Goal: Task Accomplishment & Management: Manage account settings

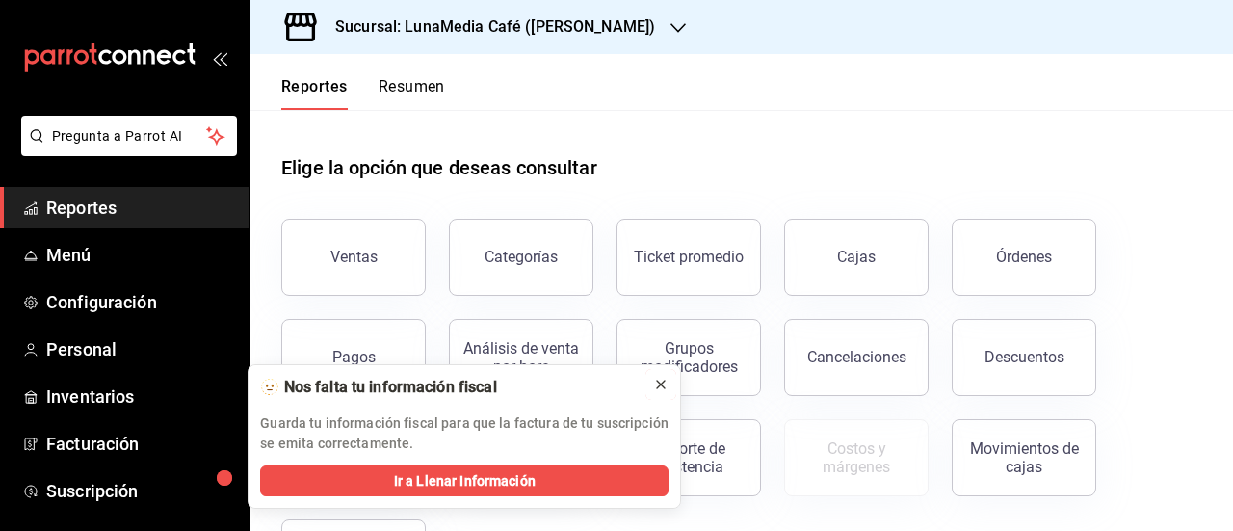
click at [663, 382] on icon at bounding box center [660, 384] width 15 height 15
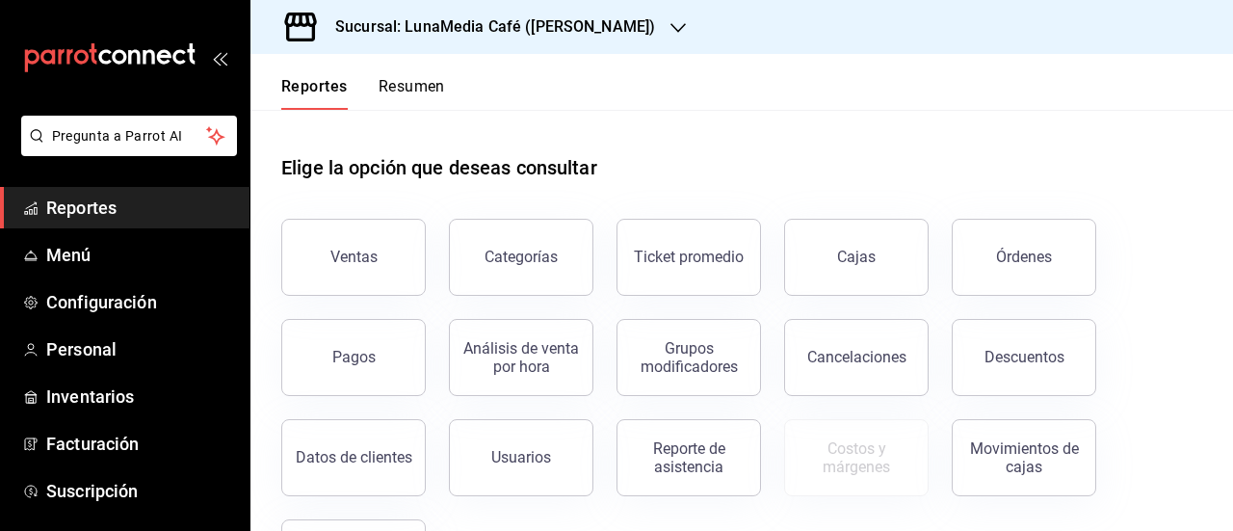
click at [607, 28] on h3 "Sucursal: LunaMedia Café ([PERSON_NAME])" at bounding box center [487, 26] width 335 height 23
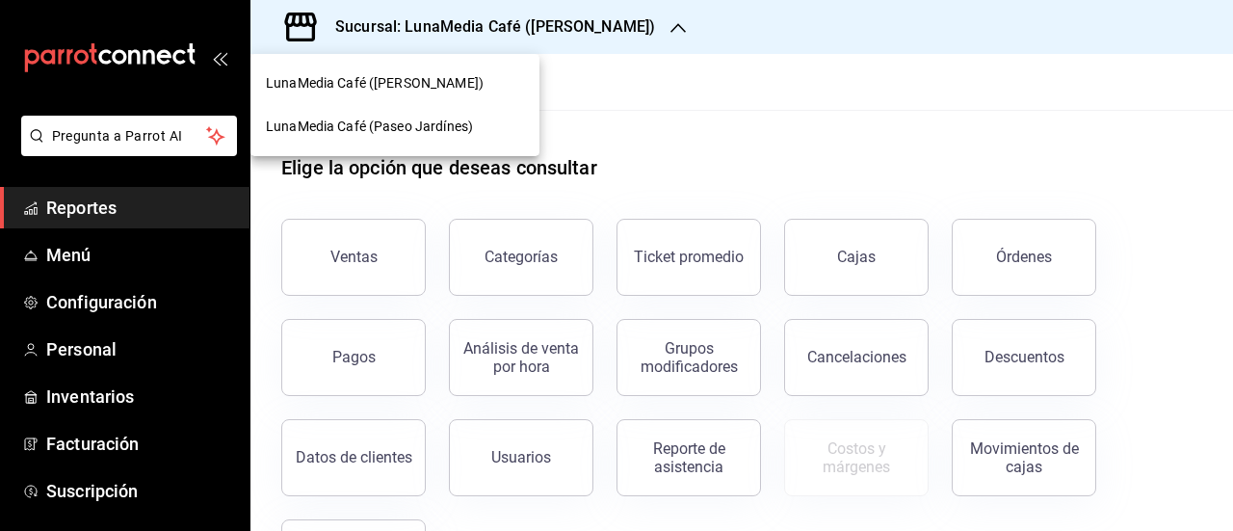
click at [447, 136] on span "LunaMedia Café (Paseo Jardínes)" at bounding box center [369, 127] width 207 height 20
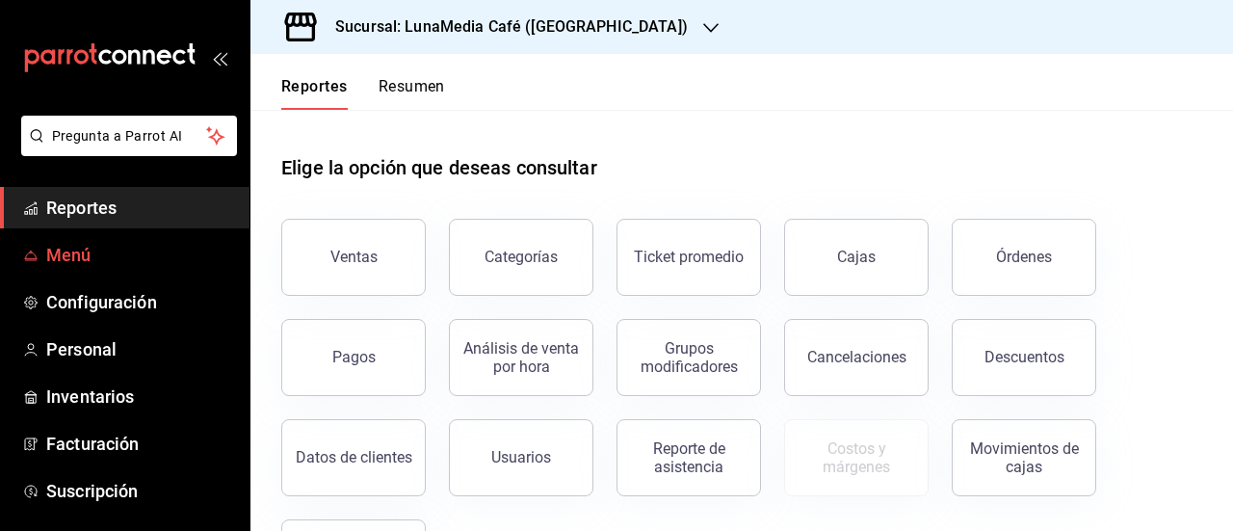
click at [56, 258] on span "Menú" at bounding box center [140, 255] width 188 height 26
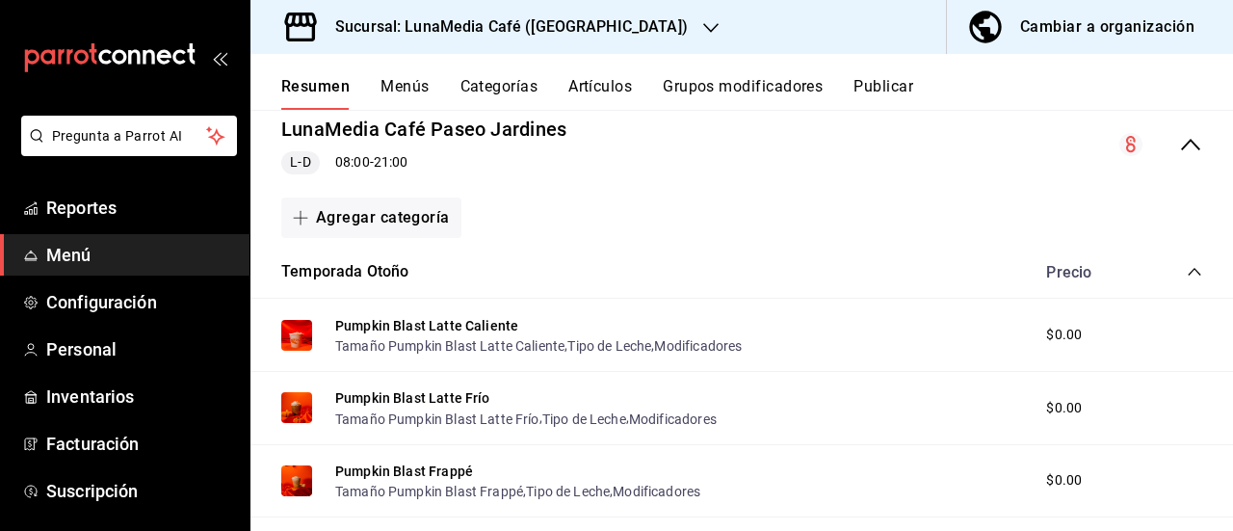
scroll to position [193, 0]
click at [720, 91] on button "Grupos modificadores" at bounding box center [743, 93] width 160 height 33
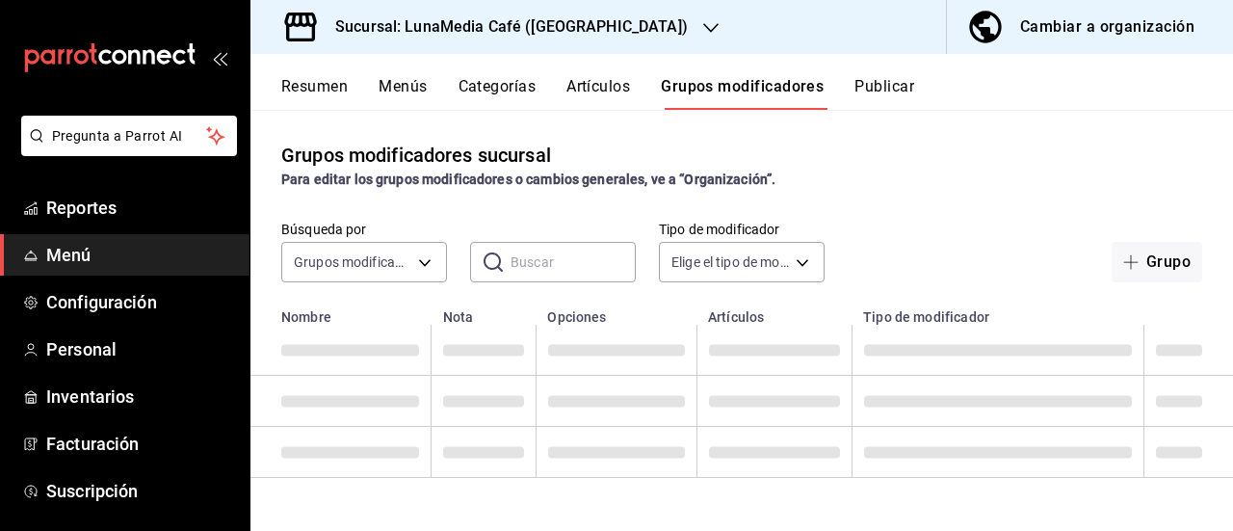
click at [515, 266] on input "text" at bounding box center [572, 262] width 125 height 39
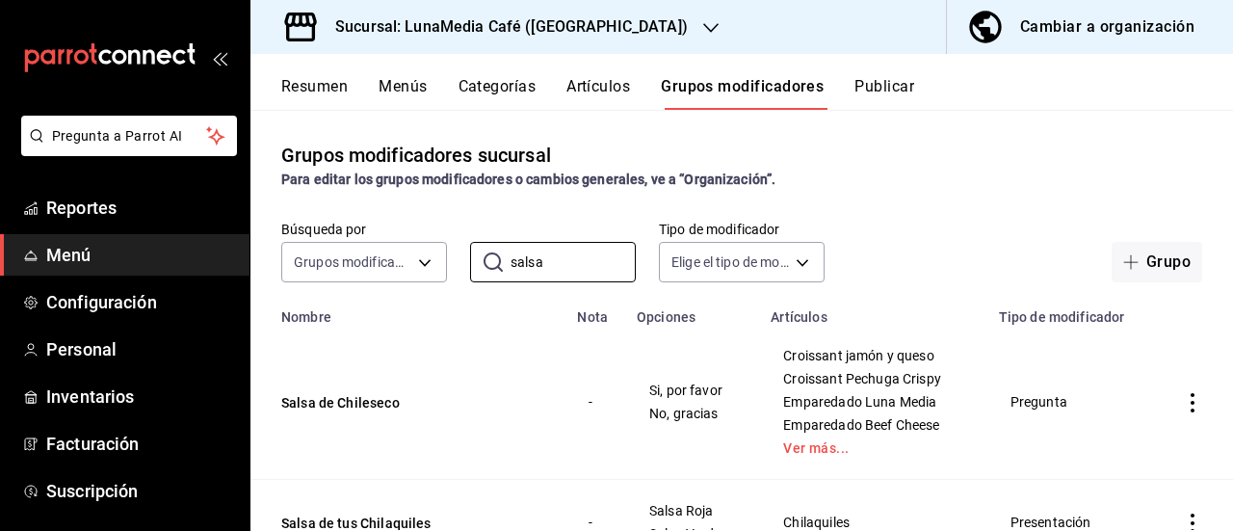
scroll to position [81, 0]
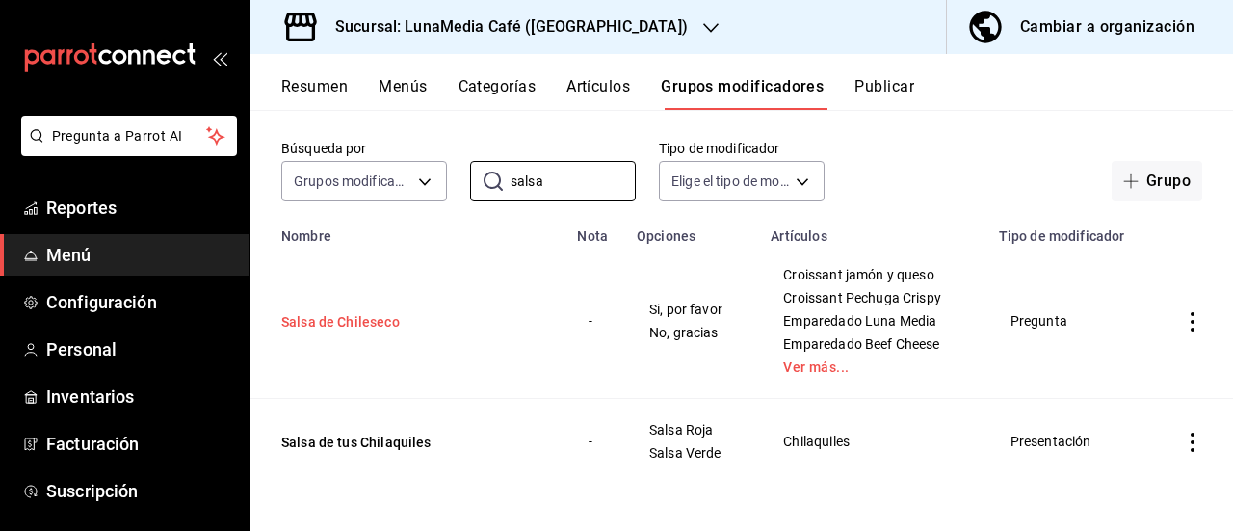
type input "salsa"
click at [380, 318] on button "Salsa de Chileseco" at bounding box center [396, 321] width 231 height 19
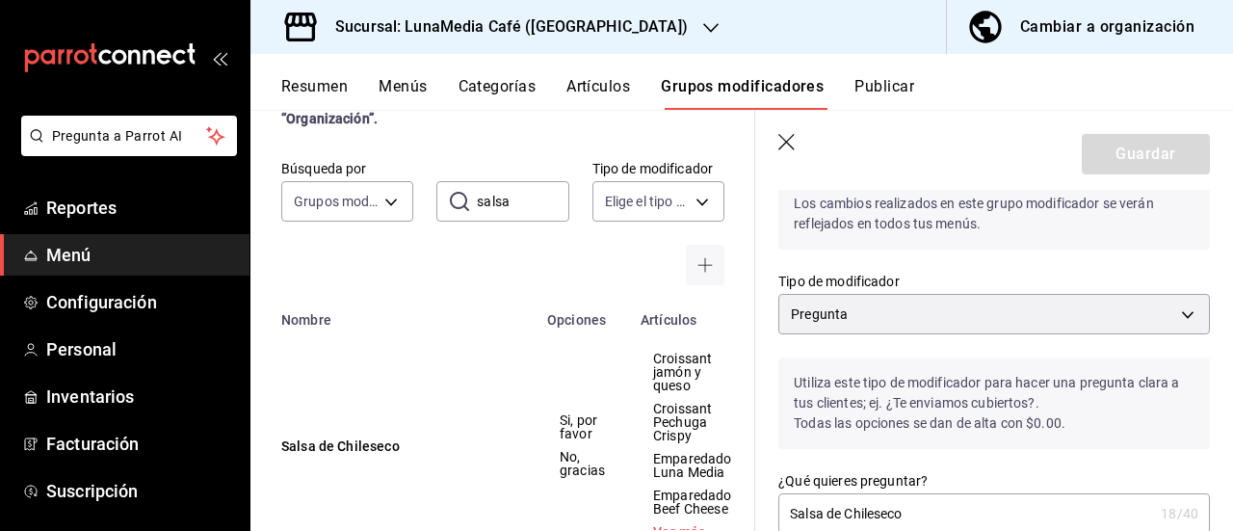
scroll to position [96, 0]
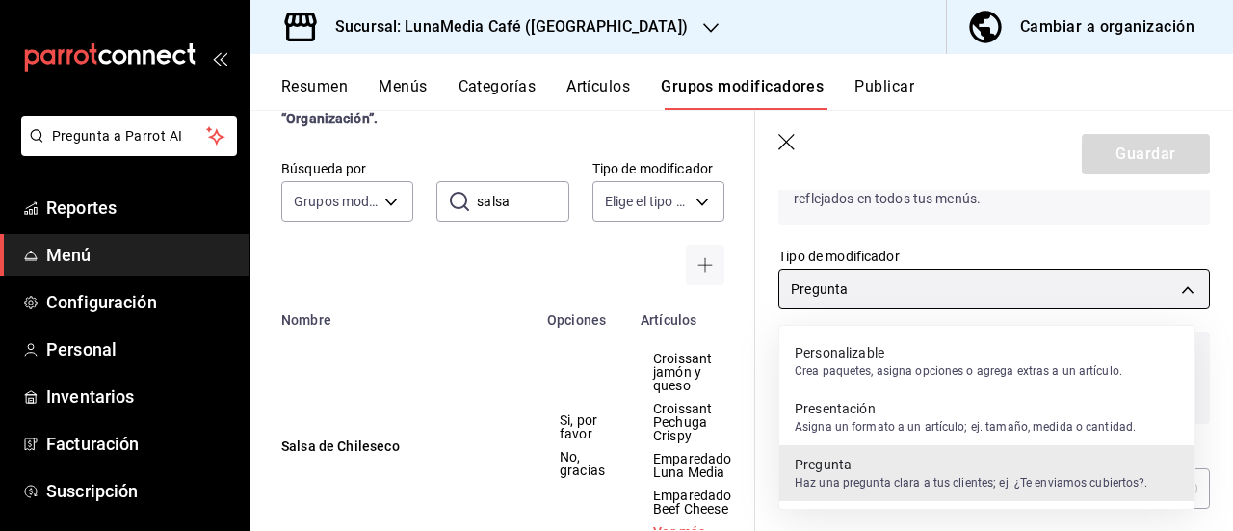
click at [1022, 300] on body "Pregunta a Parrot AI Reportes Menú Configuración Personal Inventarios Facturaci…" at bounding box center [616, 265] width 1233 height 531
click at [916, 360] on p "Personalizable" at bounding box center [957, 352] width 327 height 19
type input "QUESTION"
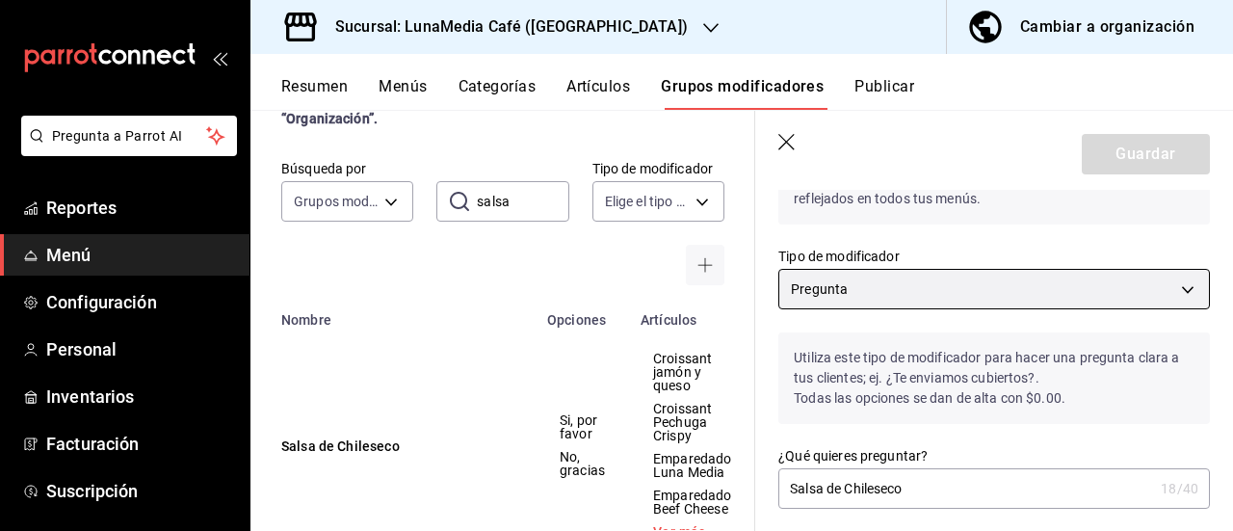
click at [921, 288] on body "Pregunta a Parrot AI Reportes Menú Configuración Personal Inventarios Facturaci…" at bounding box center [616, 265] width 1233 height 531
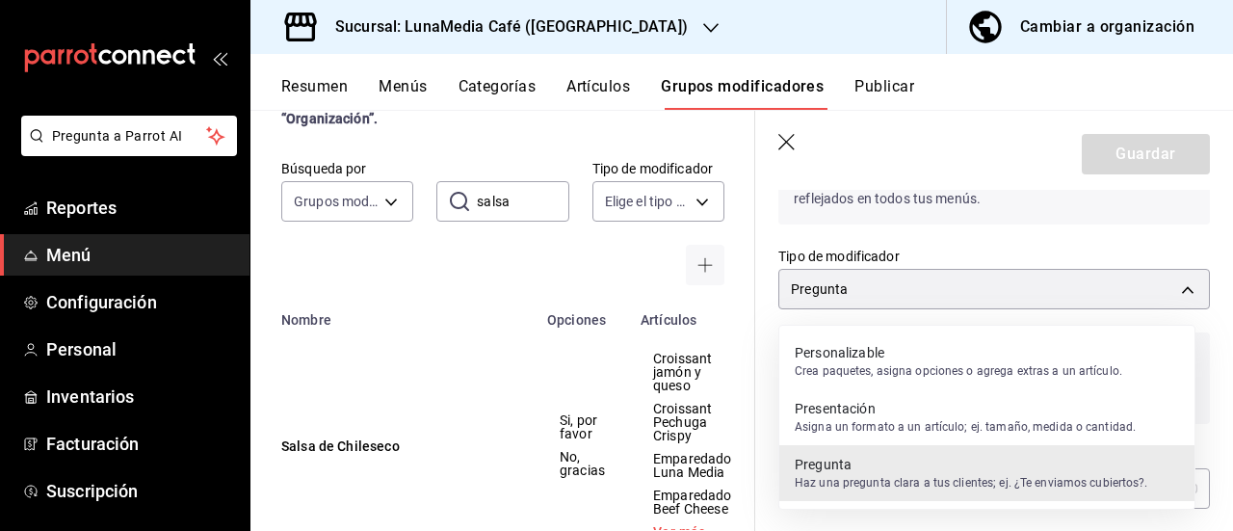
click at [439, 330] on div at bounding box center [616, 265] width 1233 height 531
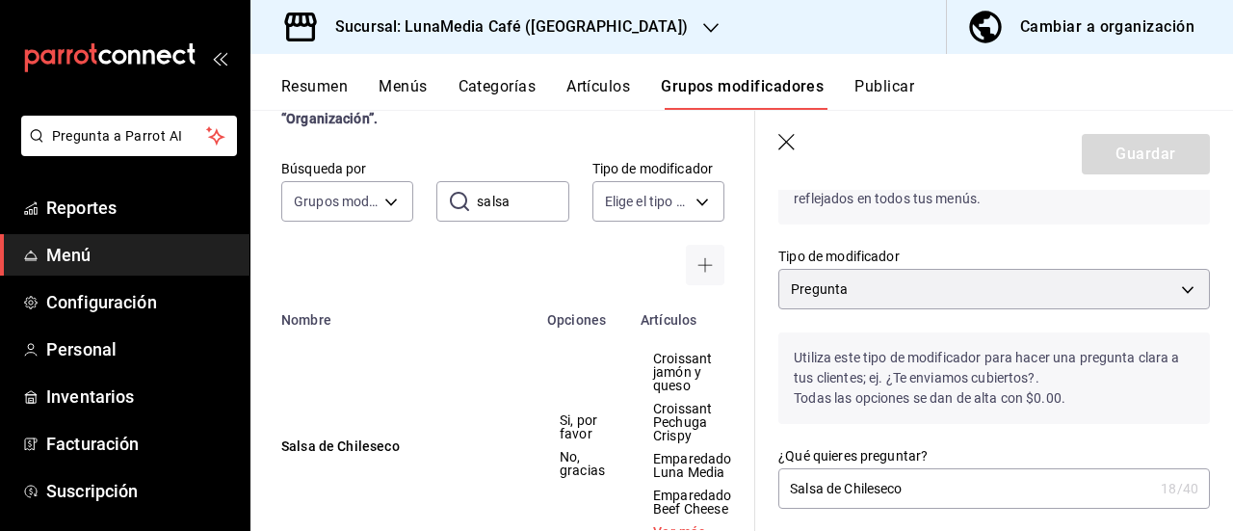
click at [782, 144] on icon "button" at bounding box center [787, 143] width 19 height 19
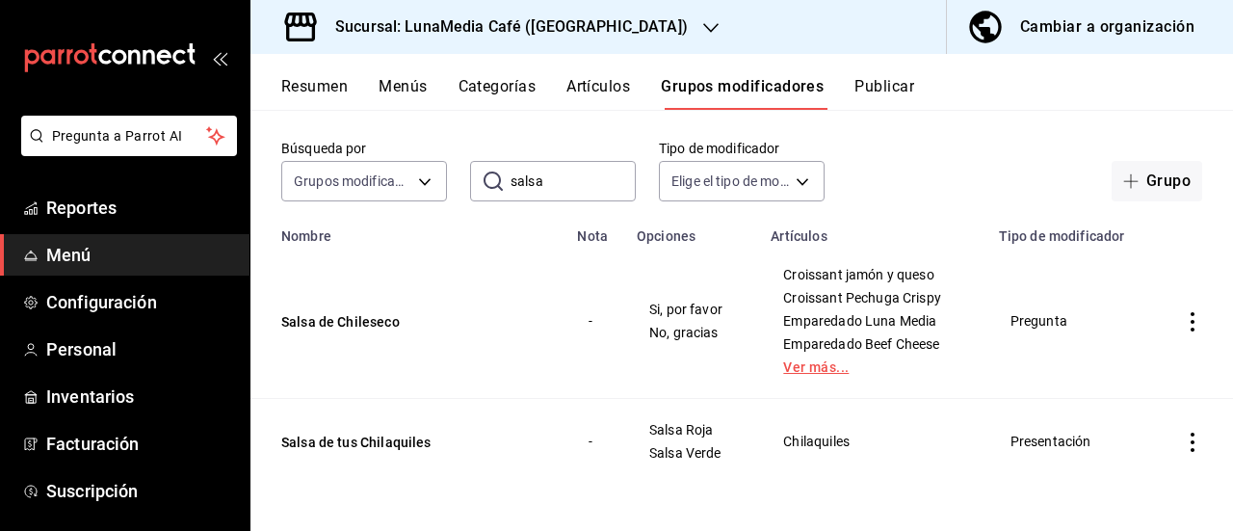
click at [817, 371] on link "Ver más..." at bounding box center [872, 366] width 179 height 13
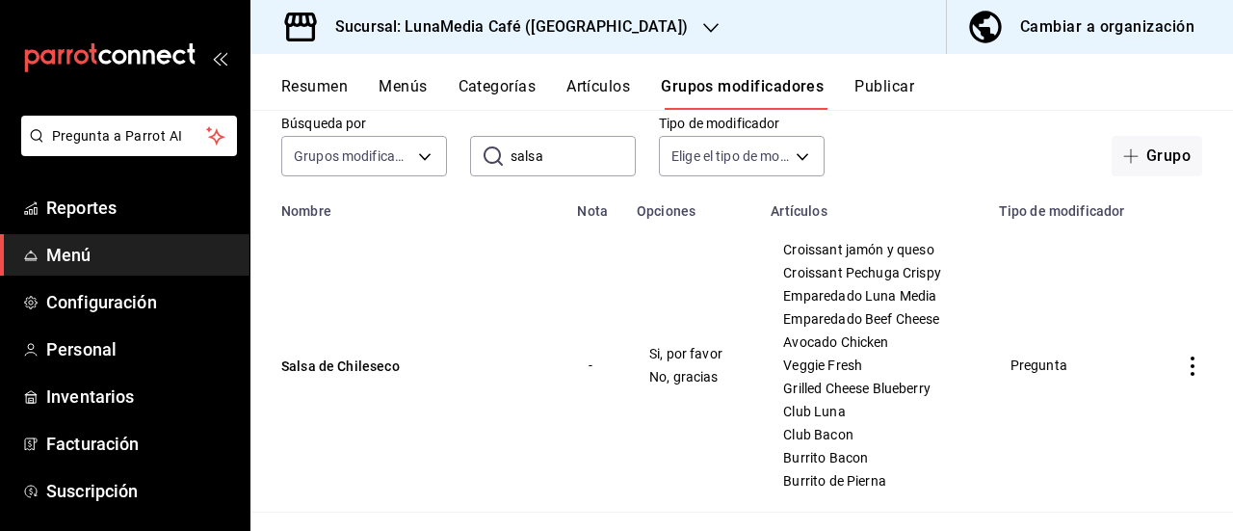
scroll to position [81, 0]
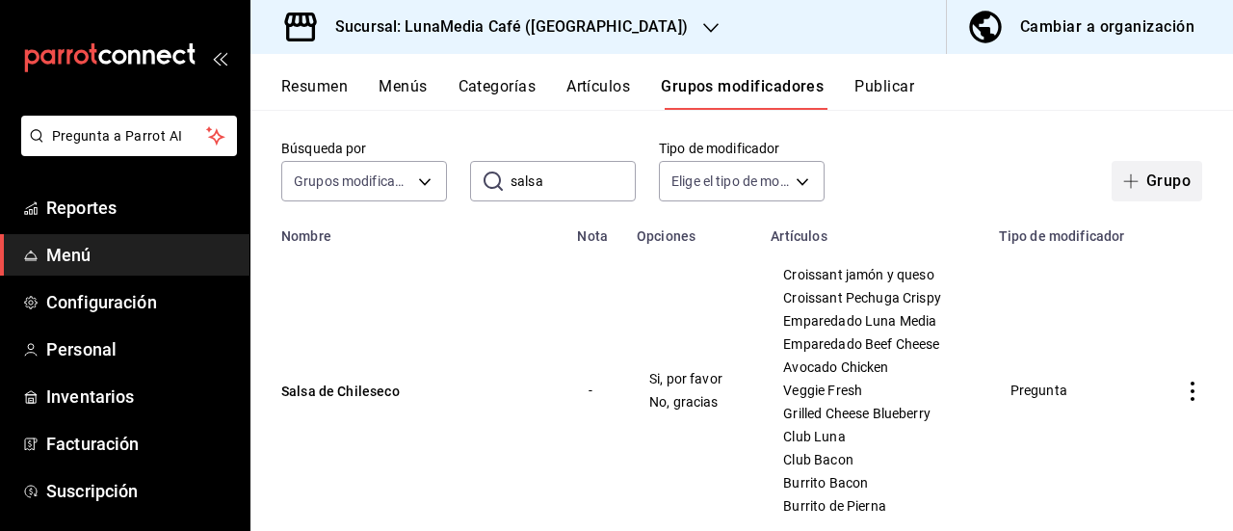
click at [1161, 184] on button "Grupo" at bounding box center [1156, 181] width 91 height 40
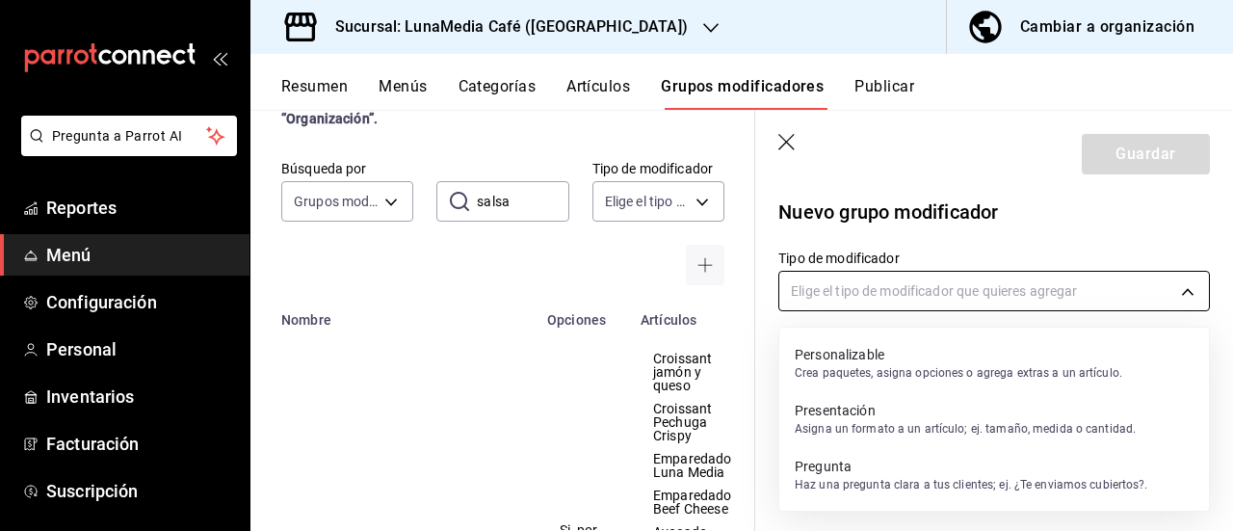
click at [859, 306] on body "Pregunta a Parrot AI Reportes Menú Configuración Personal Inventarios Facturaci…" at bounding box center [616, 265] width 1233 height 531
click at [870, 372] on p "Crea paquetes, asigna opciones o agrega extras a un artículo." at bounding box center [957, 372] width 327 height 17
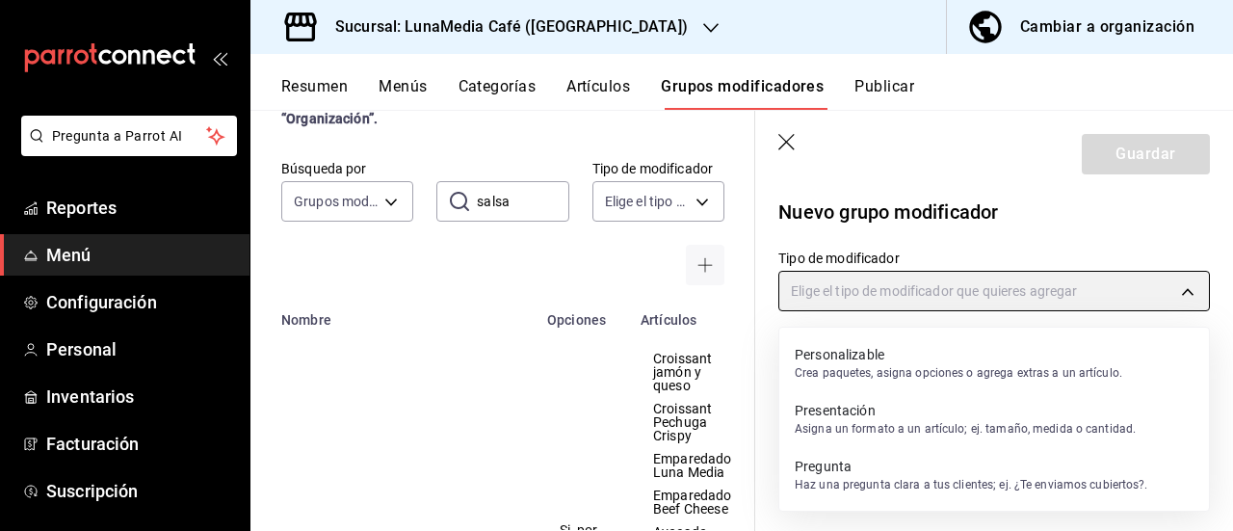
type input "CUSTOMIZABLE"
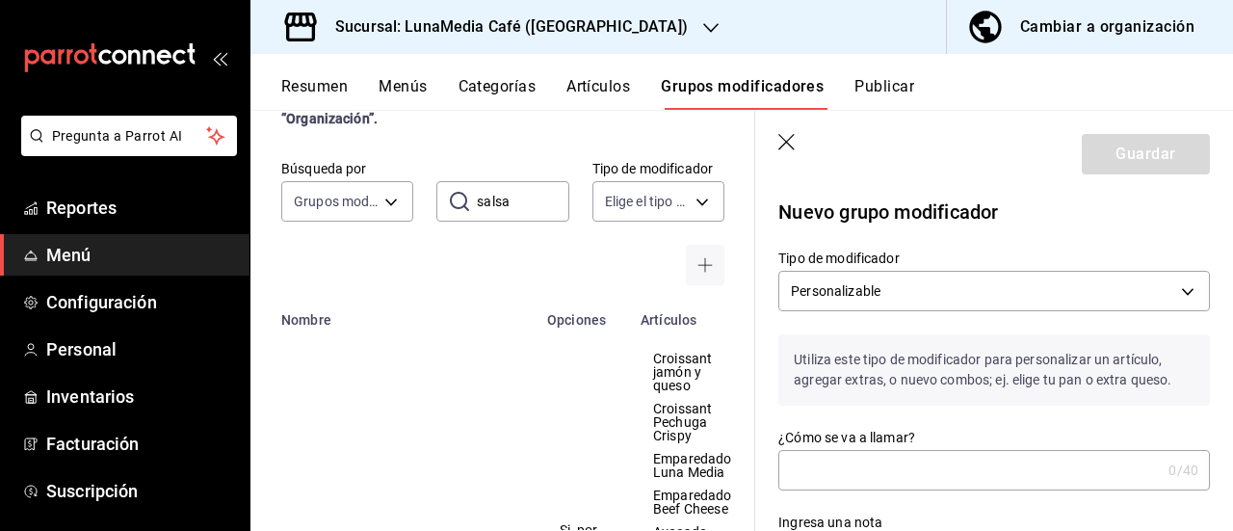
click at [855, 468] on input "¿Cómo se va a llamar?" at bounding box center [969, 470] width 382 height 39
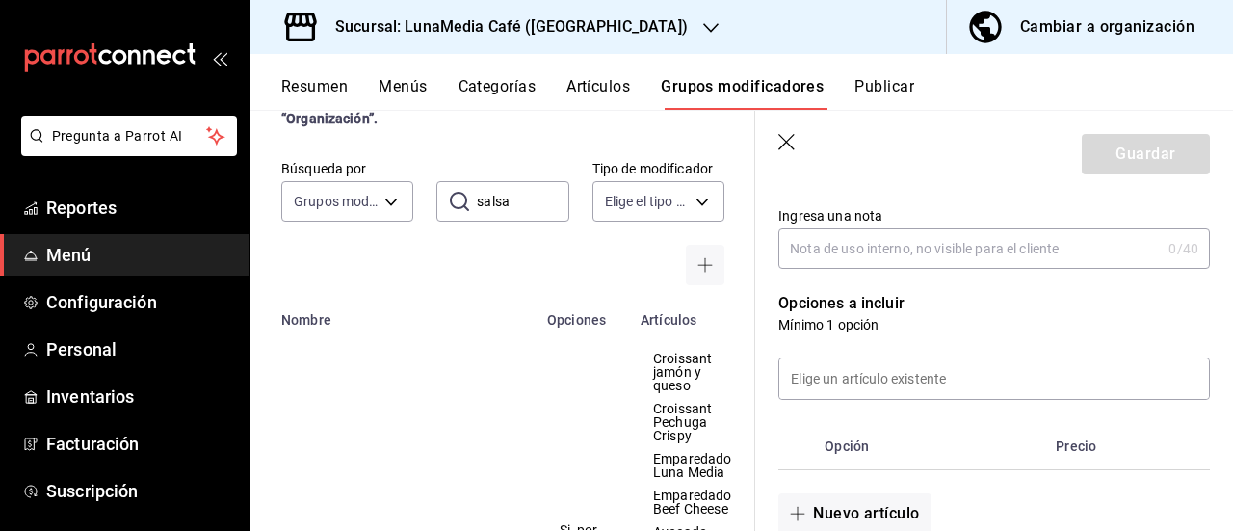
scroll to position [385, 0]
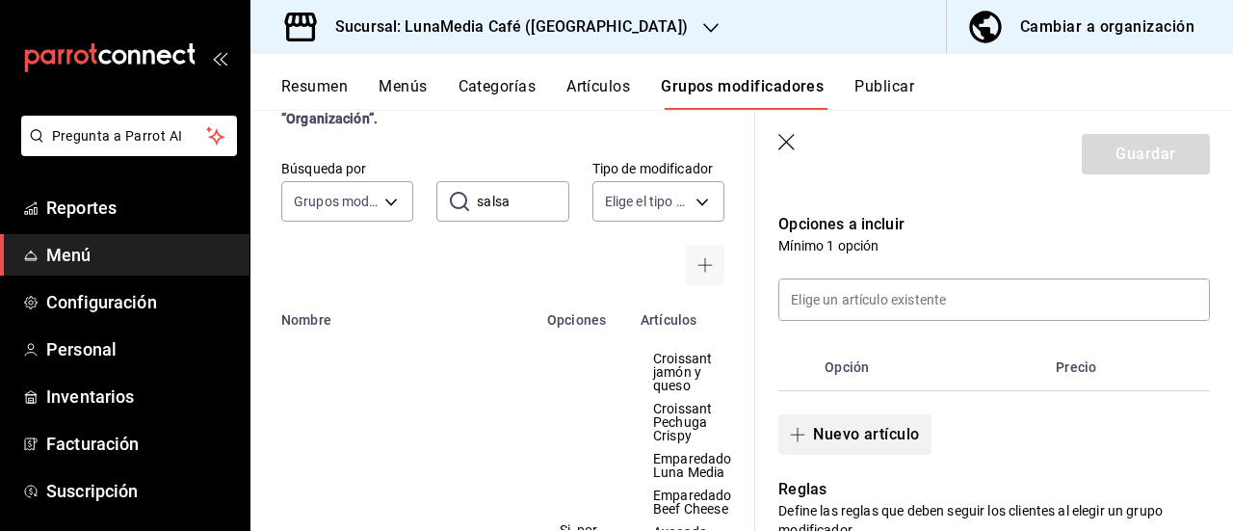
type input "Salsa de Chileseco"
click at [854, 433] on button "Nuevo artículo" at bounding box center [854, 434] width 152 height 40
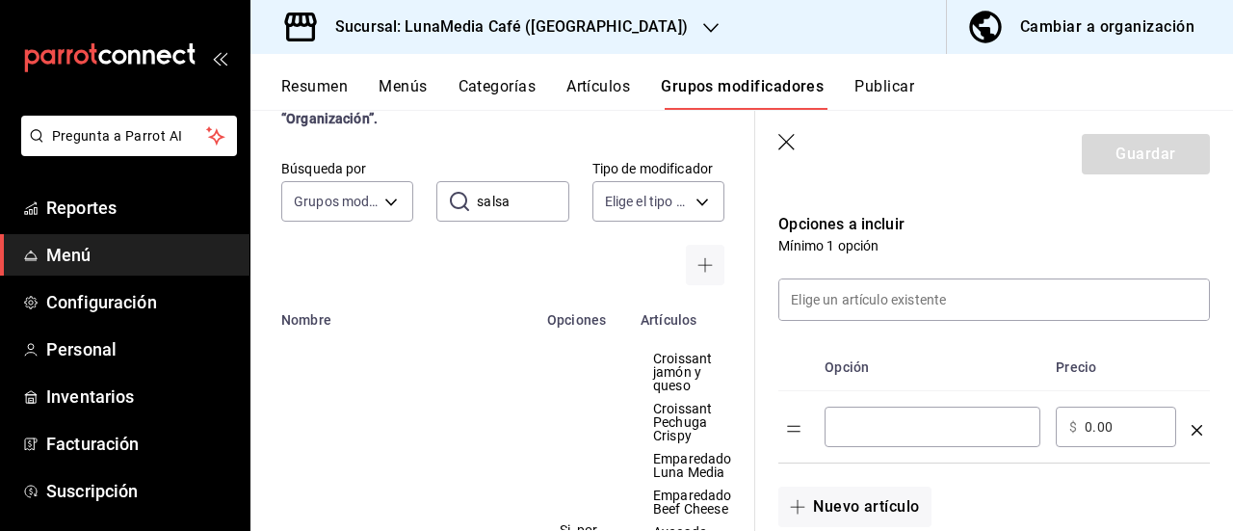
click at [857, 429] on input "optionsTable" at bounding box center [932, 426] width 189 height 19
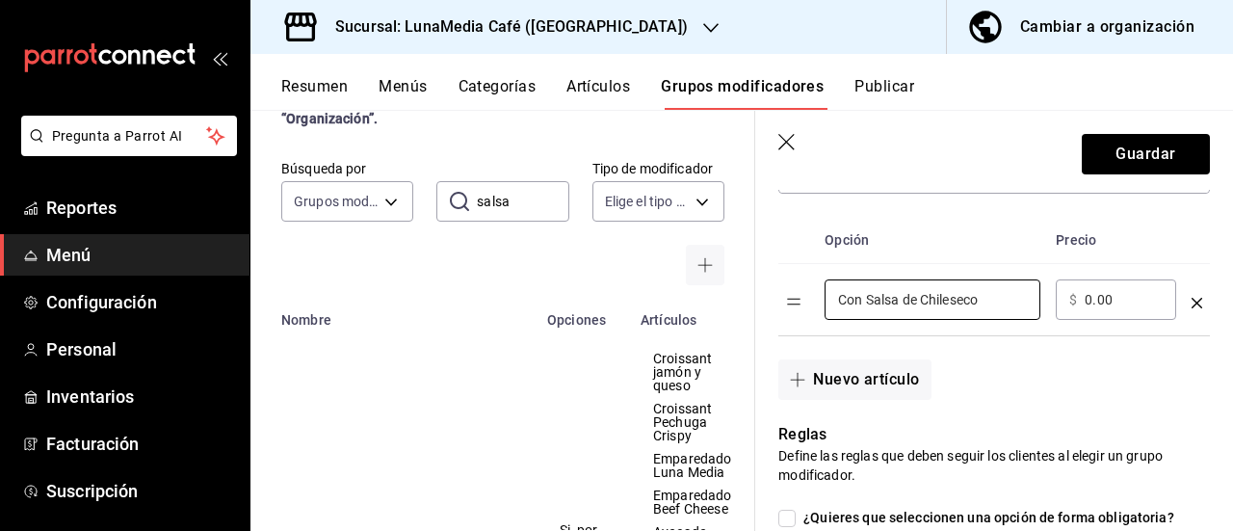
scroll to position [578, 0]
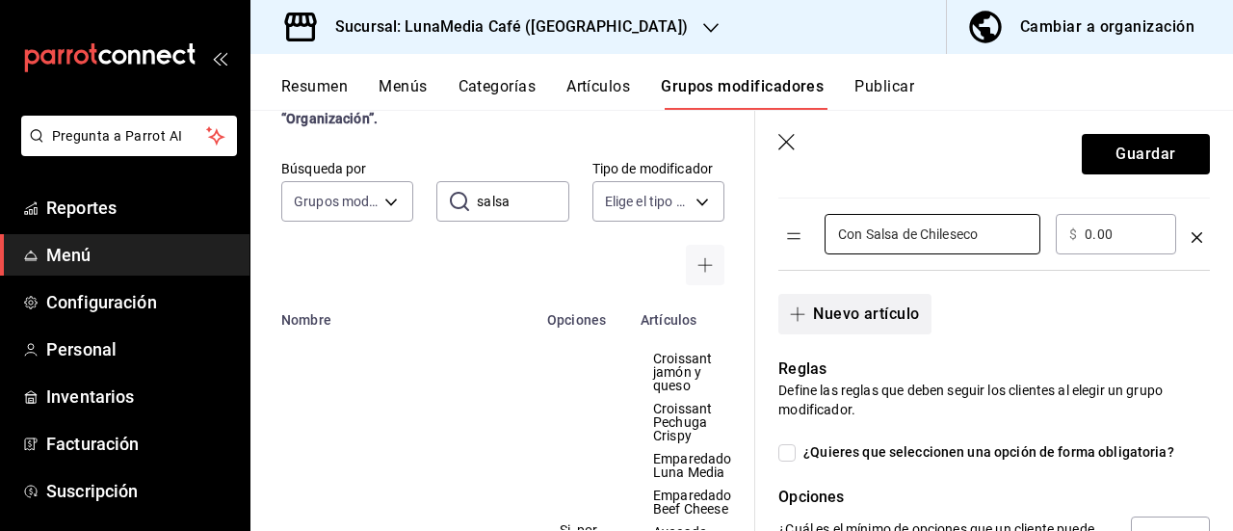
type input "Con Salsa de Chileseco"
click at [849, 321] on button "Nuevo artículo" at bounding box center [854, 314] width 152 height 40
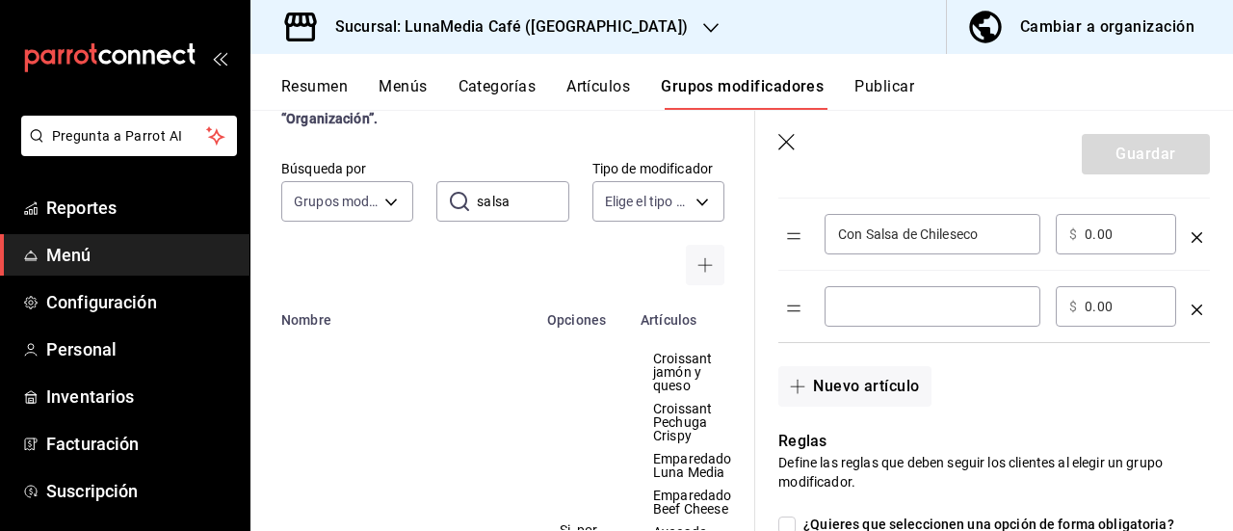
click at [863, 316] on div "​" at bounding box center [932, 306] width 216 height 40
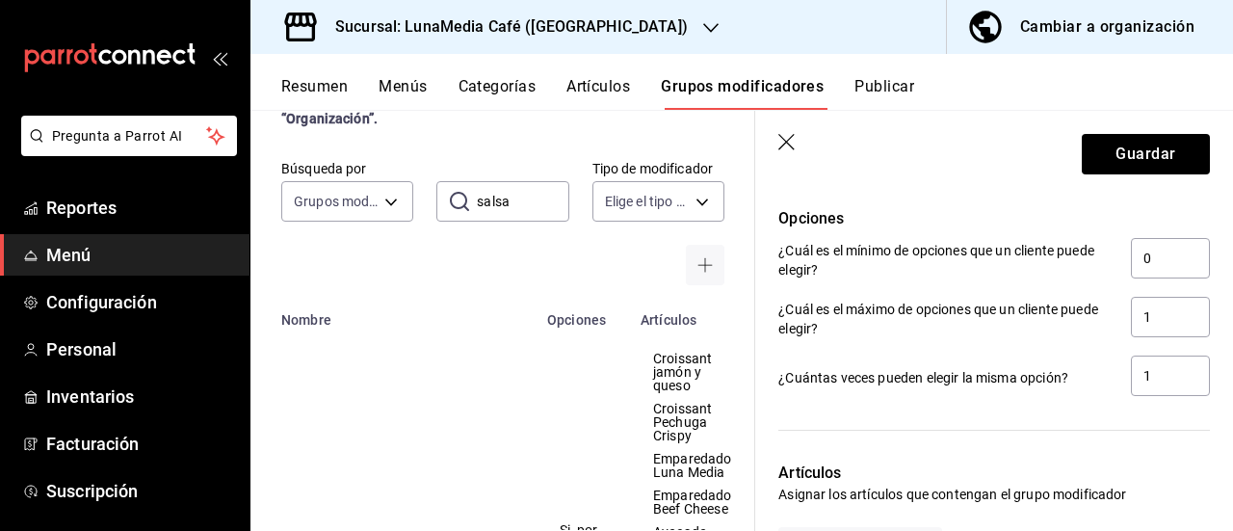
scroll to position [867, 0]
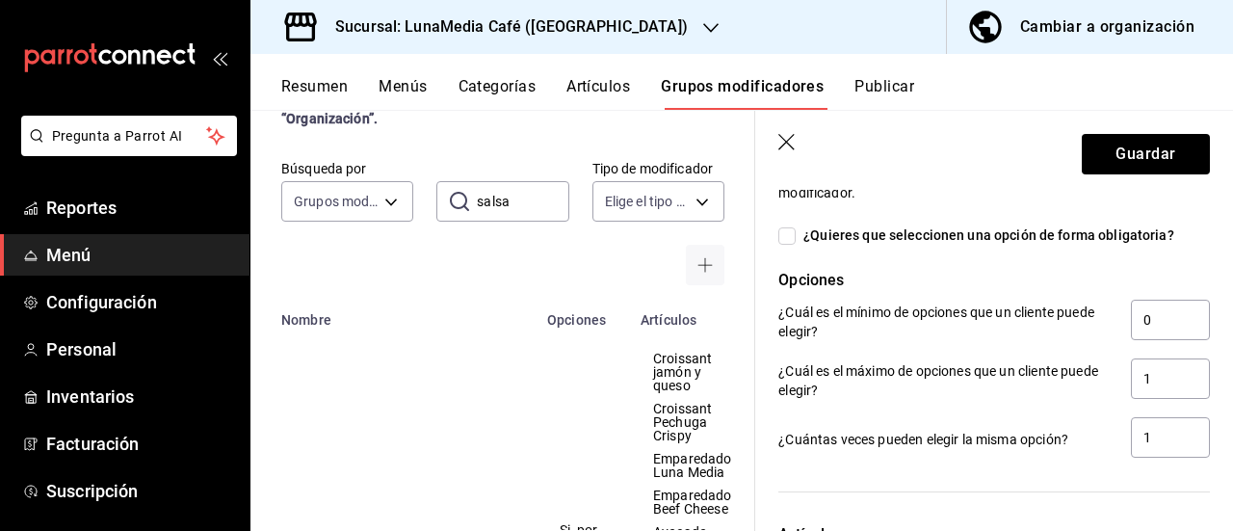
type input "Sin Salsa de Chileseco"
click at [784, 242] on input "¿Quieres que seleccionen una opción de forma obligatoria?" at bounding box center [786, 235] width 17 height 17
checkbox input "true"
type input "1"
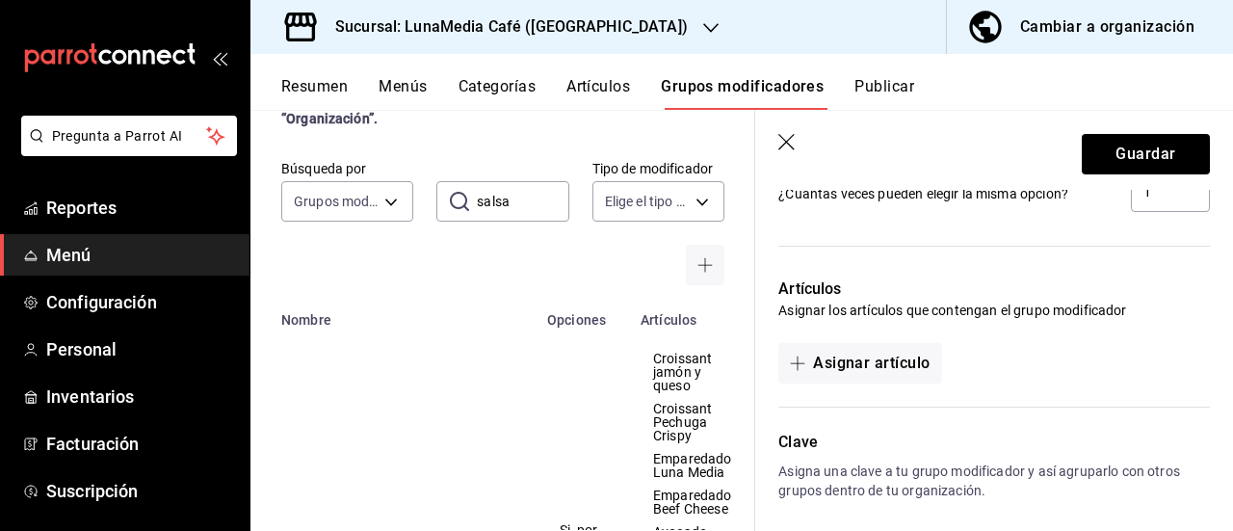
scroll to position [1094, 0]
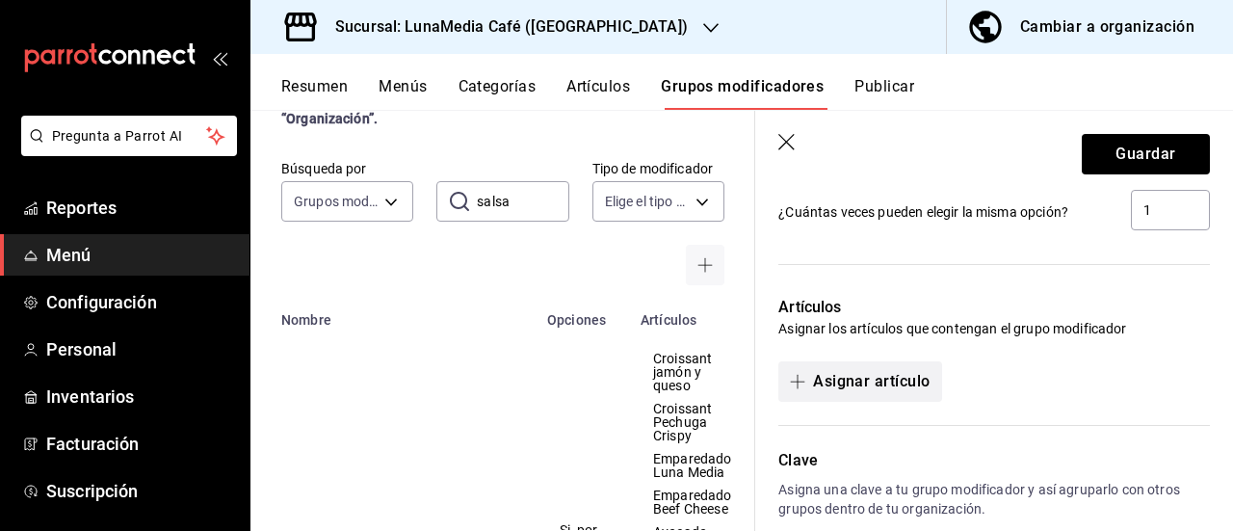
click at [886, 377] on button "Asignar artículo" at bounding box center [859, 381] width 163 height 40
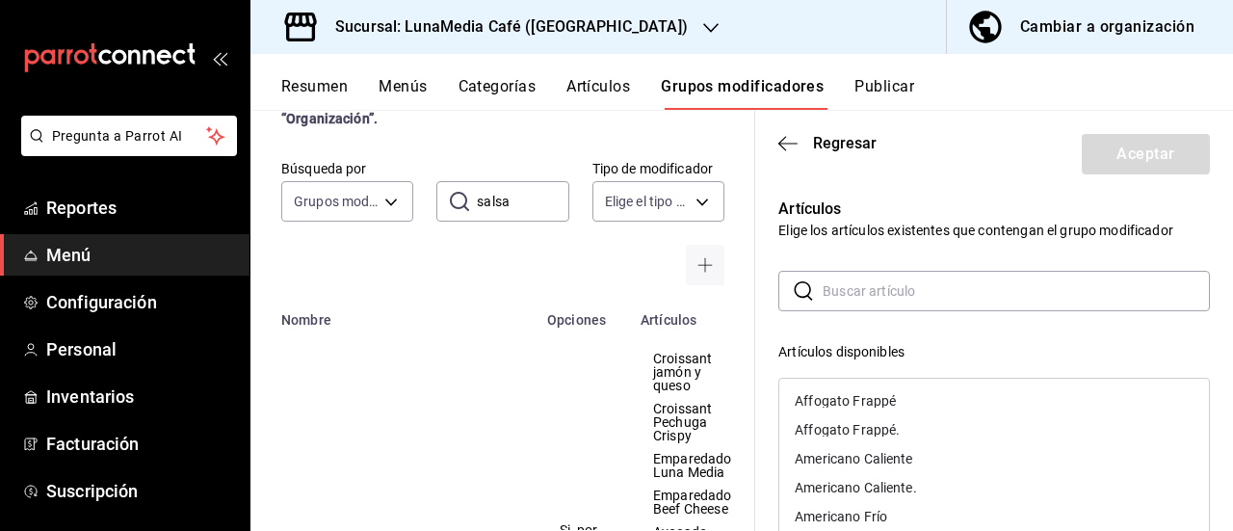
click at [845, 299] on input "text" at bounding box center [1015, 291] width 387 height 39
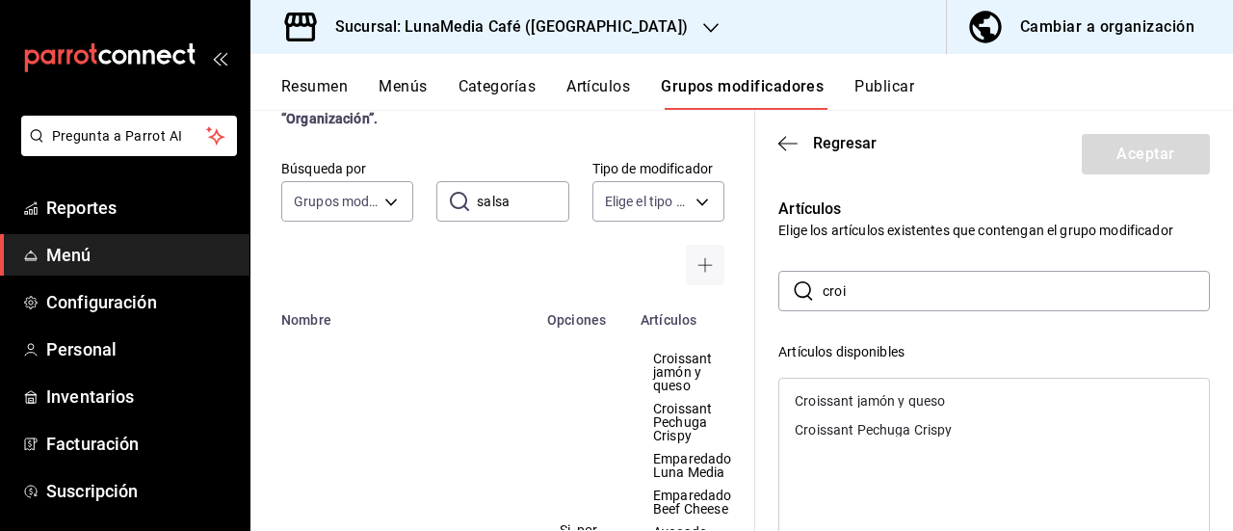
click at [849, 405] on div "Croissant jamón y queso" at bounding box center [869, 400] width 150 height 13
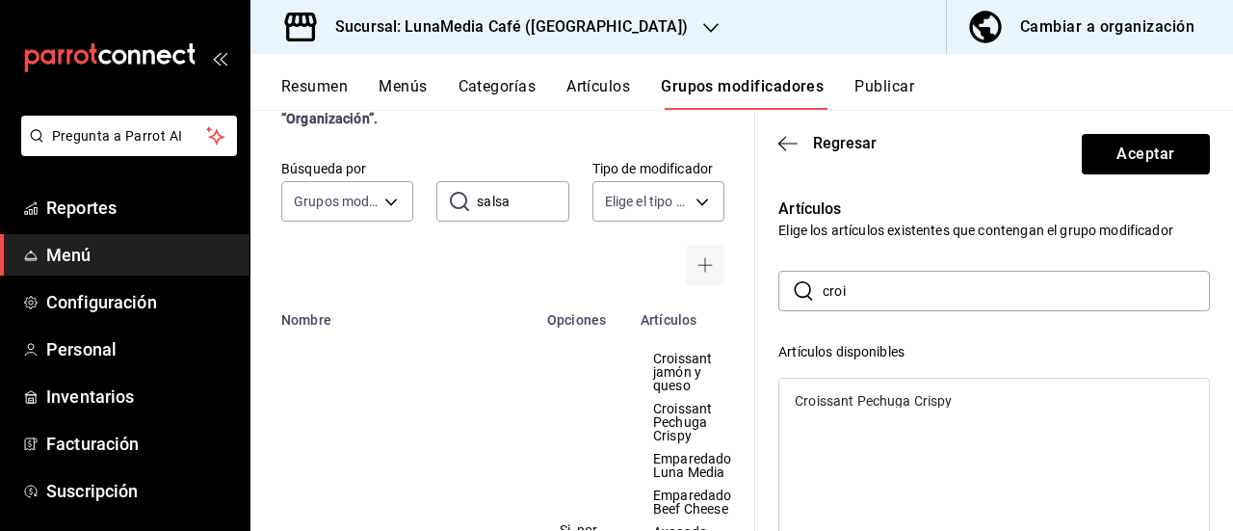
click at [853, 398] on div "Croissant Pechuga Crispy" at bounding box center [872, 400] width 157 height 13
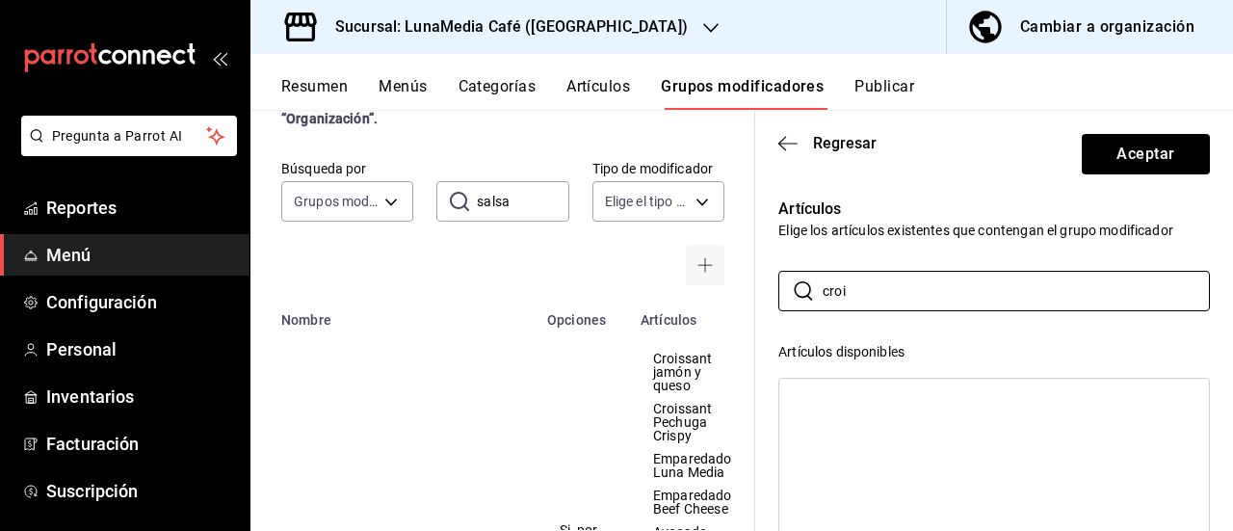
drag, startPoint x: 865, startPoint y: 286, endPoint x: 759, endPoint y: 279, distance: 106.1
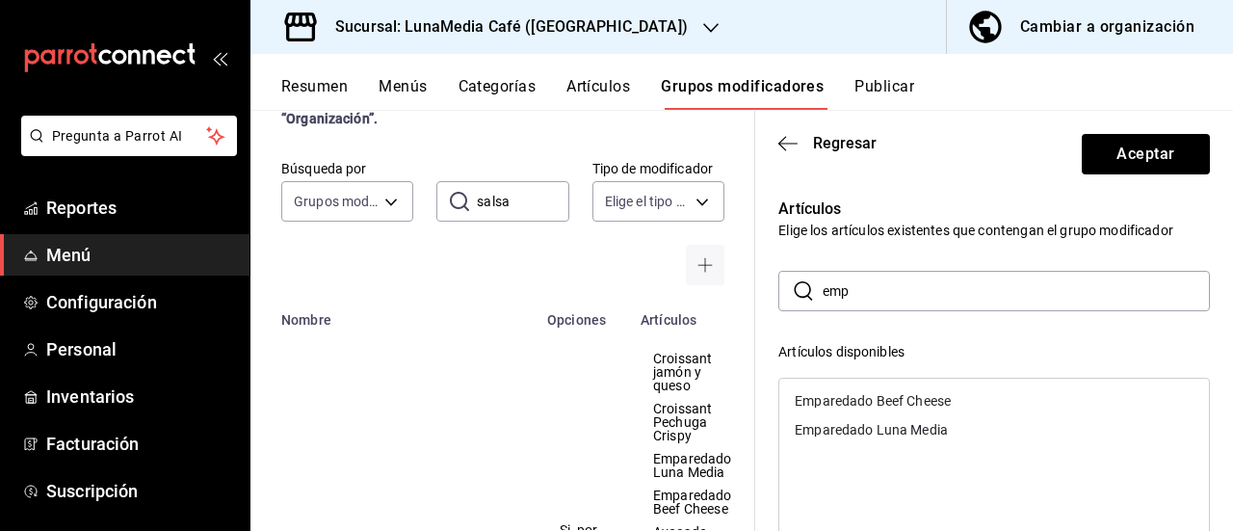
click at [878, 436] on div "Emparedado Luna Media" at bounding box center [993, 429] width 429 height 29
click at [876, 399] on div "Emparedado Beef Cheese" at bounding box center [872, 400] width 156 height 13
drag, startPoint x: 864, startPoint y: 298, endPoint x: 778, endPoint y: 288, distance: 86.2
click at [778, 288] on div "​ emp ​" at bounding box center [993, 291] width 431 height 40
click at [845, 403] on div "Avocado Chicken" at bounding box center [846, 400] width 105 height 13
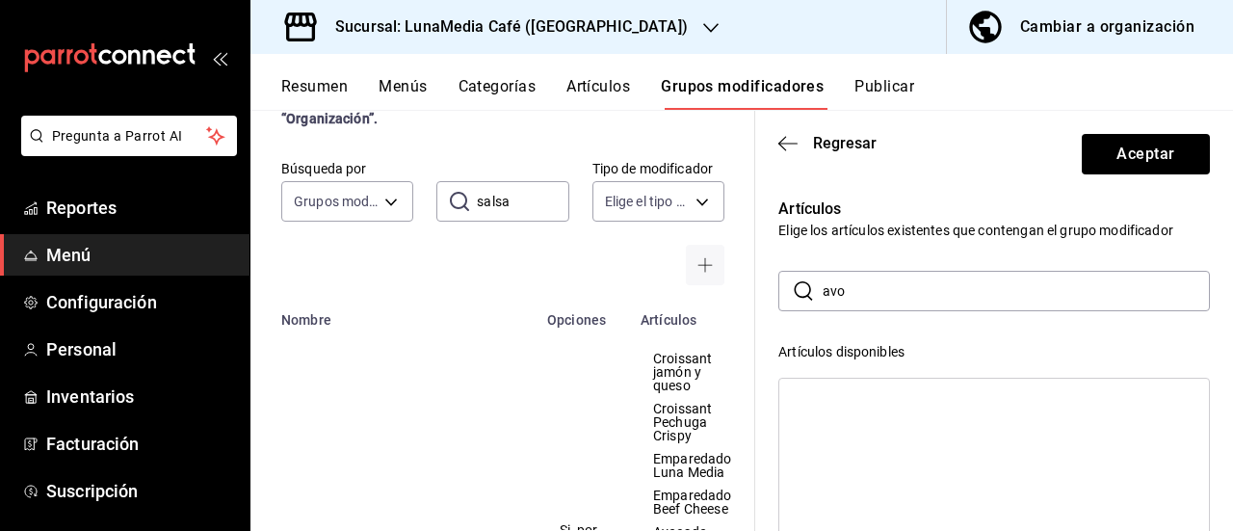
drag, startPoint x: 852, startPoint y: 286, endPoint x: 786, endPoint y: 276, distance: 67.1
click at [786, 276] on div "​ avo ​" at bounding box center [993, 291] width 431 height 40
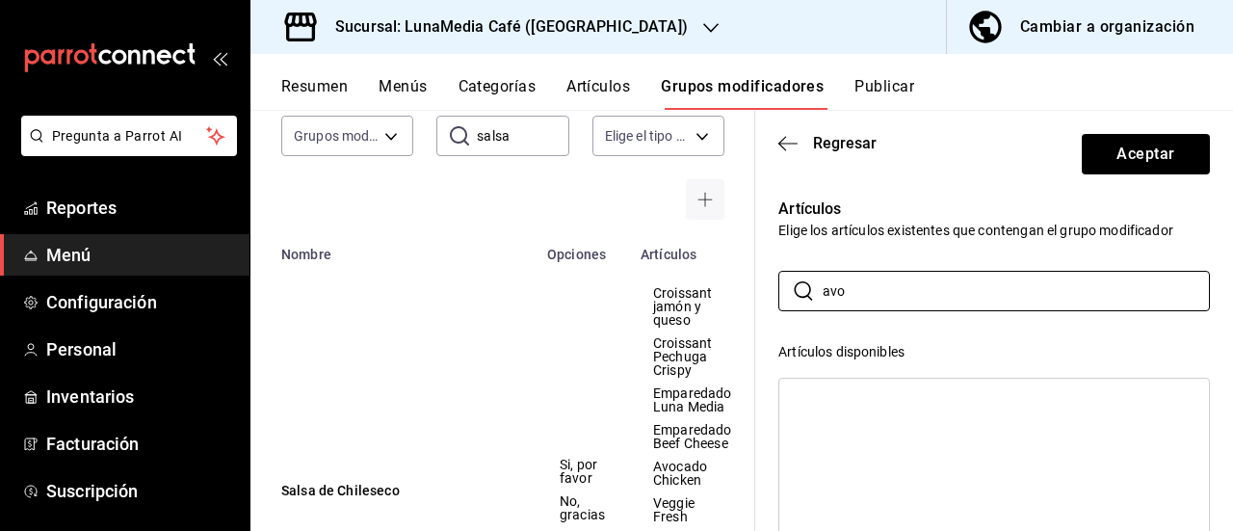
scroll to position [177, 0]
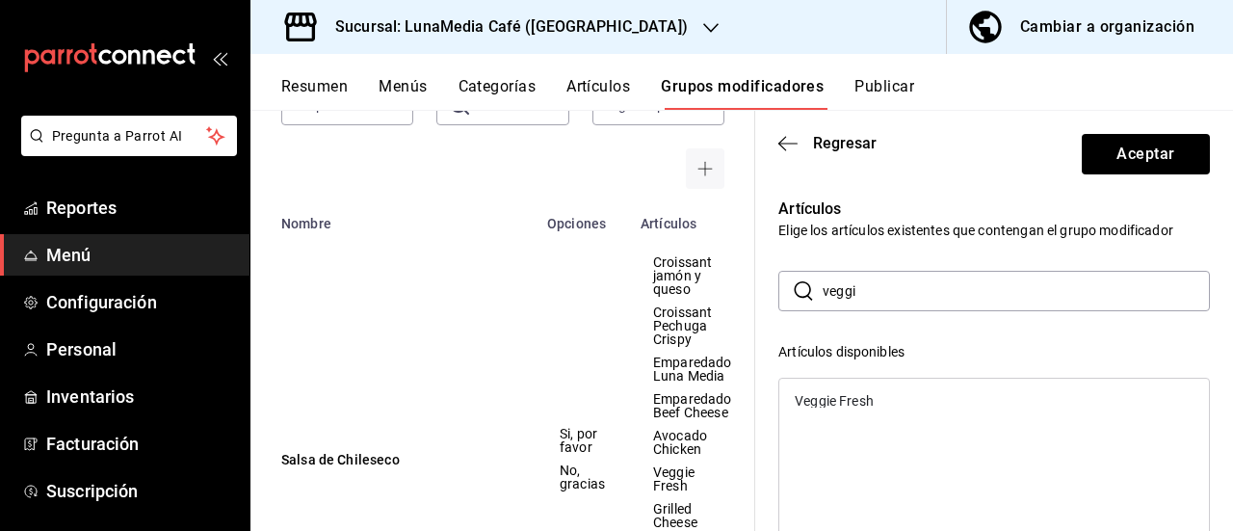
click at [855, 403] on div "Veggie Fresh" at bounding box center [833, 400] width 79 height 13
drag, startPoint x: 897, startPoint y: 276, endPoint x: 776, endPoint y: 249, distance: 124.3
click at [810, 402] on div "Grilled Cheese Blueberry" at bounding box center [867, 400] width 146 height 13
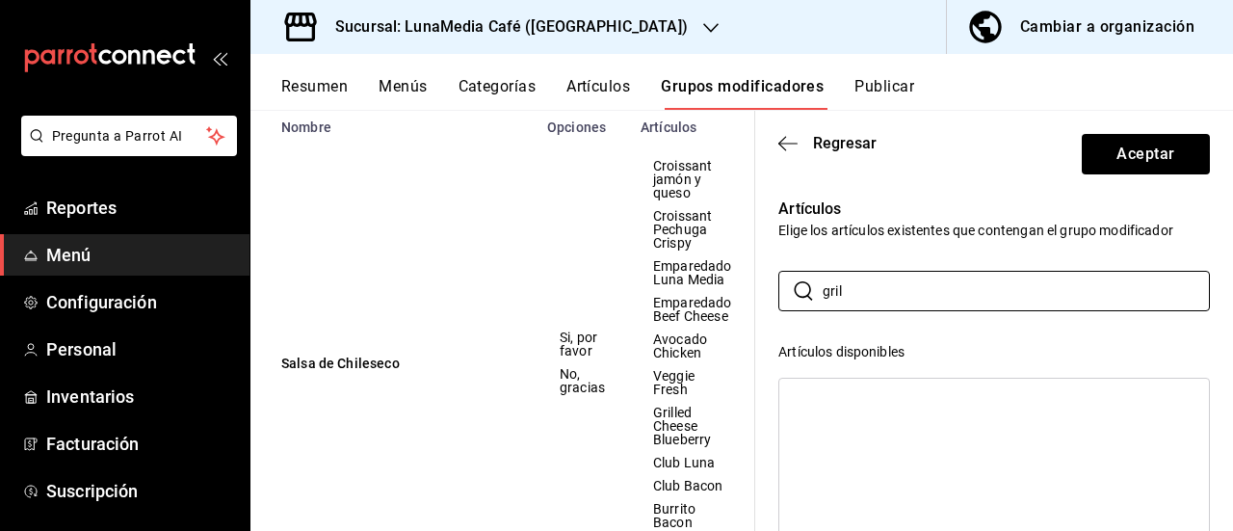
drag, startPoint x: 850, startPoint y: 289, endPoint x: 772, endPoint y: 282, distance: 78.3
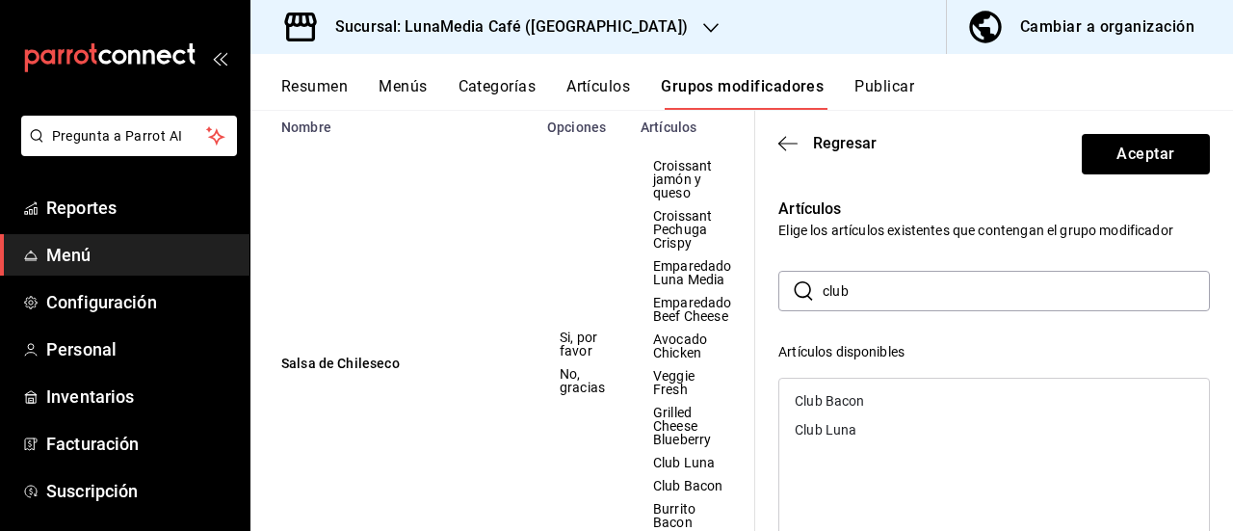
click at [842, 424] on div "Club Luna" at bounding box center [825, 429] width 62 height 13
click at [846, 400] on div "Club Bacon" at bounding box center [828, 400] width 69 height 13
drag, startPoint x: 853, startPoint y: 284, endPoint x: 780, endPoint y: 278, distance: 73.4
click at [780, 278] on div "​ club ​" at bounding box center [993, 291] width 431 height 40
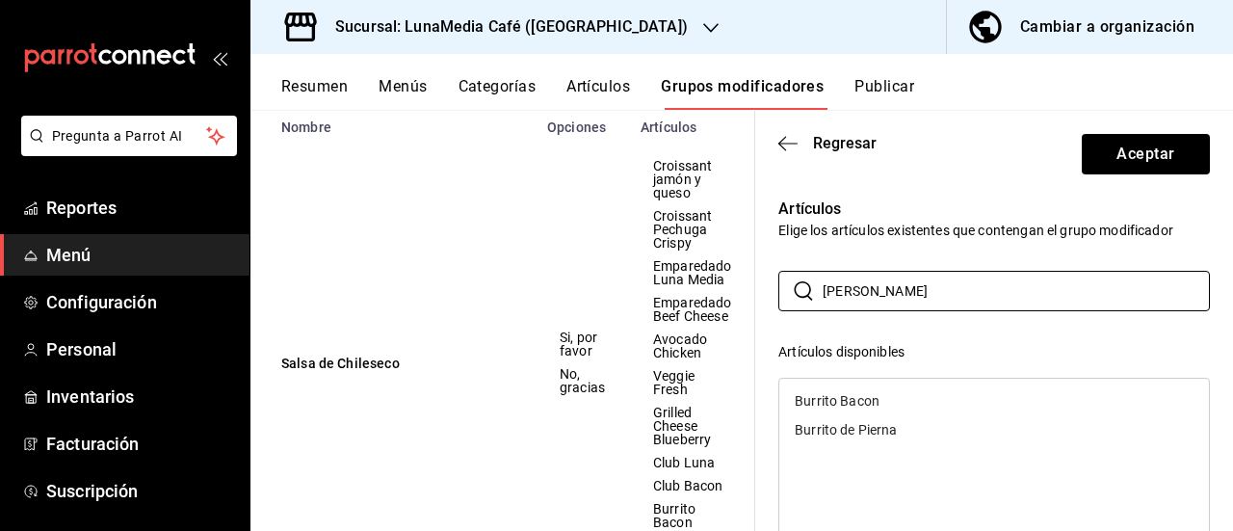
type input "[PERSON_NAME]"
click at [857, 396] on div "Burrito Bacon" at bounding box center [836, 400] width 85 height 13
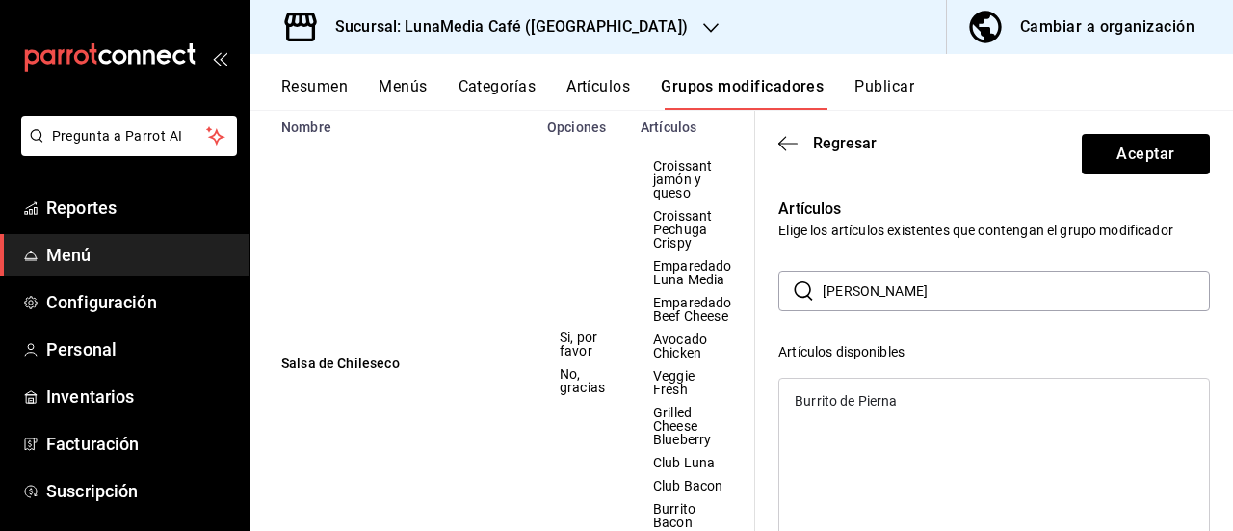
click at [859, 396] on div "Burrito de Pierna" at bounding box center [845, 400] width 102 height 13
click at [1127, 155] on button "Aceptar" at bounding box center [1145, 154] width 128 height 40
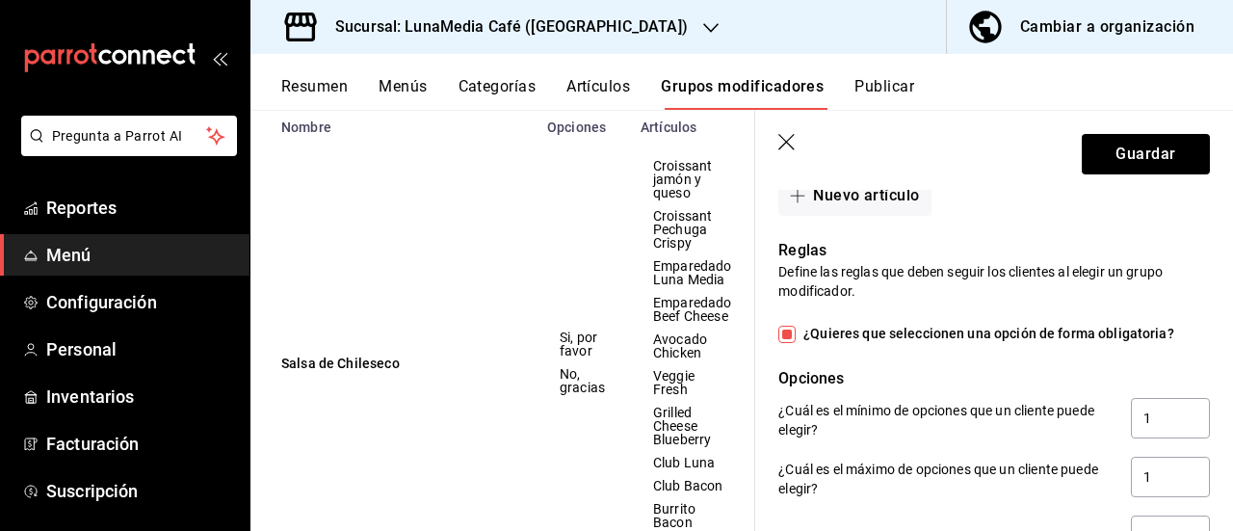
scroll to position [709, 0]
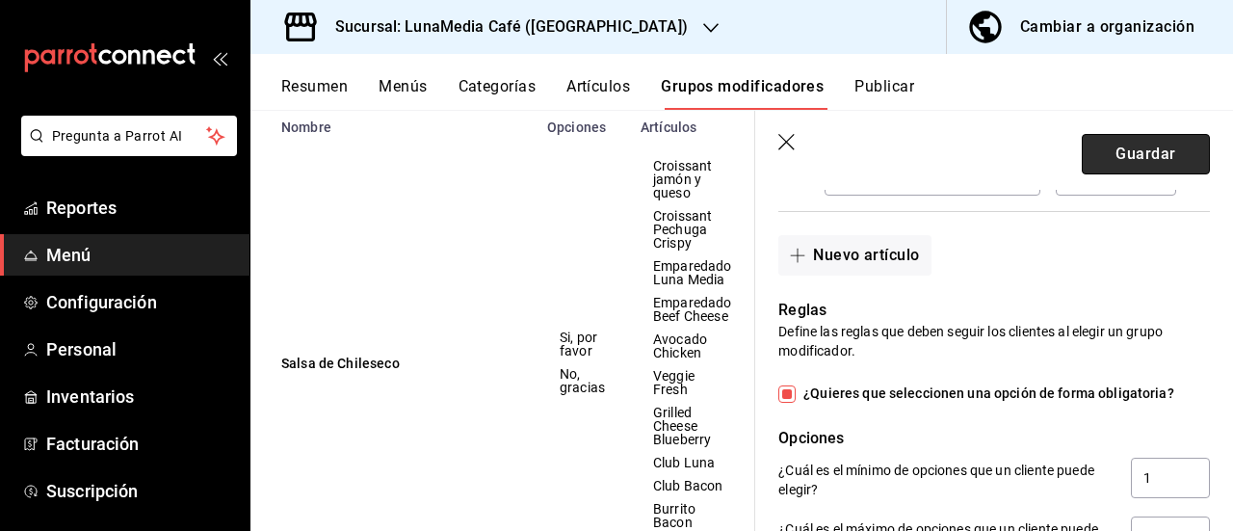
click at [1115, 148] on button "Guardar" at bounding box center [1145, 154] width 128 height 40
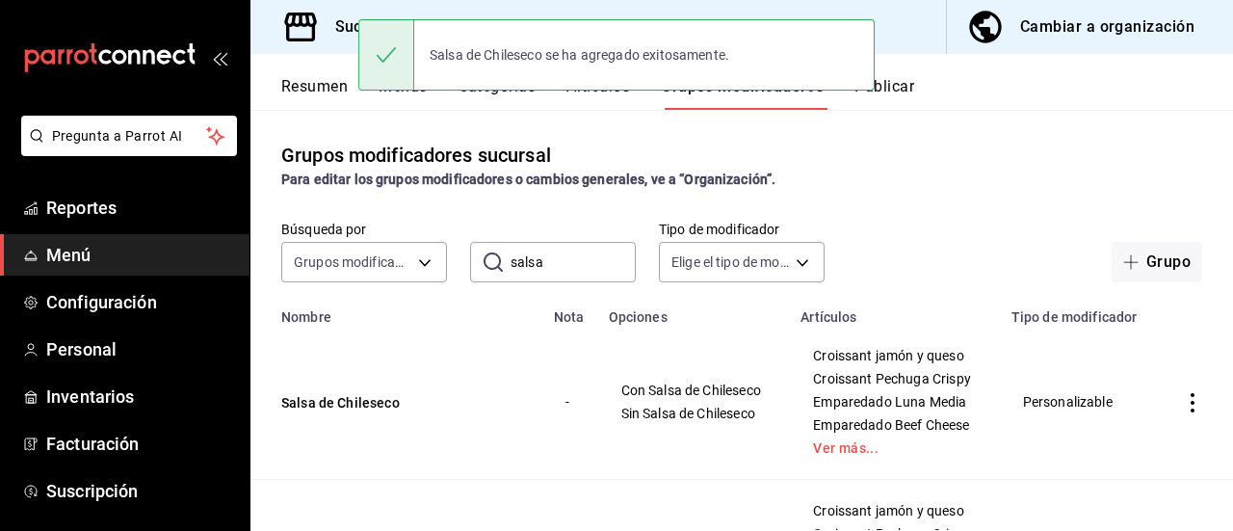
click at [293, 90] on button "Resumen" at bounding box center [314, 93] width 66 height 33
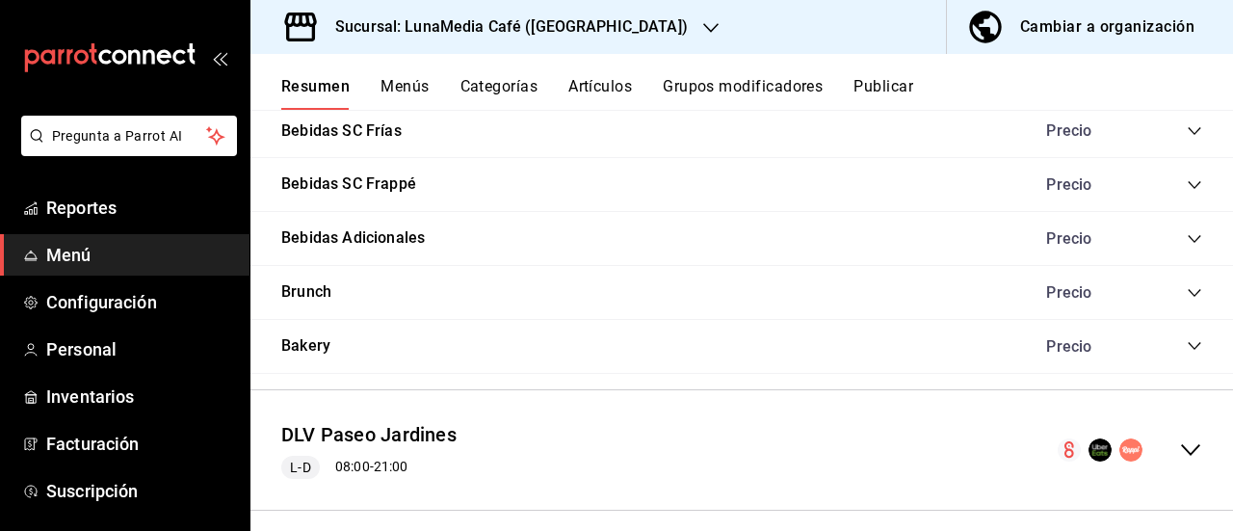
scroll to position [1830, 0]
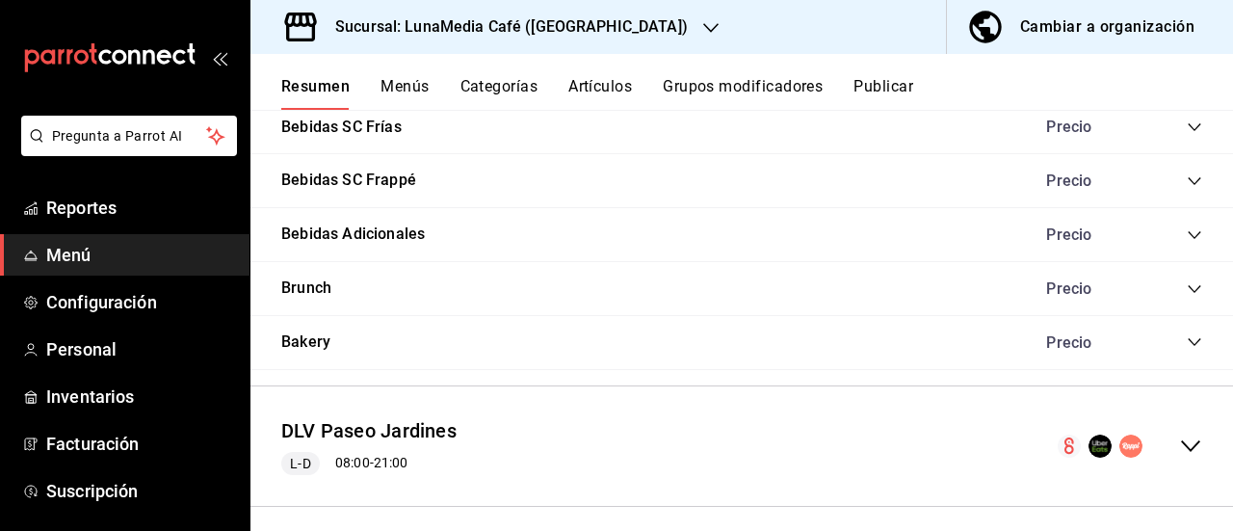
click at [1186, 290] on icon "collapse-category-row" at bounding box center [1193, 288] width 15 height 15
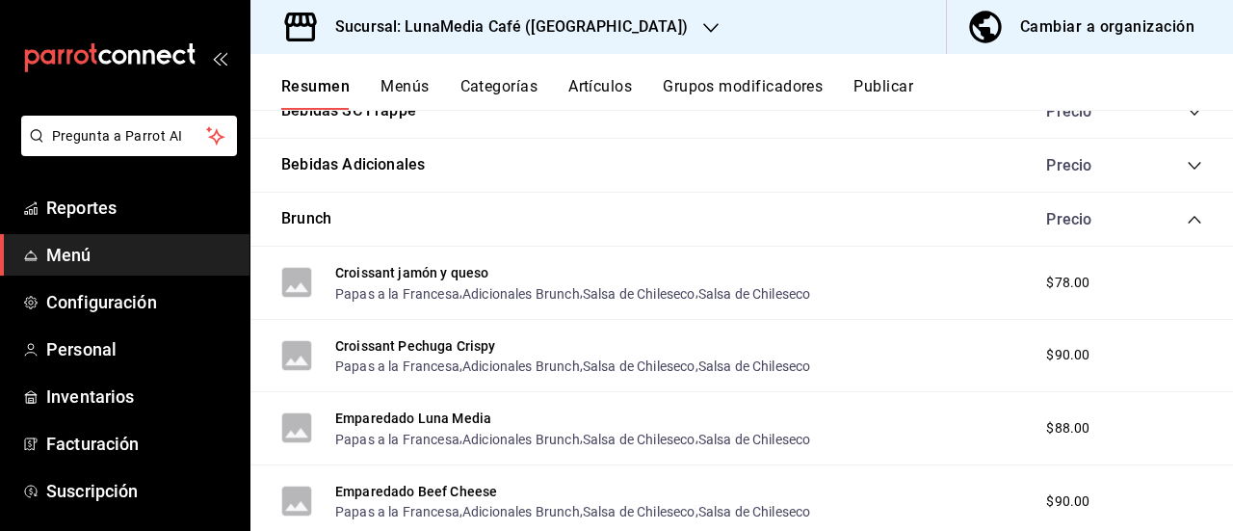
scroll to position [1926, 0]
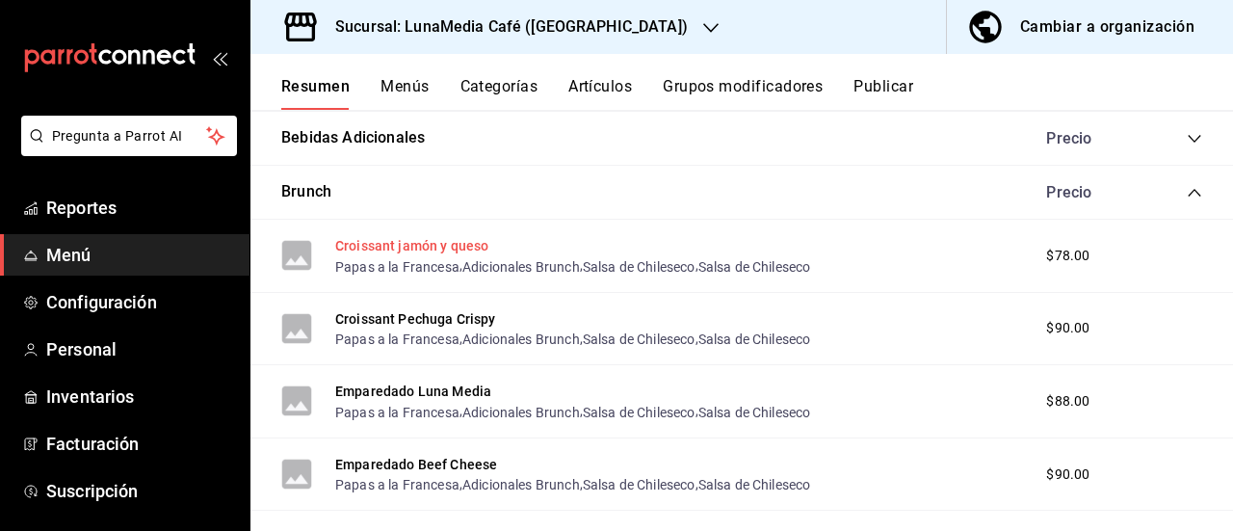
click at [416, 241] on button "Croissant jamón y queso" at bounding box center [411, 245] width 153 height 19
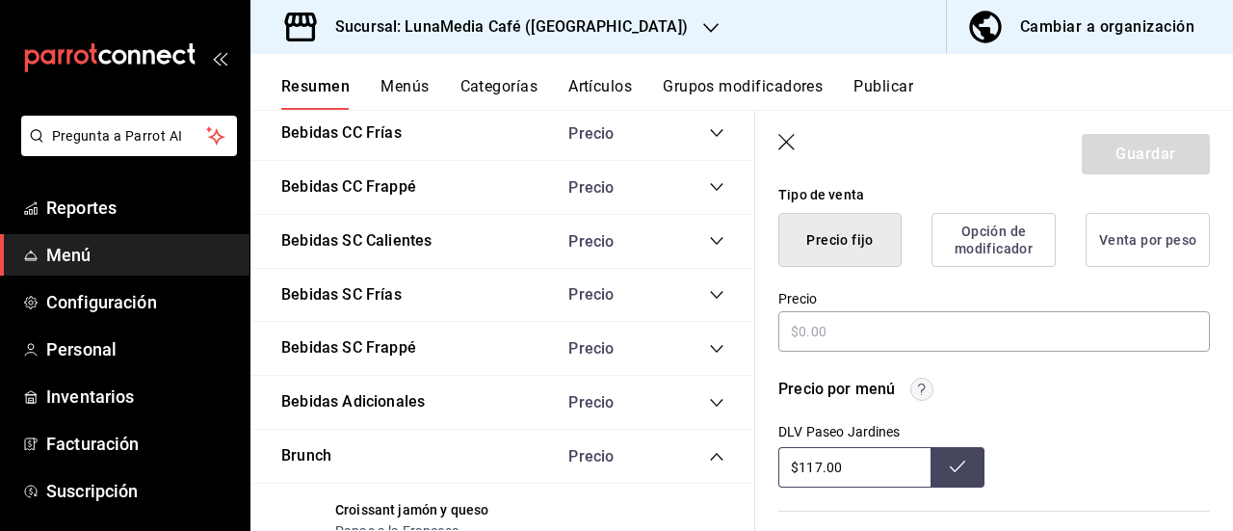
type textarea "x"
type input "$78.00"
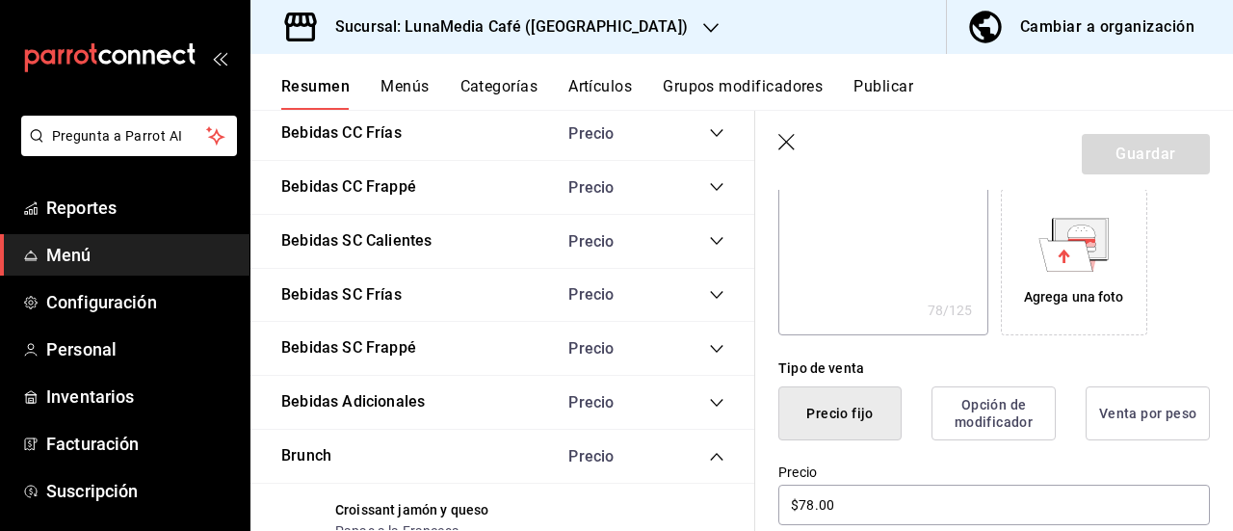
type textarea "x"
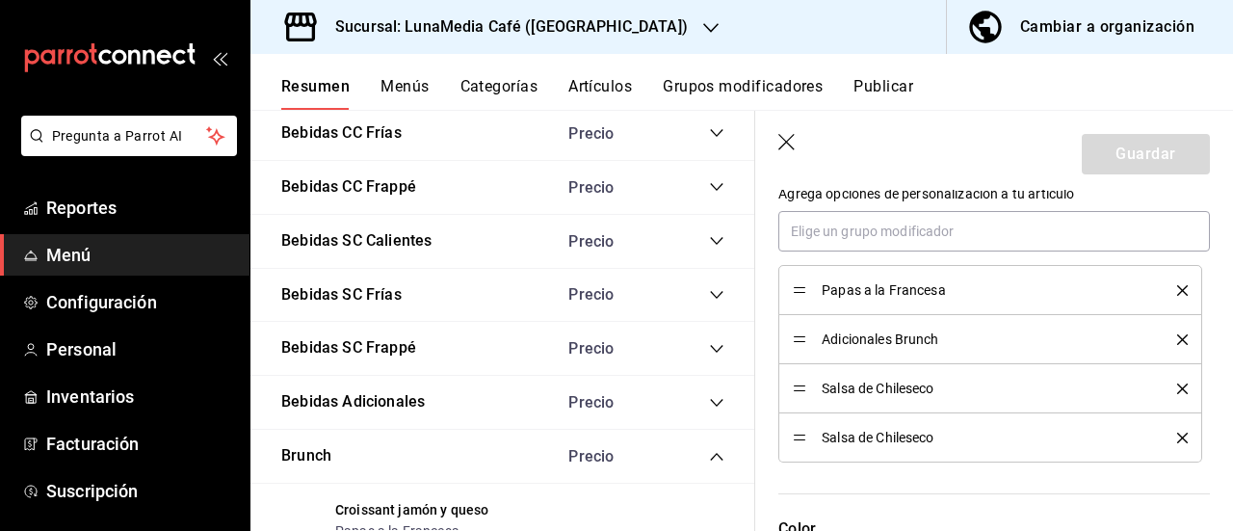
scroll to position [1175, 0]
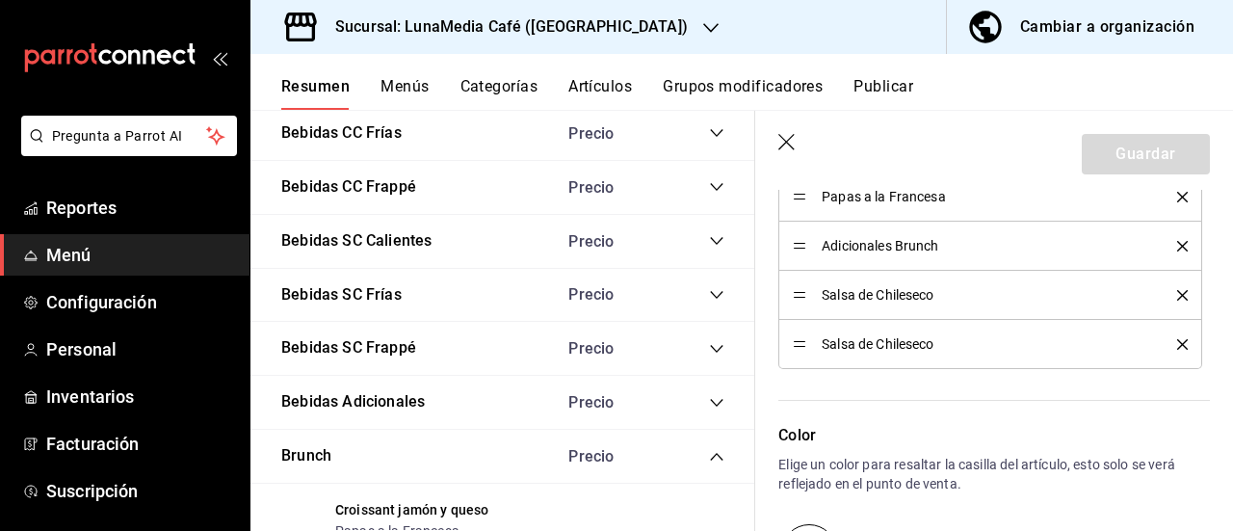
click at [792, 149] on icon "button" at bounding box center [787, 143] width 19 height 19
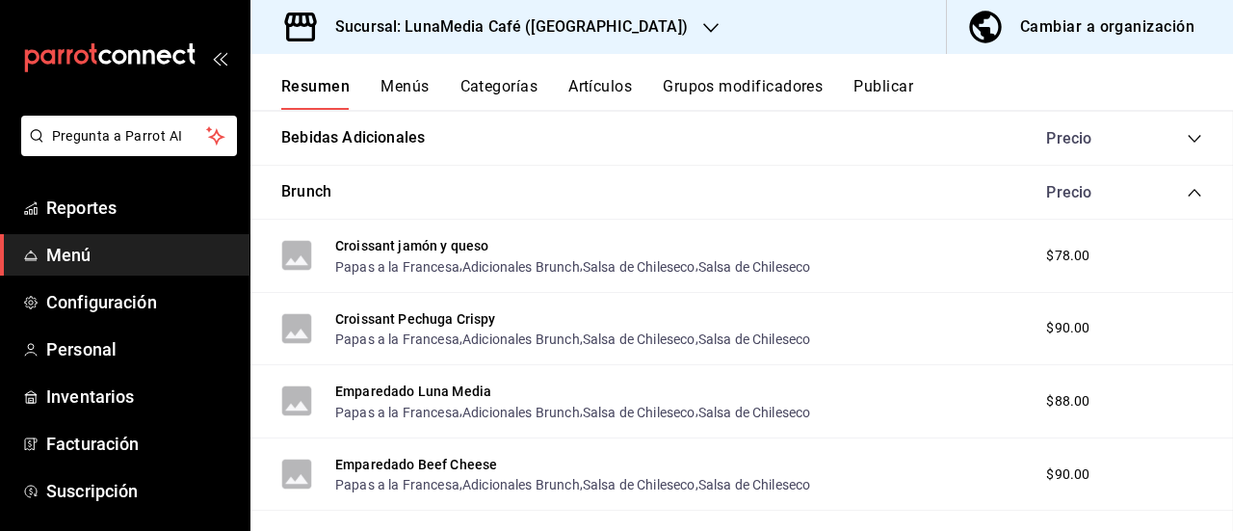
click at [719, 82] on button "Grupos modificadores" at bounding box center [743, 93] width 160 height 33
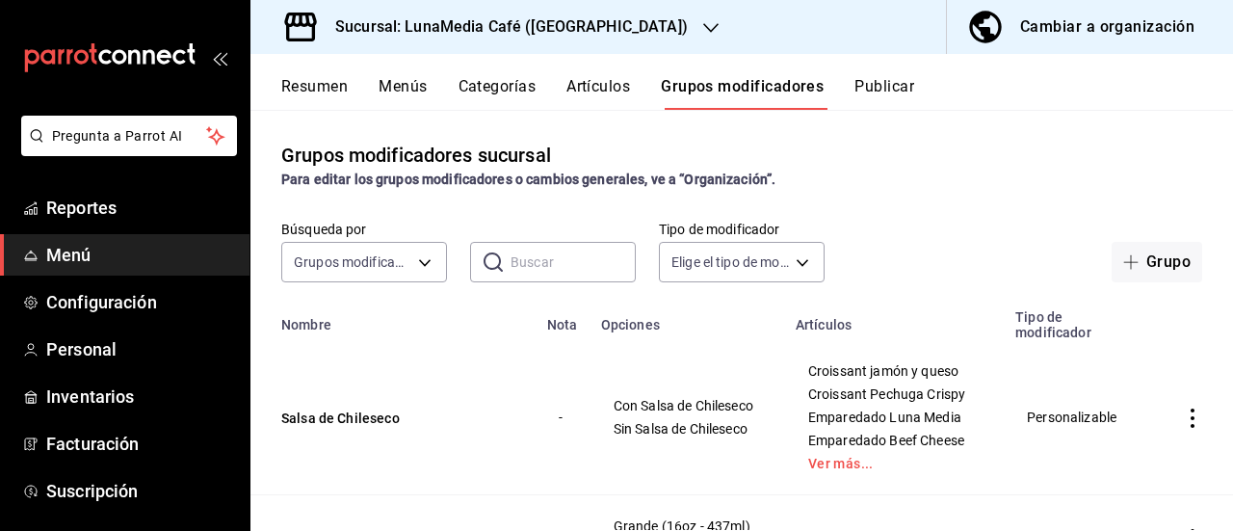
click at [1183, 423] on icon "actions" at bounding box center [1192, 417] width 19 height 19
click at [1109, 405] on span "Editar" at bounding box center [1120, 401] width 50 height 20
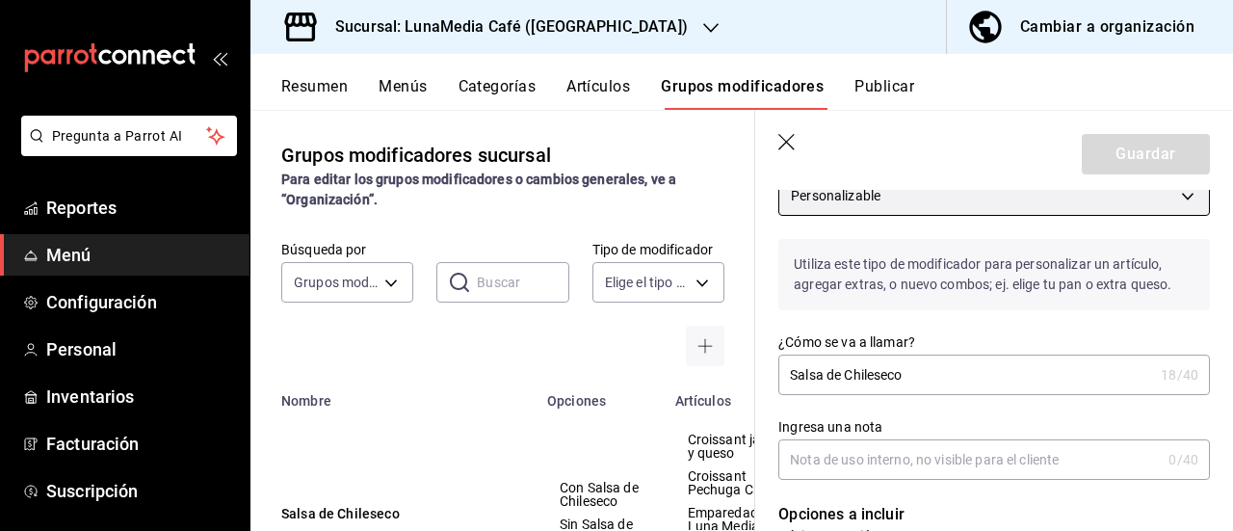
scroll to position [193, 0]
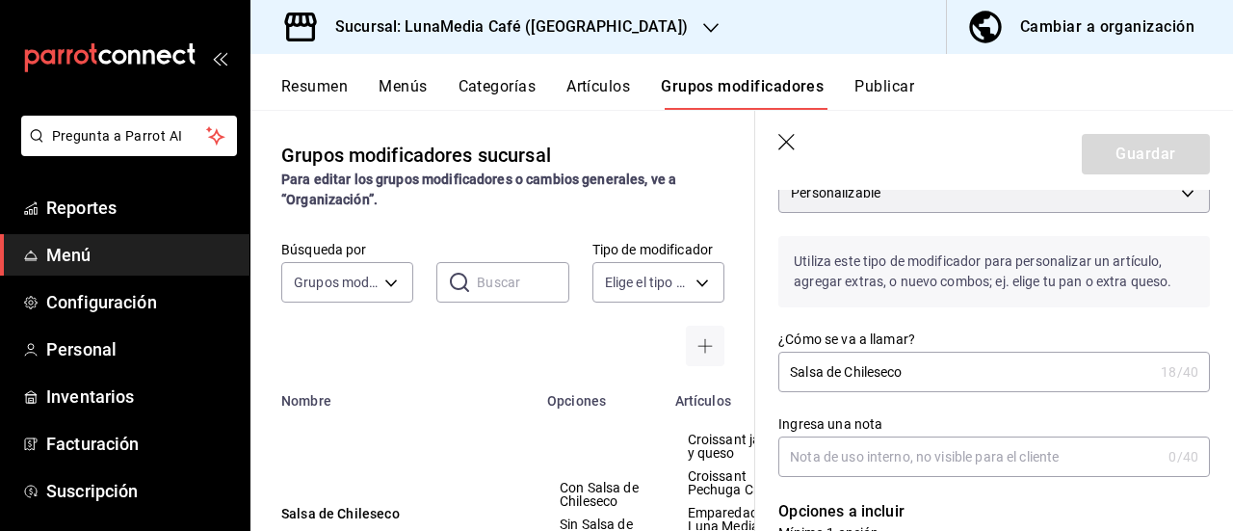
click at [923, 363] on input "Salsa de Chileseco" at bounding box center [965, 371] width 375 height 39
type input "Salsa de Chileseco."
click at [1131, 132] on header "Guardar" at bounding box center [994, 150] width 478 height 79
click at [1132, 169] on button "Guardar" at bounding box center [1145, 154] width 128 height 40
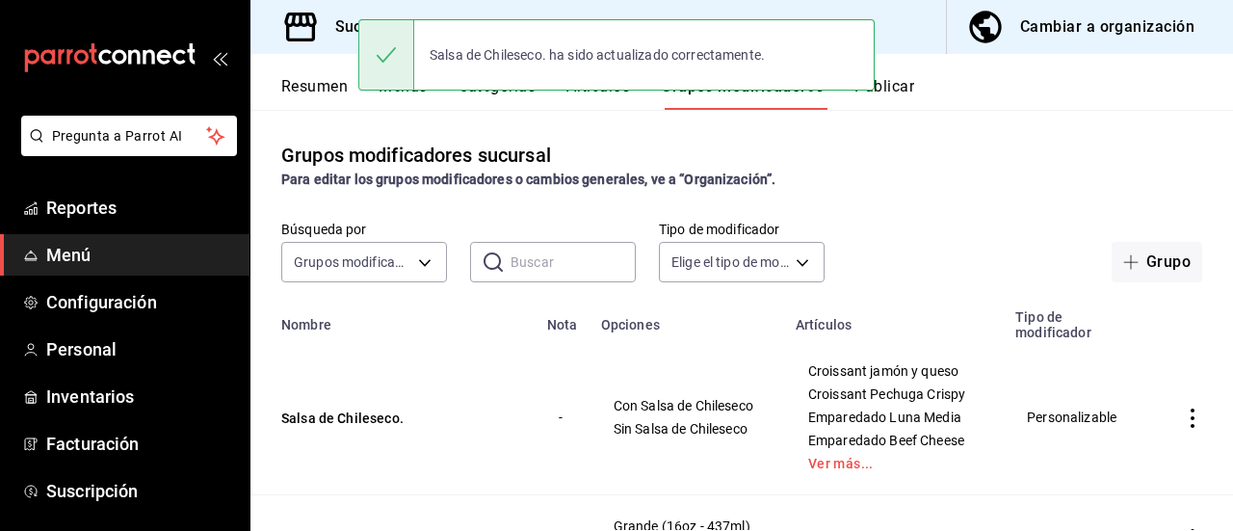
click at [304, 95] on button "Resumen" at bounding box center [314, 93] width 66 height 33
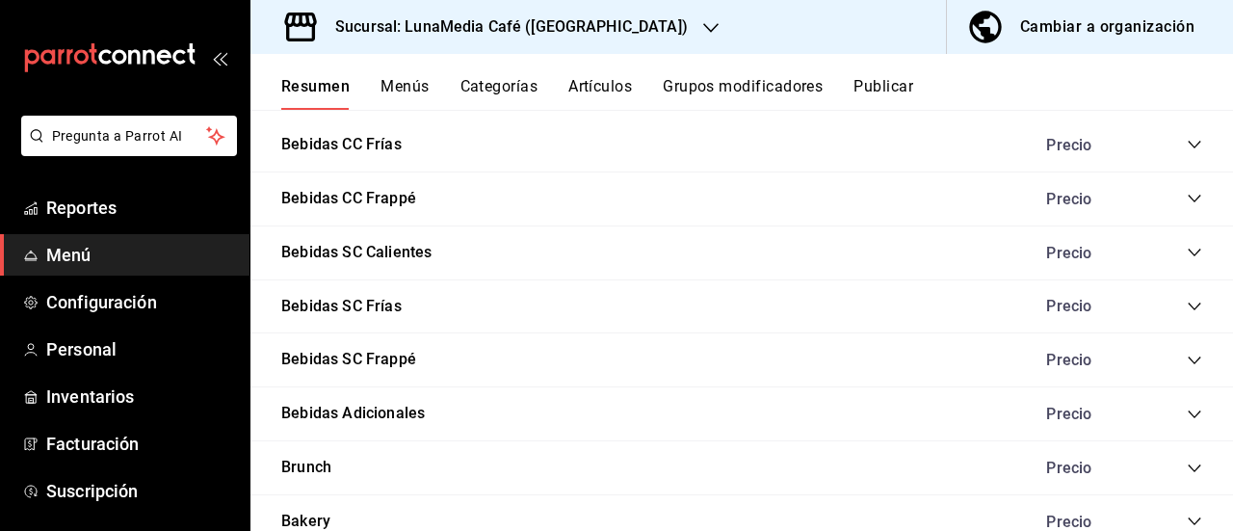
scroll to position [1747, 0]
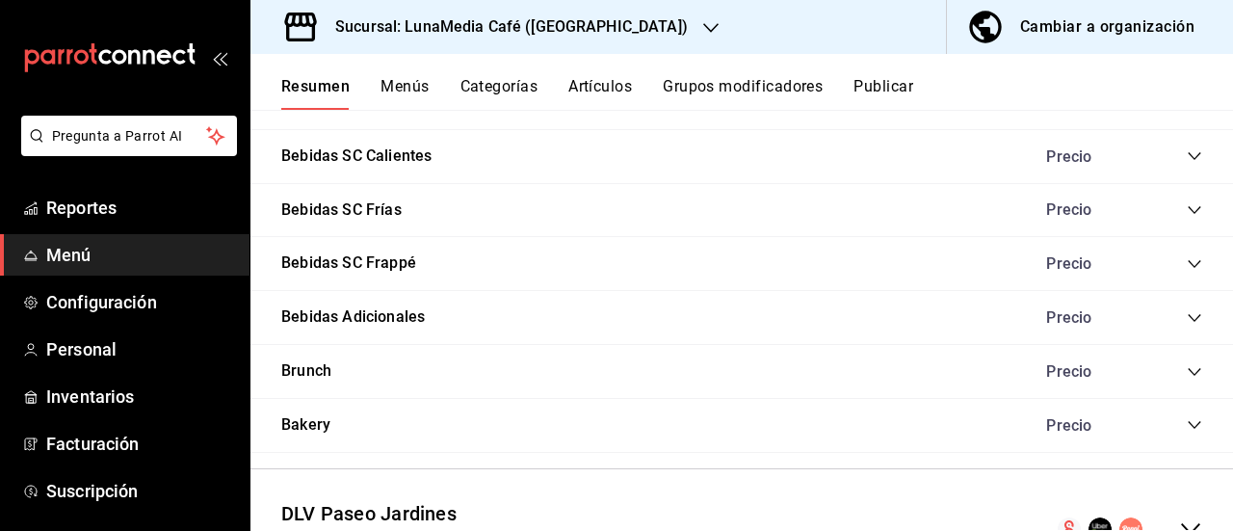
click at [1187, 373] on icon "collapse-category-row" at bounding box center [1193, 372] width 13 height 8
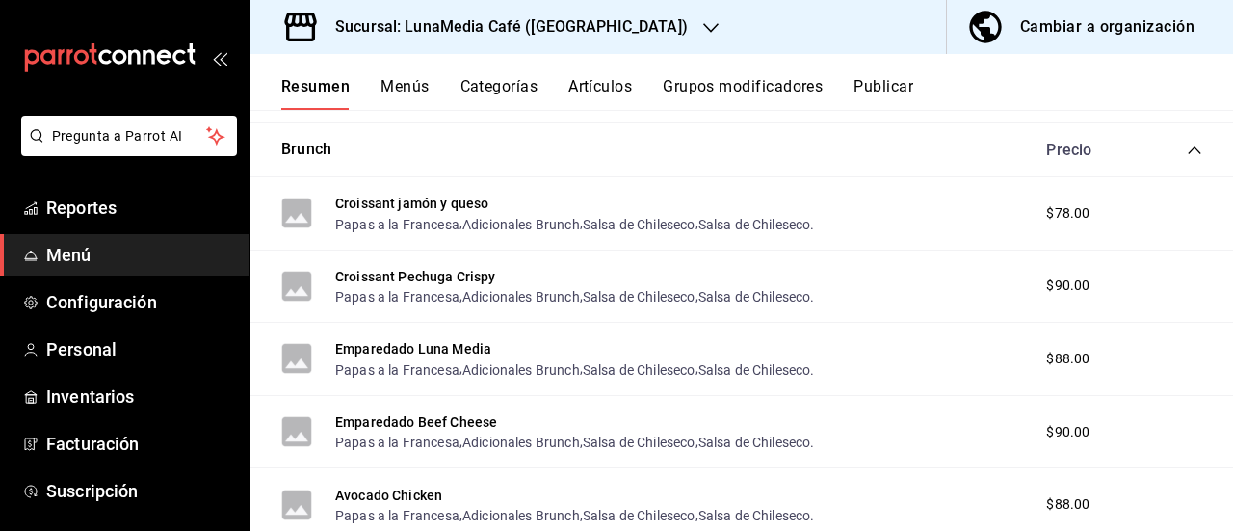
scroll to position [1939, 0]
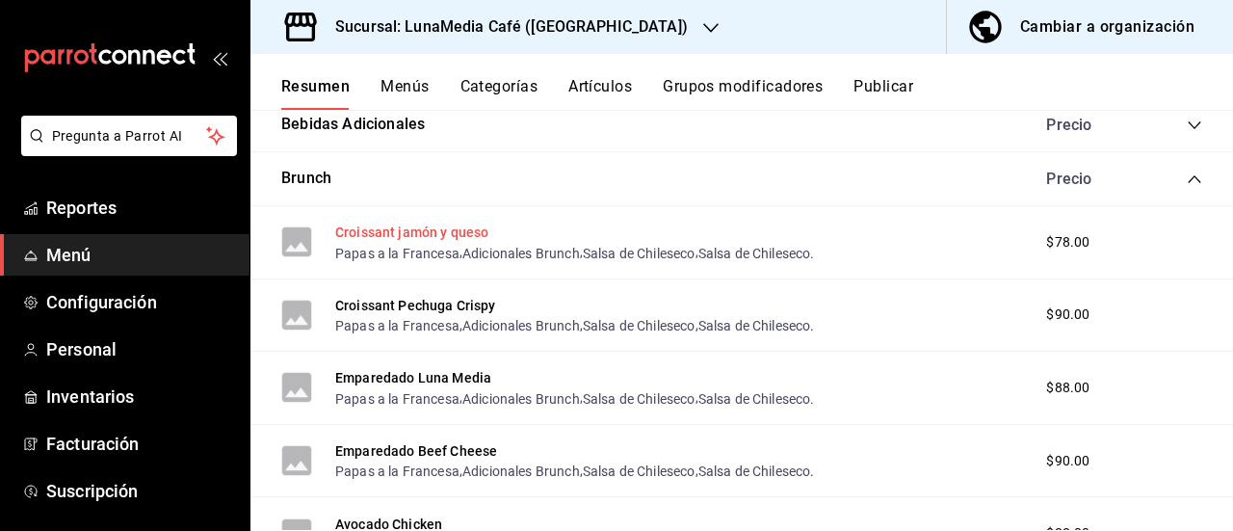
click at [412, 236] on button "Croissant jamón y queso" at bounding box center [411, 231] width 153 height 19
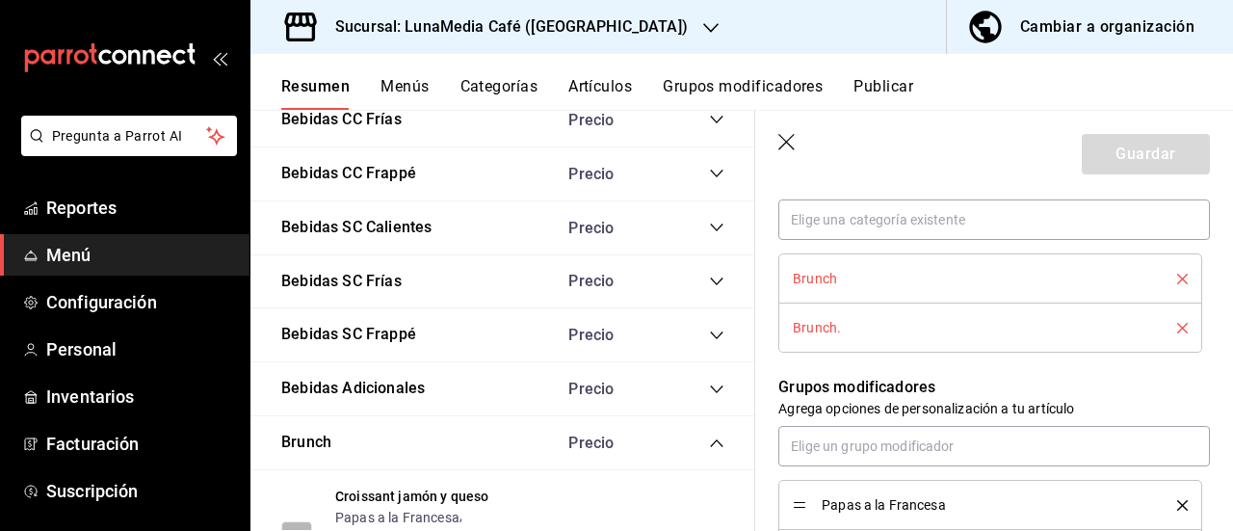
scroll to position [1059, 0]
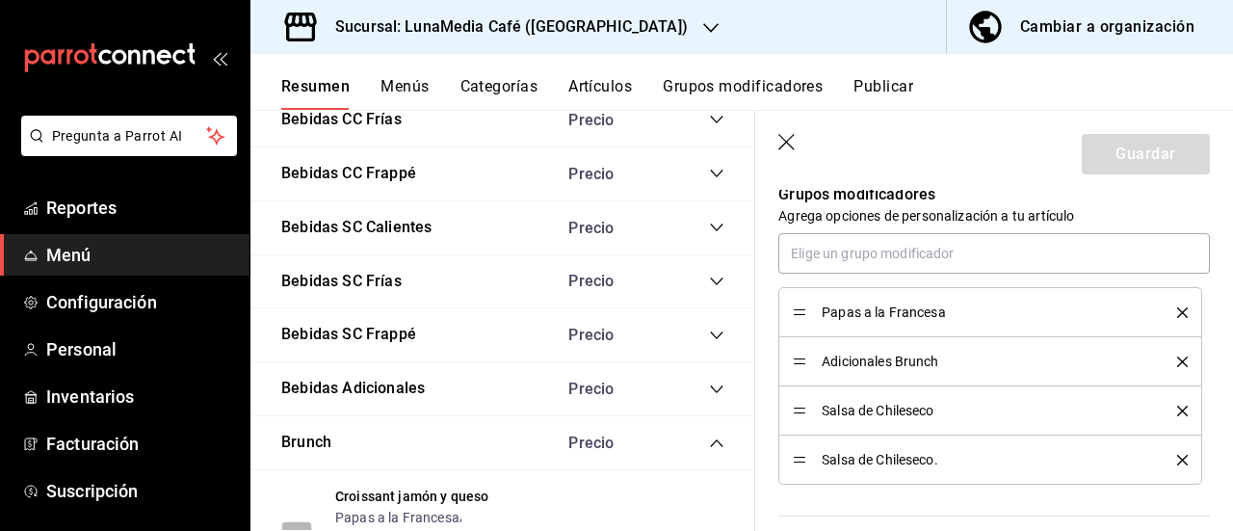
click at [1177, 407] on icon "delete" at bounding box center [1182, 410] width 11 height 11
click at [786, 140] on icon "button" at bounding box center [787, 143] width 19 height 19
type textarea "x"
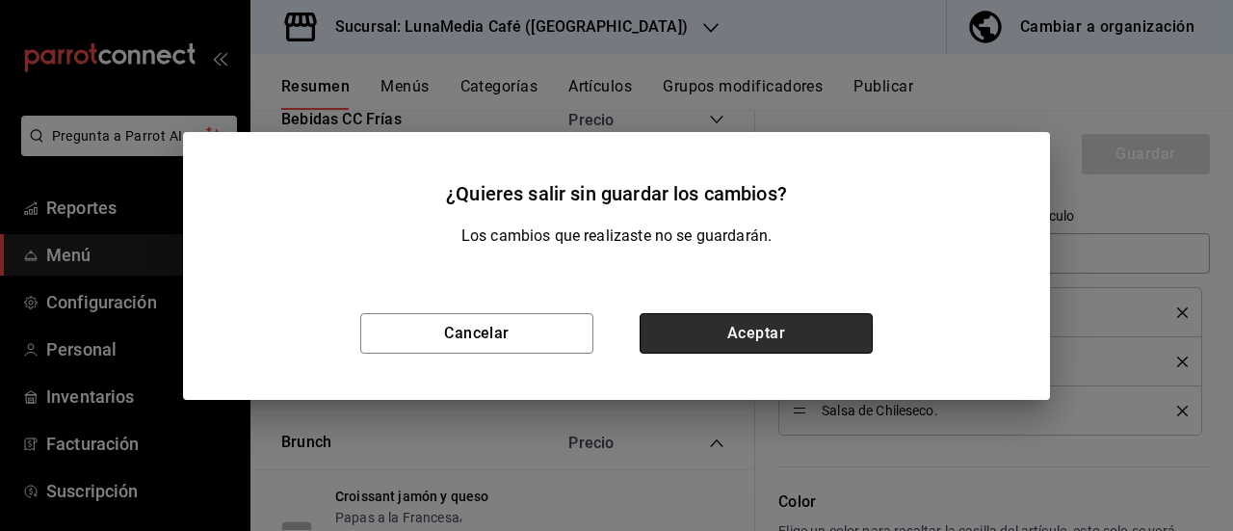
click at [715, 338] on button "Aceptar" at bounding box center [755, 333] width 233 height 40
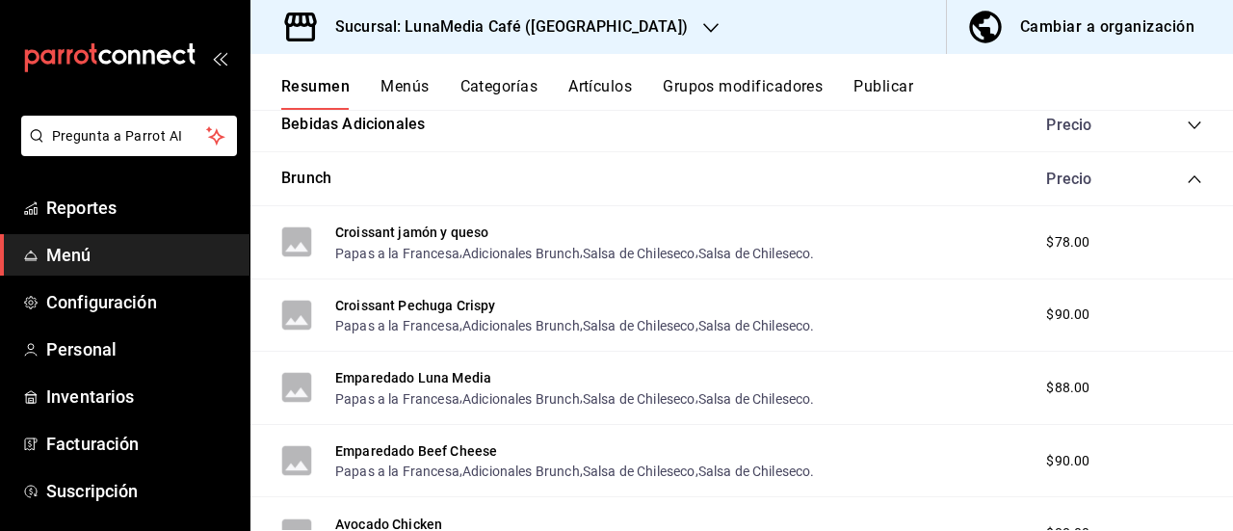
click at [726, 87] on button "Grupos modificadores" at bounding box center [743, 93] width 160 height 33
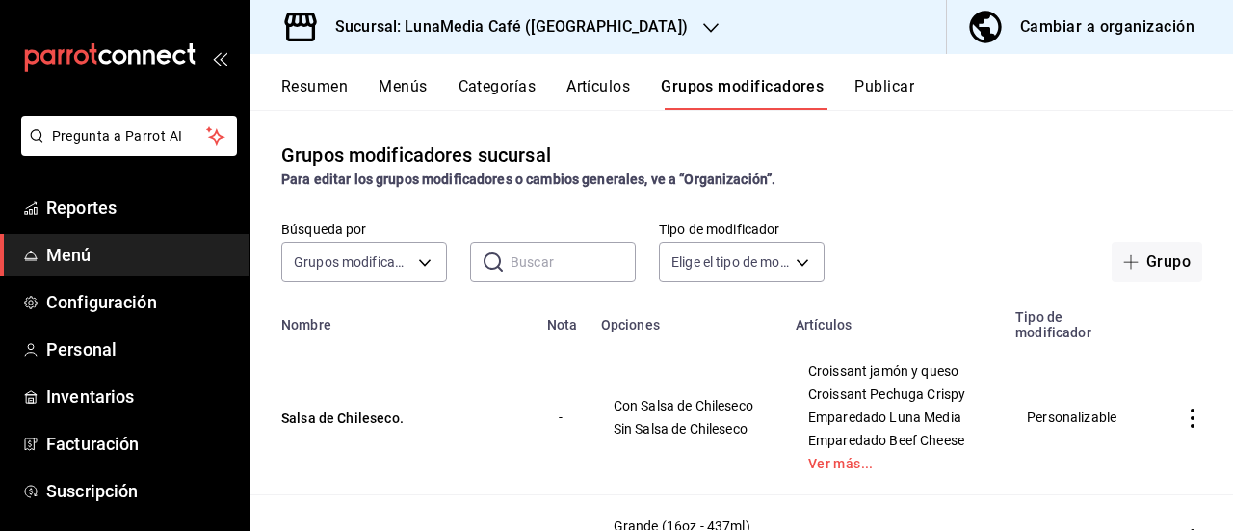
click at [521, 269] on input "text" at bounding box center [572, 262] width 125 height 39
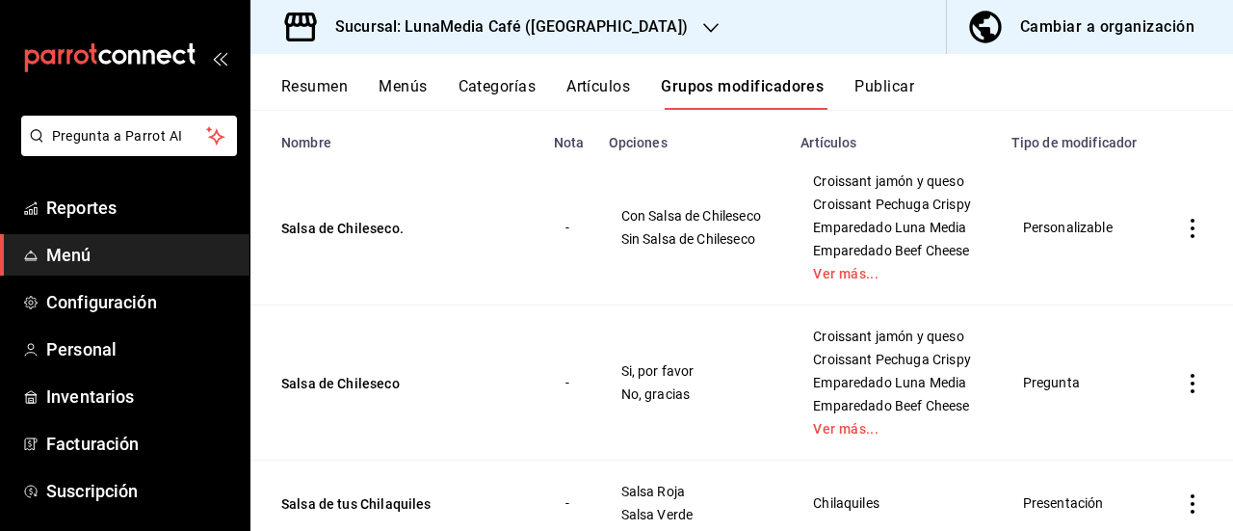
scroll to position [193, 0]
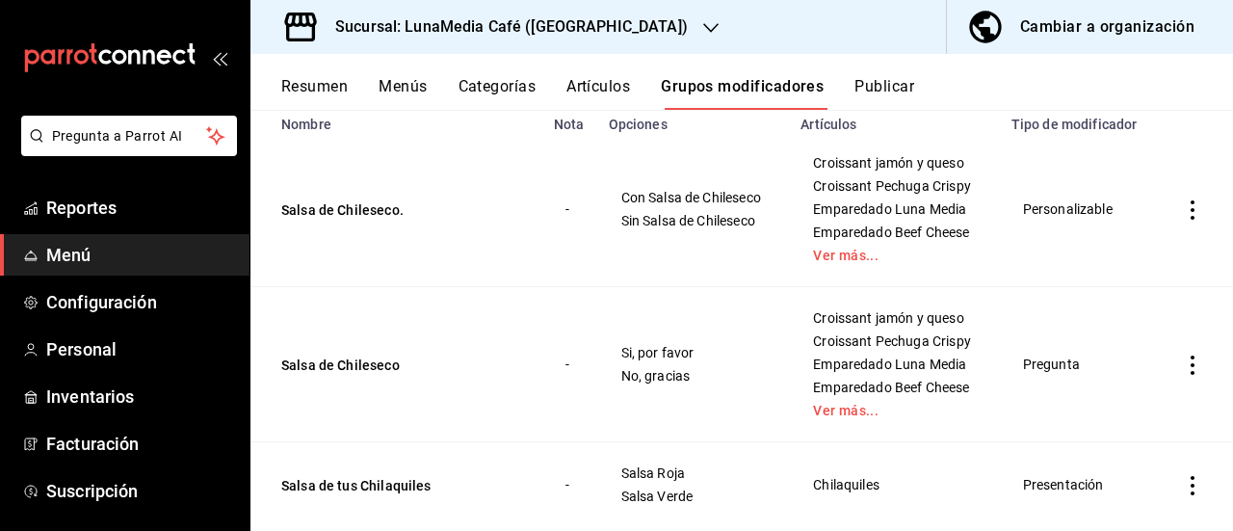
type input "salsa"
click at [1183, 363] on icon "actions" at bounding box center [1192, 364] width 19 height 19
click at [1107, 481] on span "Eliminar" at bounding box center [1119, 479] width 49 height 15
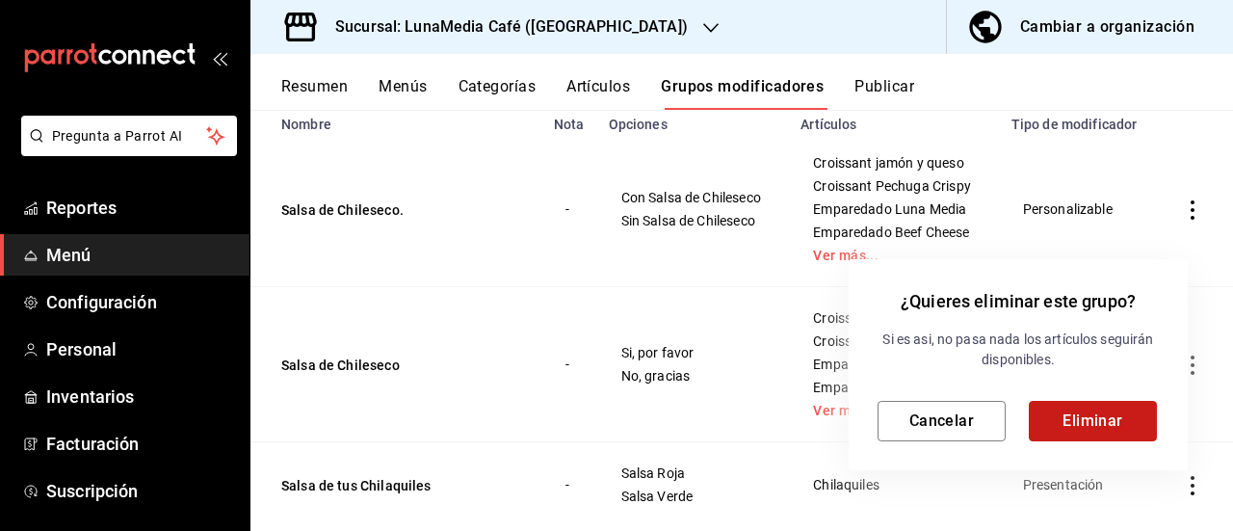
click at [1082, 418] on button "Eliminar" at bounding box center [1092, 421] width 128 height 40
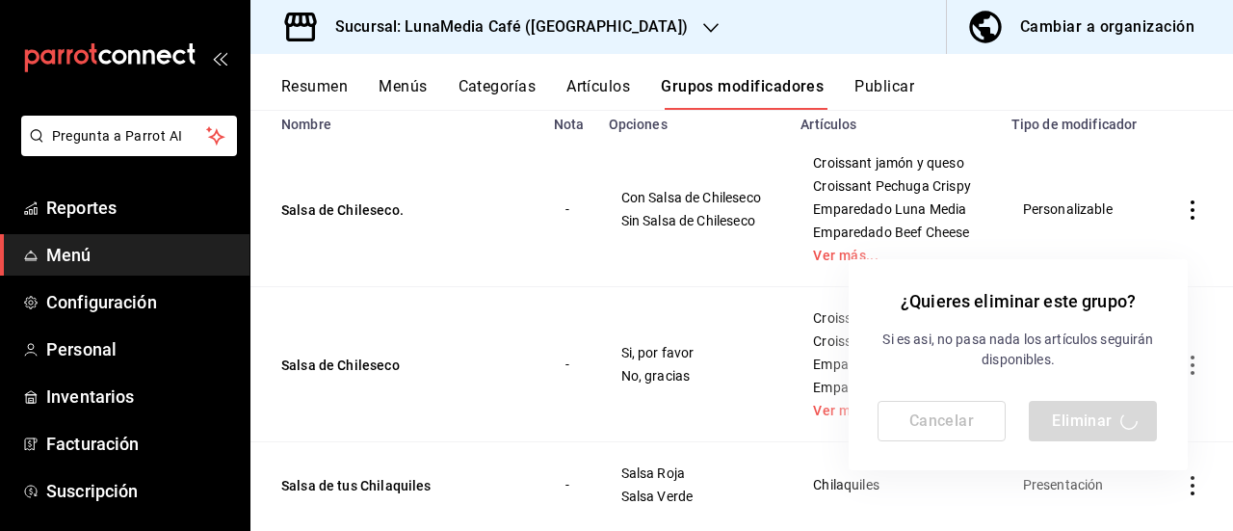
scroll to position [0, 0]
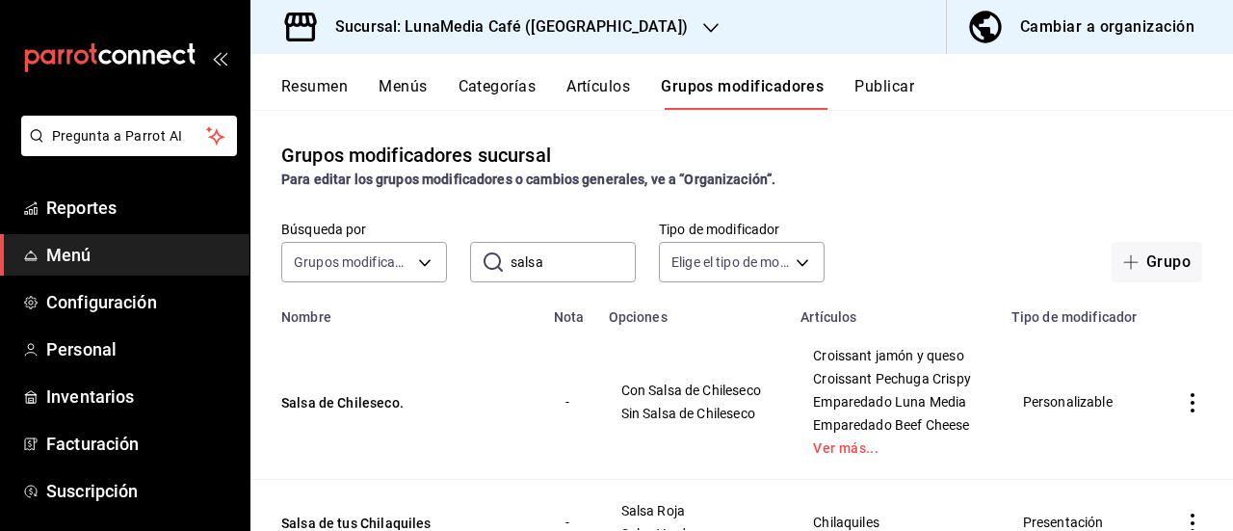
click at [333, 92] on button "Resumen" at bounding box center [314, 93] width 66 height 33
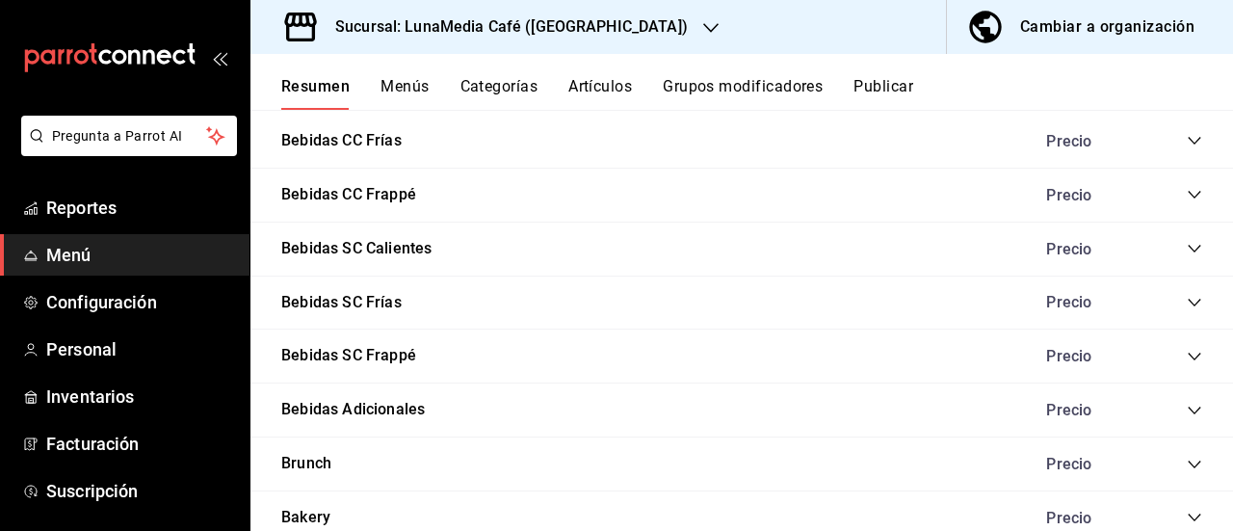
scroll to position [1651, 0]
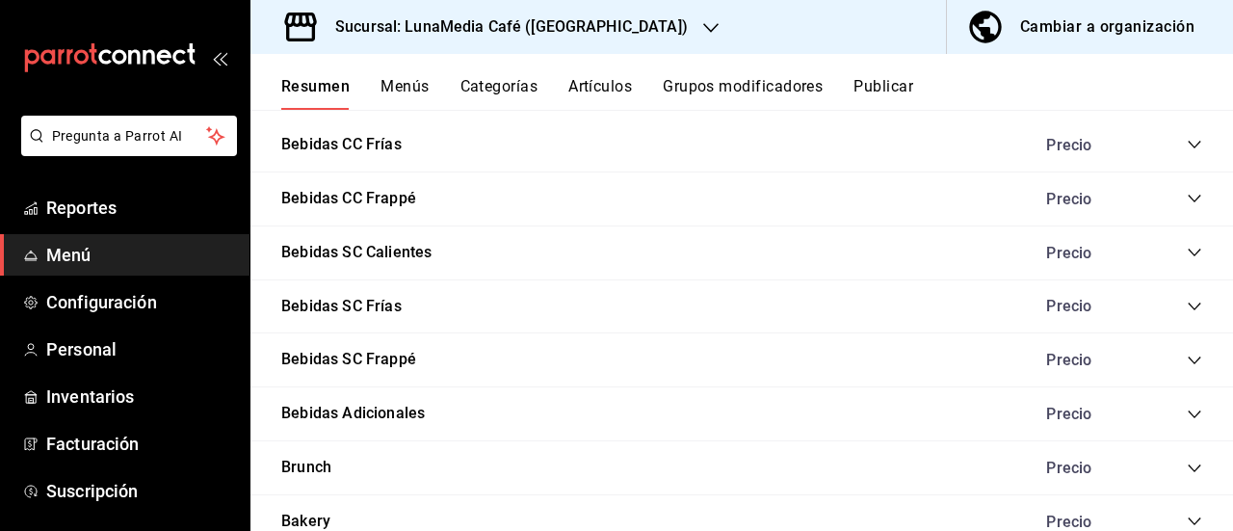
click at [1186, 468] on icon "collapse-category-row" at bounding box center [1193, 467] width 15 height 15
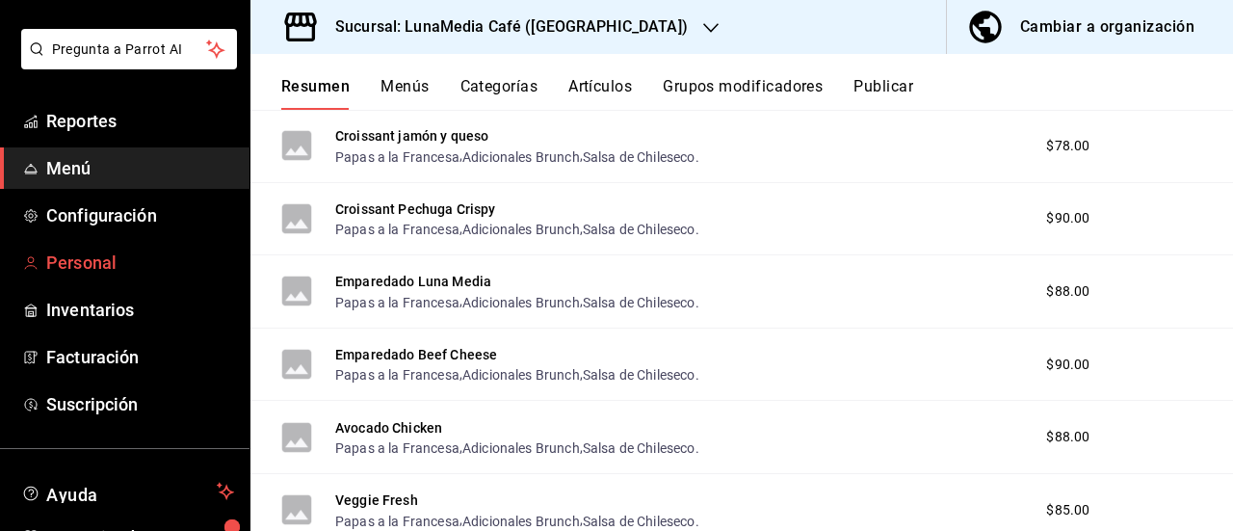
scroll to position [96, 0]
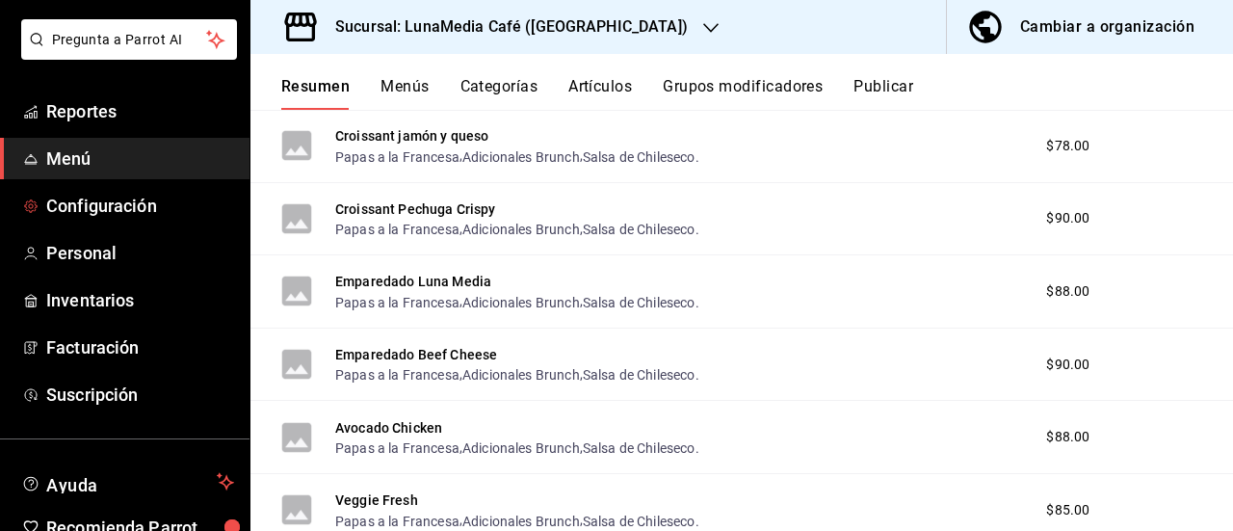
drag, startPoint x: 87, startPoint y: 195, endPoint x: 254, endPoint y: 254, distance: 177.9
click at [87, 195] on span "Configuración" at bounding box center [140, 206] width 188 height 26
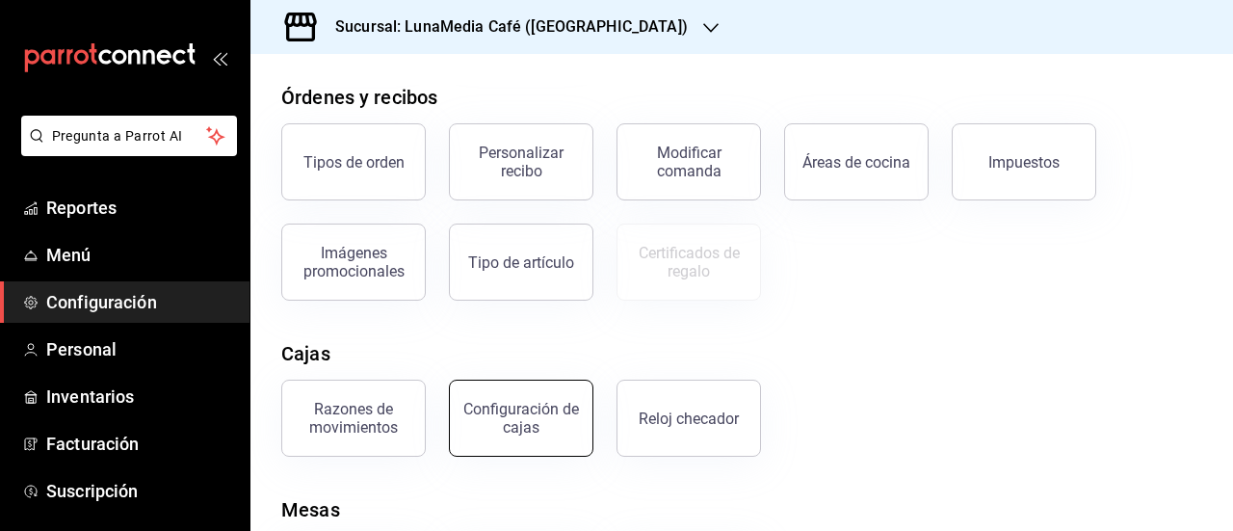
scroll to position [289, 0]
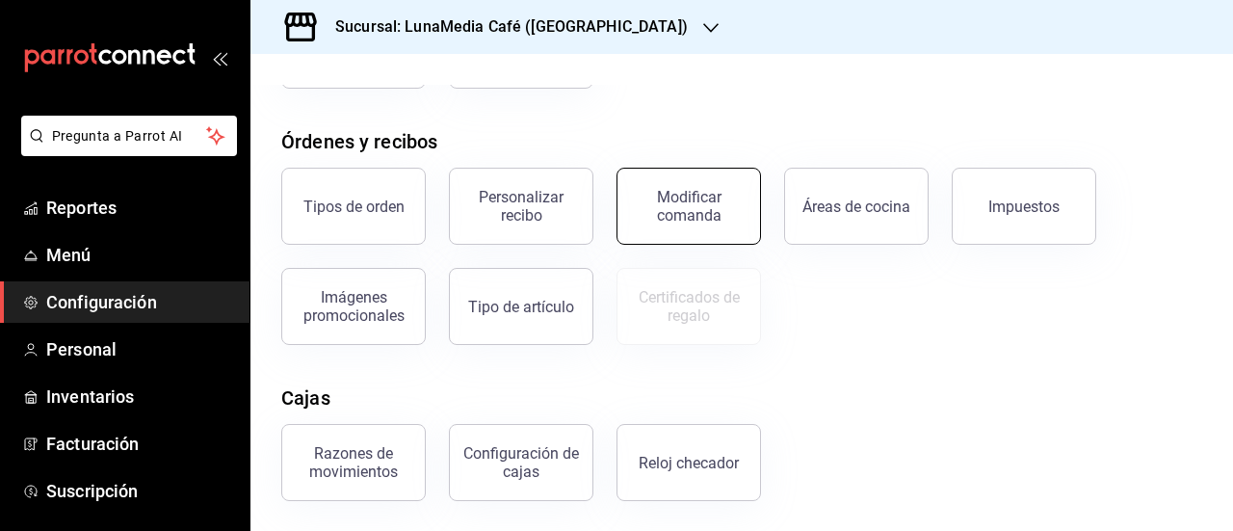
click at [683, 229] on button "Modificar comanda" at bounding box center [688, 206] width 144 height 77
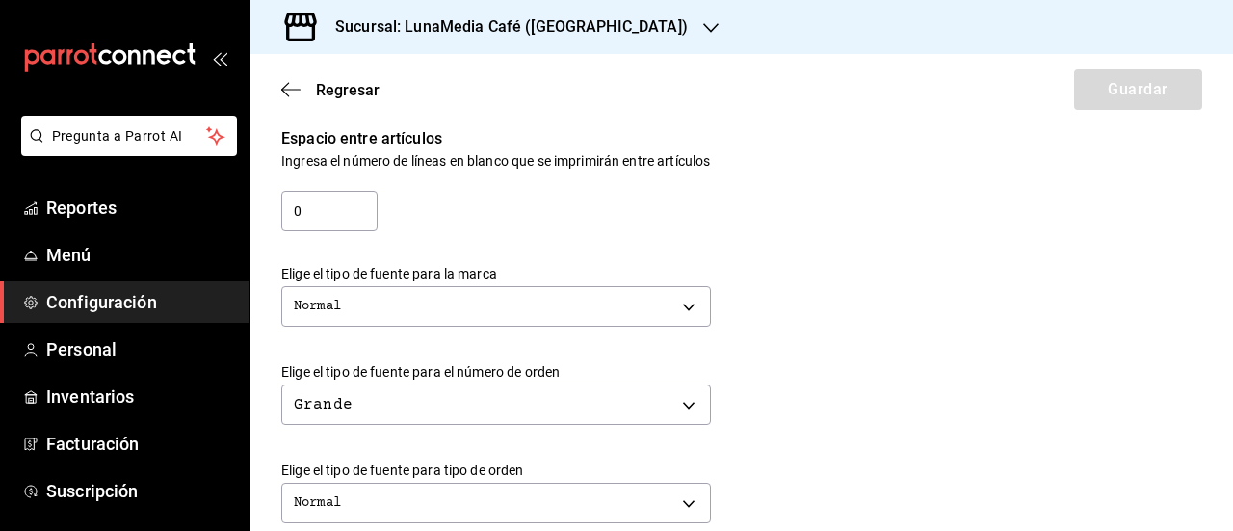
scroll to position [385, 0]
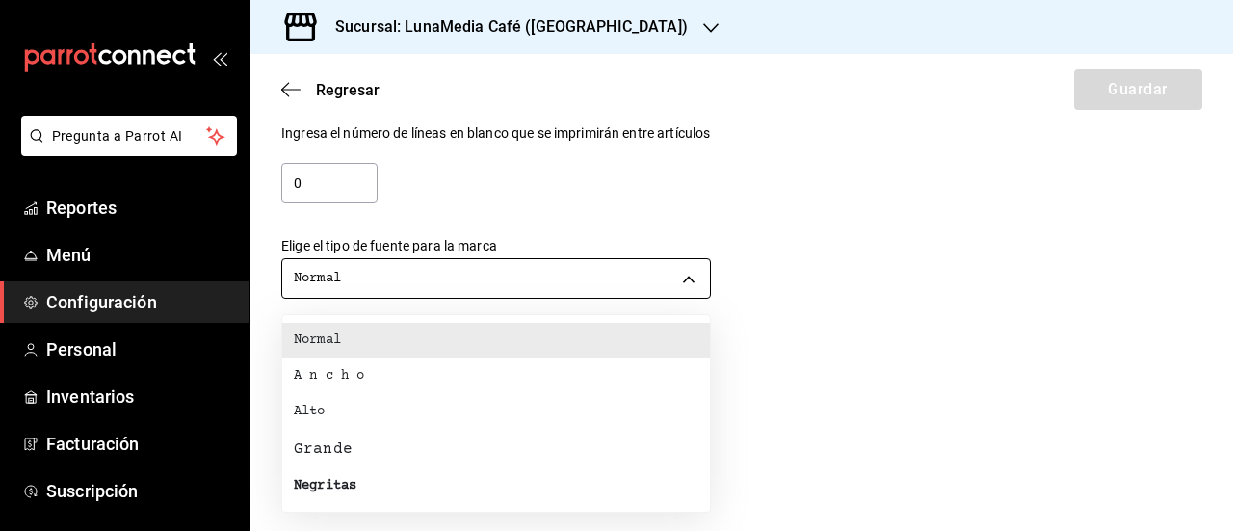
click at [582, 276] on body "Pregunta a Parrot AI Reportes Menú Configuración Personal Inventarios Facturaci…" at bounding box center [616, 265] width 1233 height 531
click at [582, 276] on div at bounding box center [616, 265] width 1233 height 531
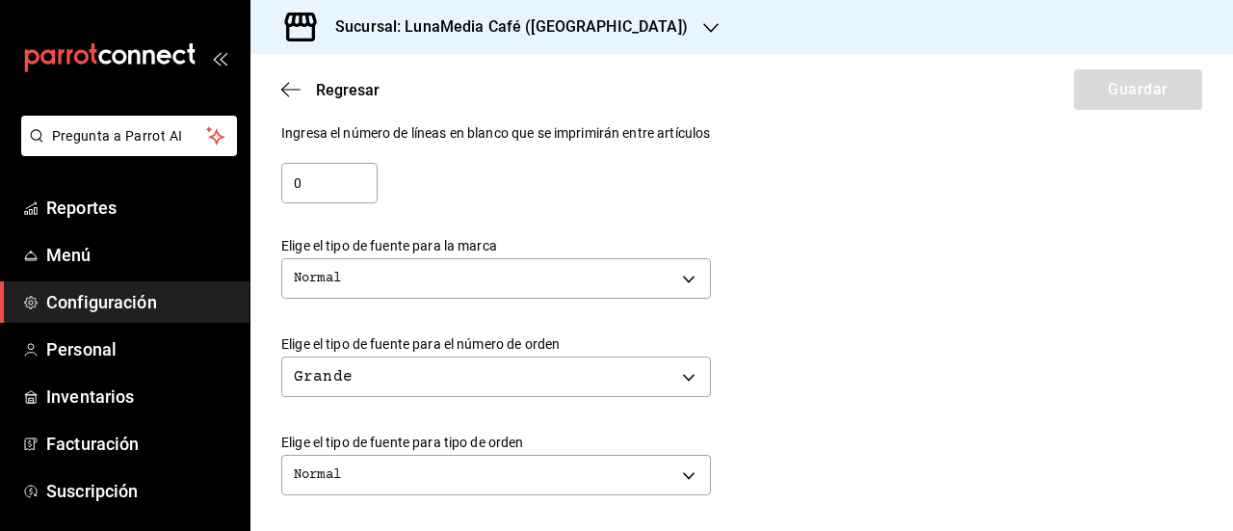
click at [861, 267] on div "Normal NORMAL" at bounding box center [741, 275] width 921 height 51
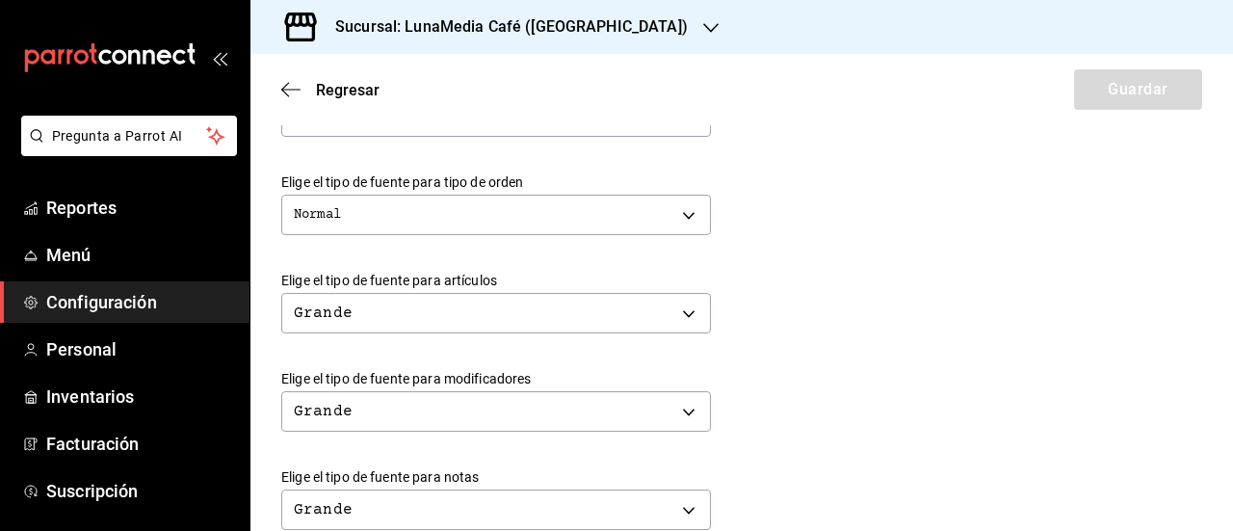
scroll to position [674, 0]
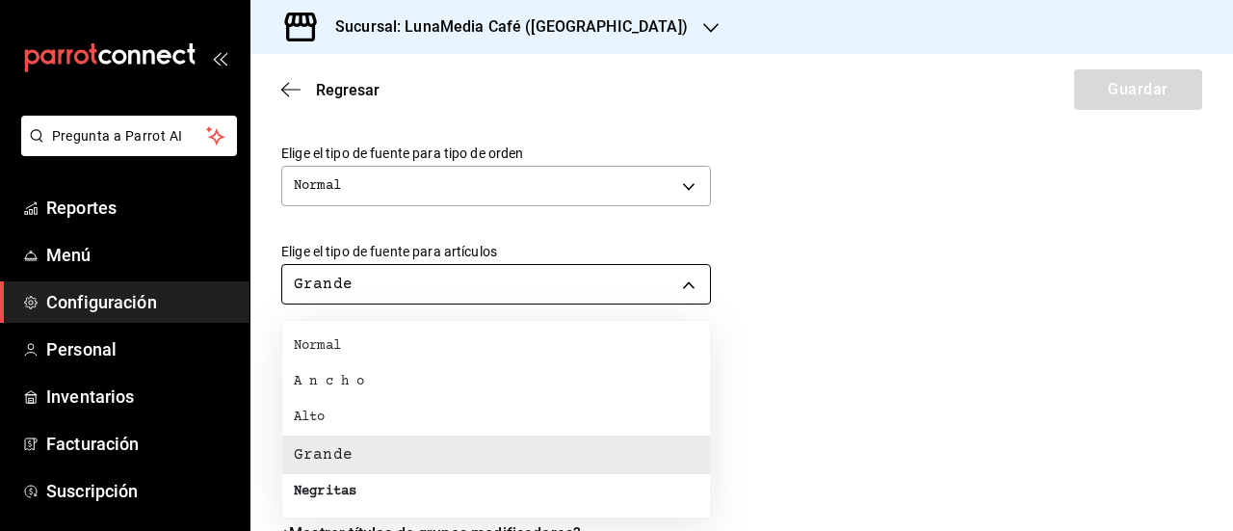
click at [553, 295] on body "Pregunta a Parrot AI Reportes Menú Configuración Personal Inventarios Facturaci…" at bounding box center [616, 265] width 1233 height 531
click at [553, 295] on div at bounding box center [616, 265] width 1233 height 531
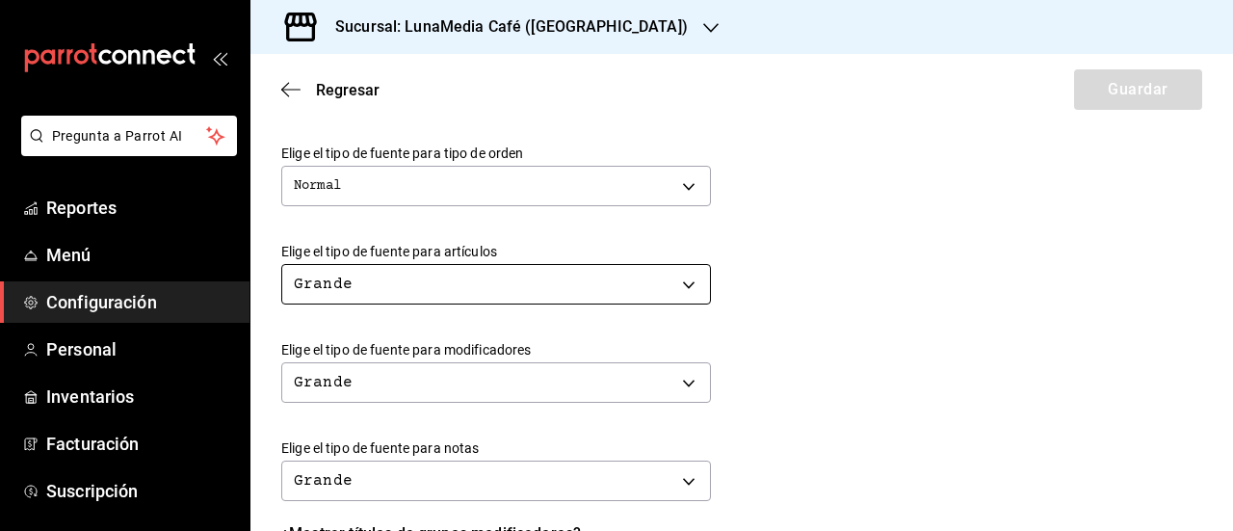
click at [553, 295] on body "Pregunta a Parrot AI Reportes Menú Configuración Personal Inventarios Facturaci…" at bounding box center [616, 265] width 1233 height 531
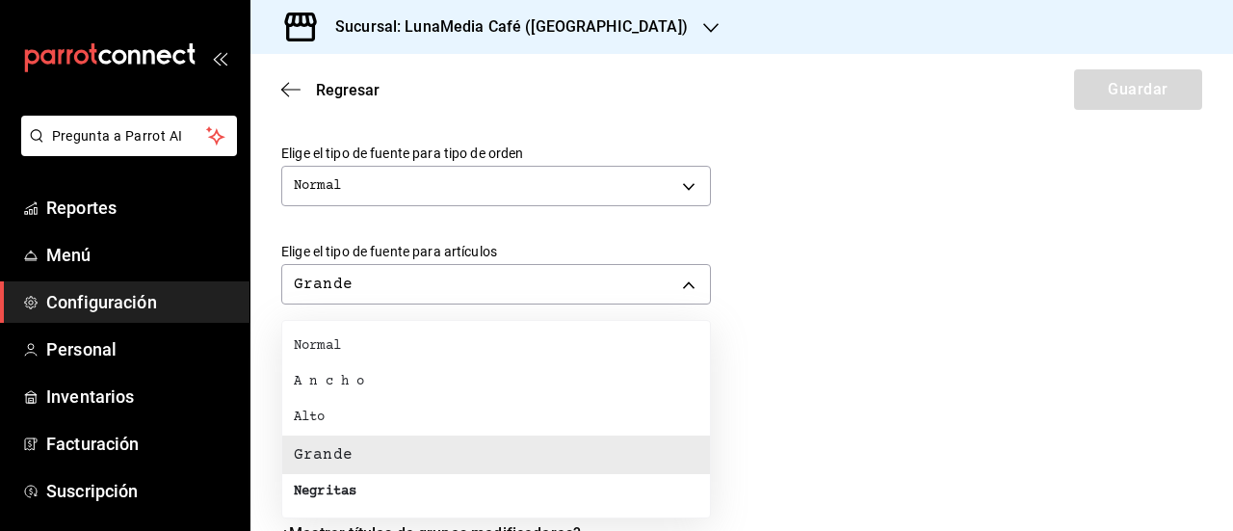
click at [322, 498] on div "Negritas" at bounding box center [325, 491] width 63 height 20
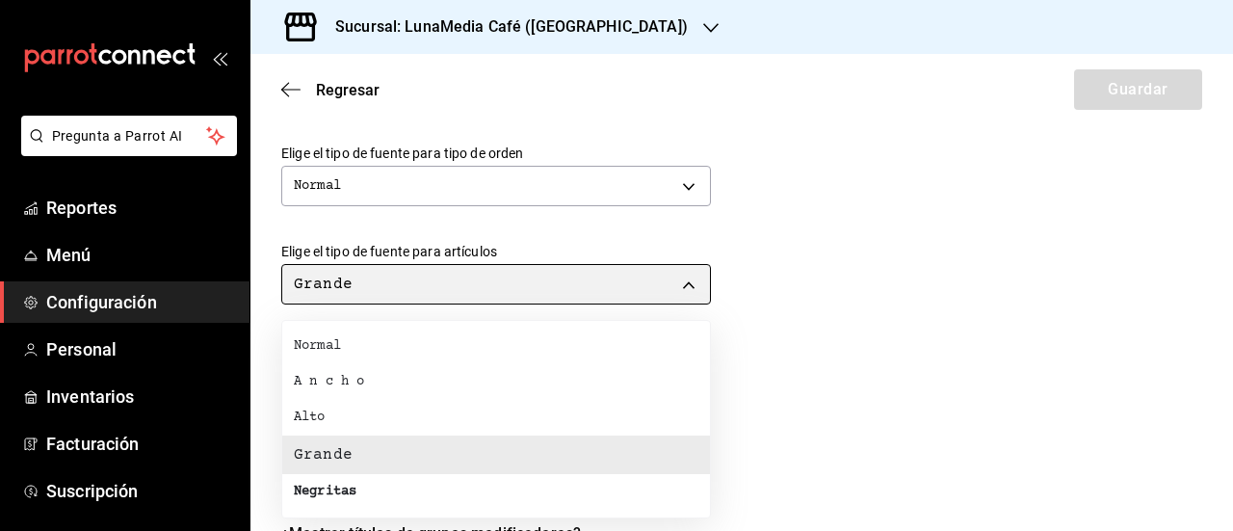
type input "BOLD"
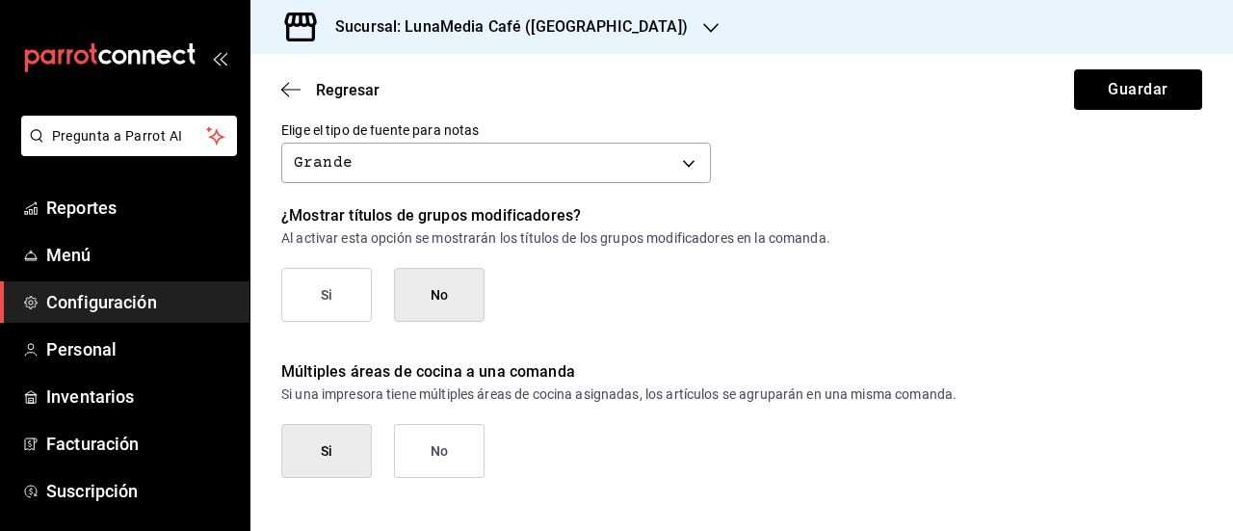
scroll to position [1007, 0]
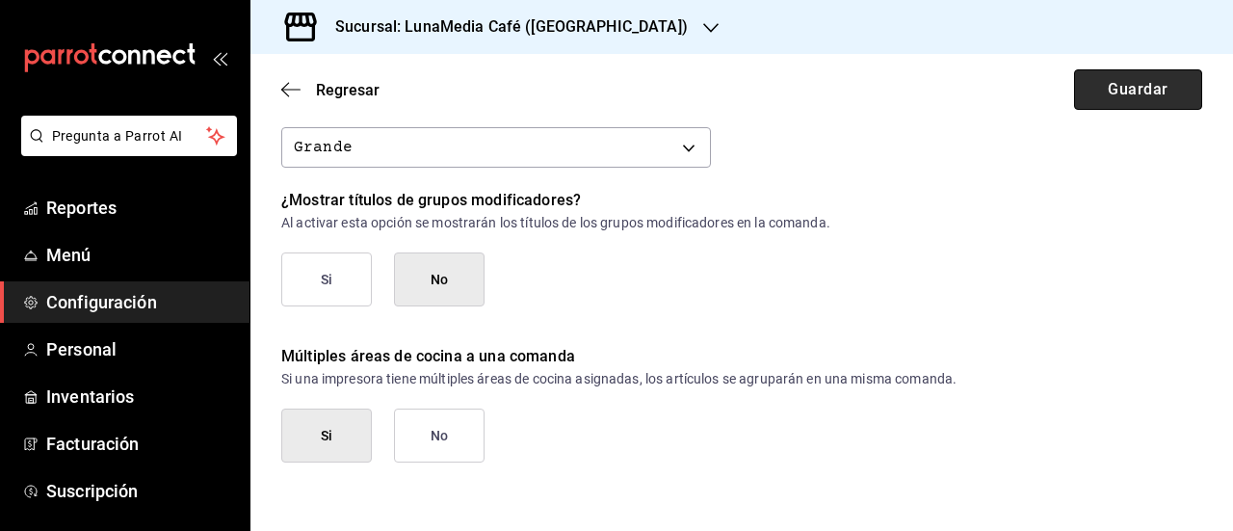
click at [1074, 91] on button "Guardar" at bounding box center [1138, 89] width 128 height 40
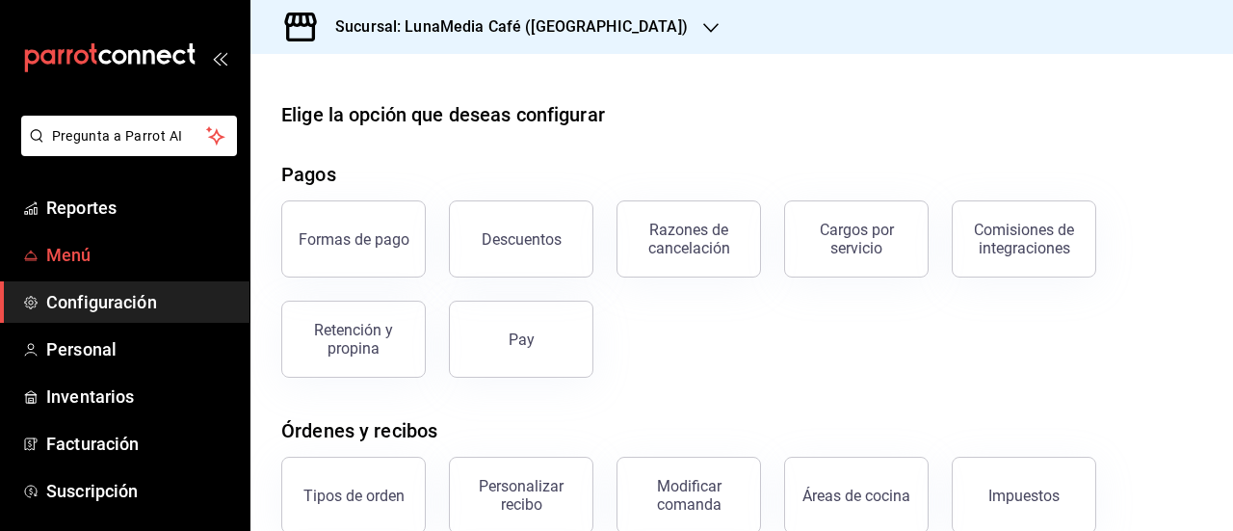
click at [91, 259] on span "Menú" at bounding box center [140, 255] width 188 height 26
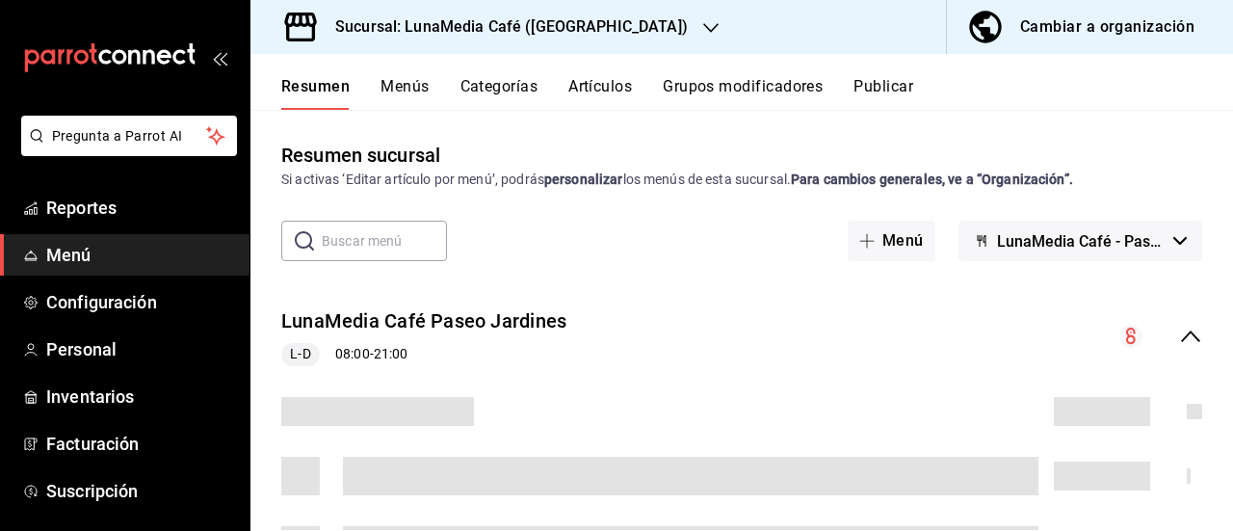
click at [743, 80] on button "Grupos modificadores" at bounding box center [743, 93] width 160 height 33
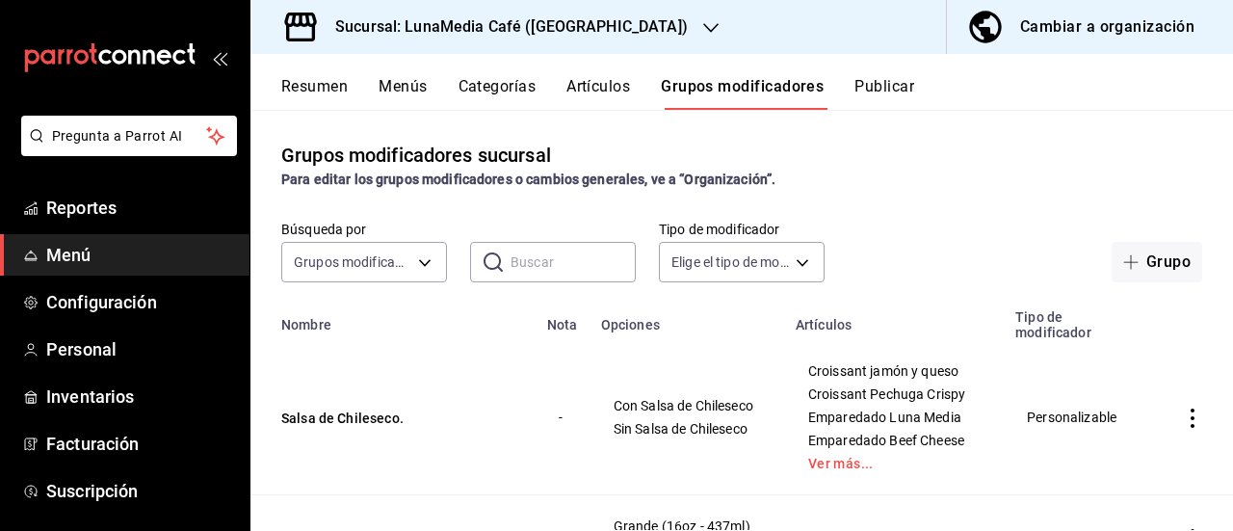
scroll to position [96, 0]
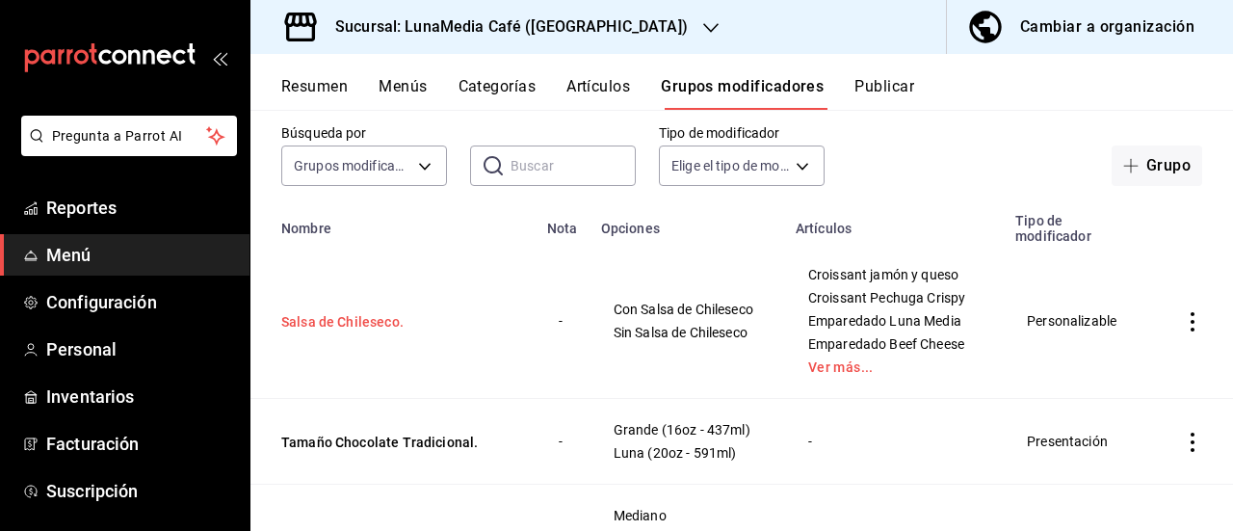
click at [329, 326] on button "Salsa de Chileseco." at bounding box center [396, 321] width 231 height 19
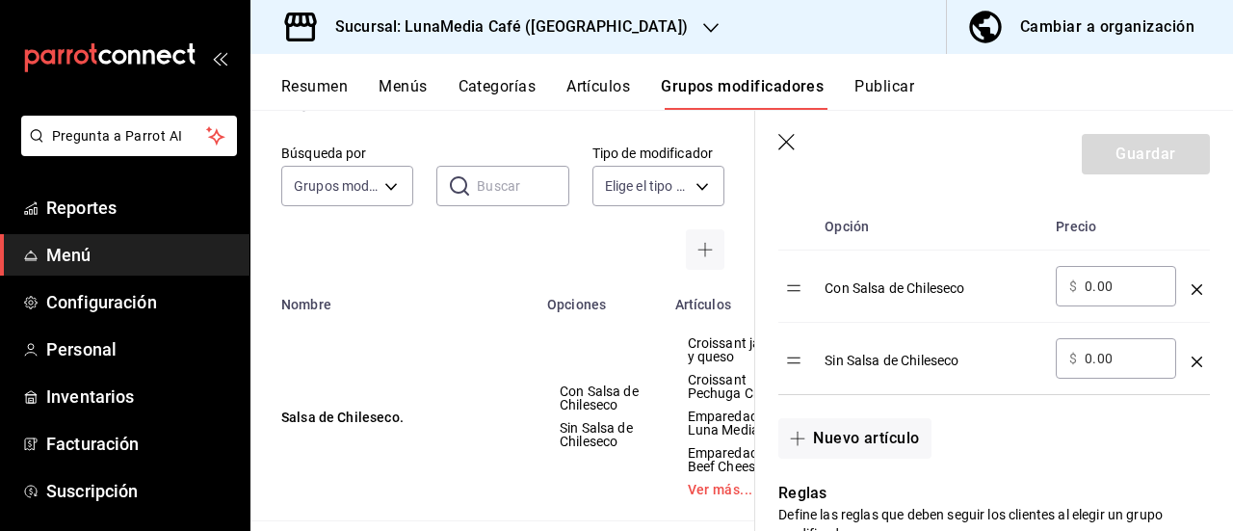
scroll to position [578, 0]
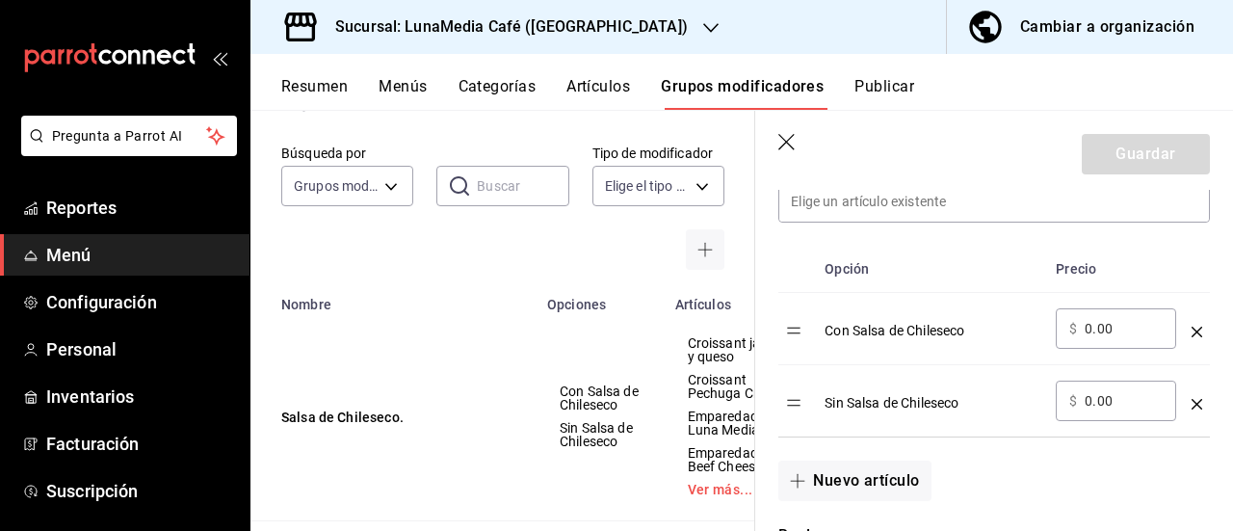
click at [785, 141] on icon "button" at bounding box center [786, 142] width 16 height 16
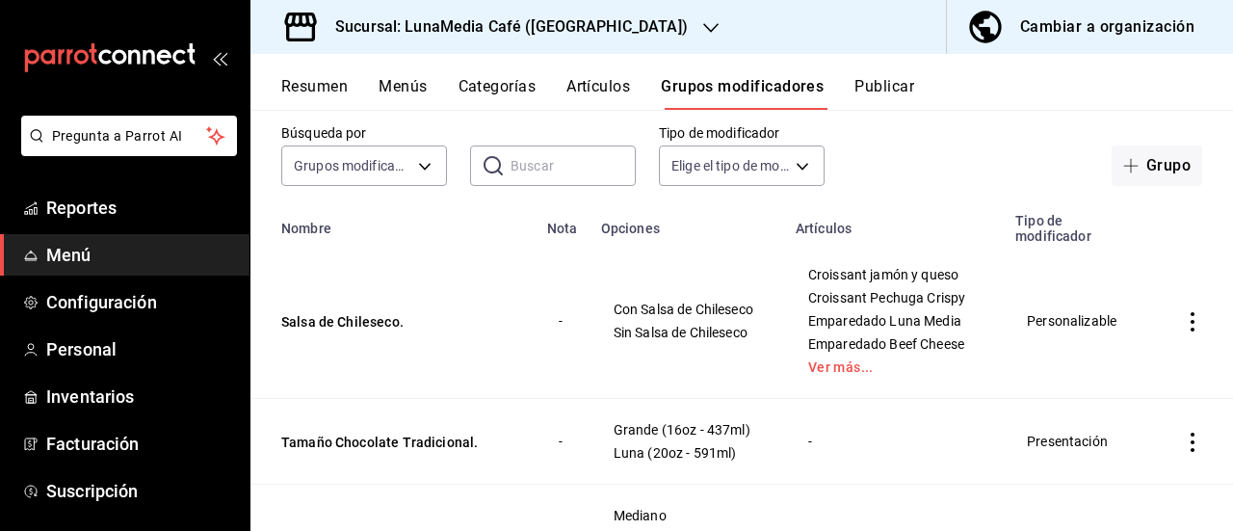
click at [547, 18] on h3 "Sucursal: LunaMedia Café ([GEOGRAPHIC_DATA])" at bounding box center [504, 26] width 368 height 23
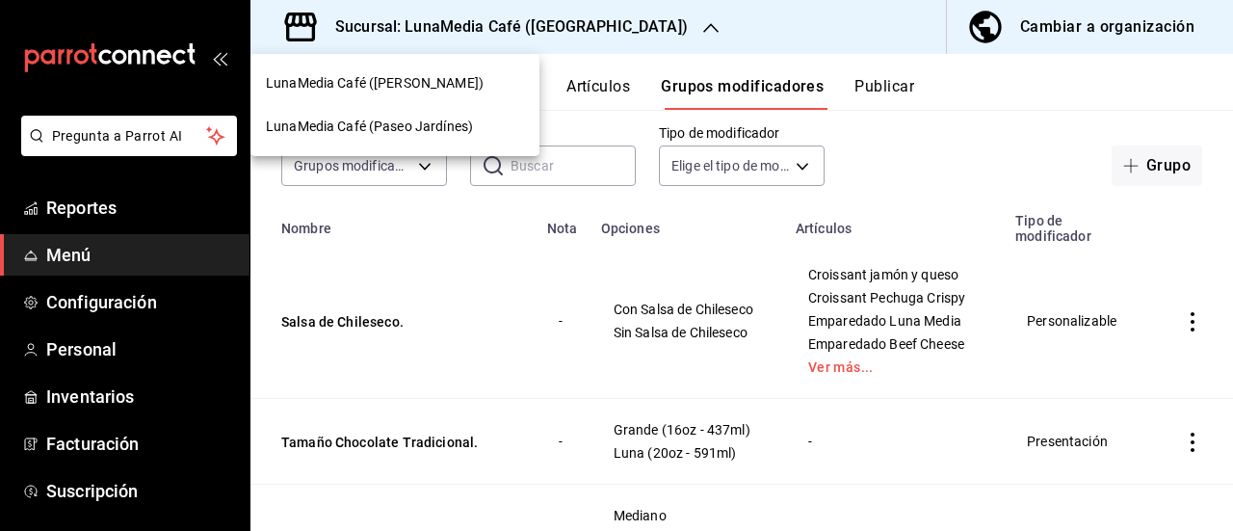
click at [432, 66] on div "LunaMedia Café ([PERSON_NAME])" at bounding box center [394, 83] width 289 height 43
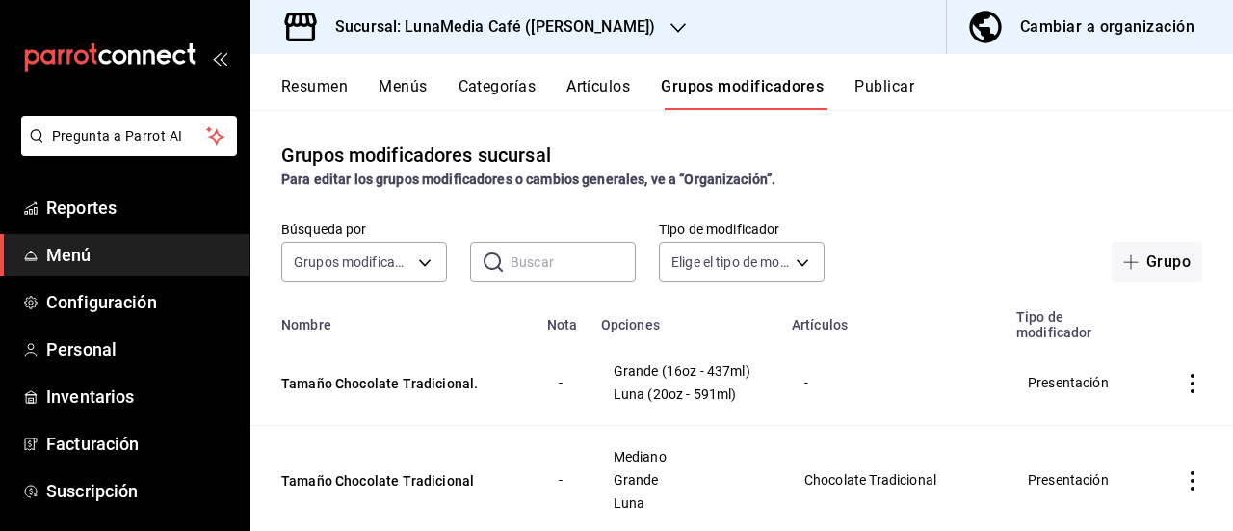
click at [533, 258] on input "text" at bounding box center [572, 262] width 125 height 39
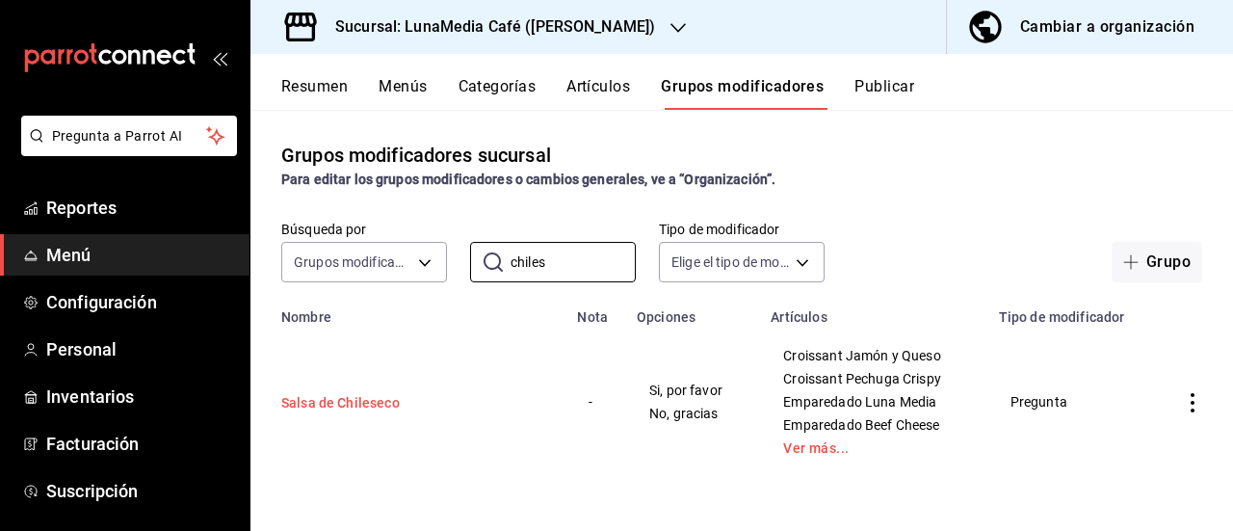
type input "chiles"
click at [370, 405] on button "Salsa de Chileseco" at bounding box center [396, 402] width 231 height 19
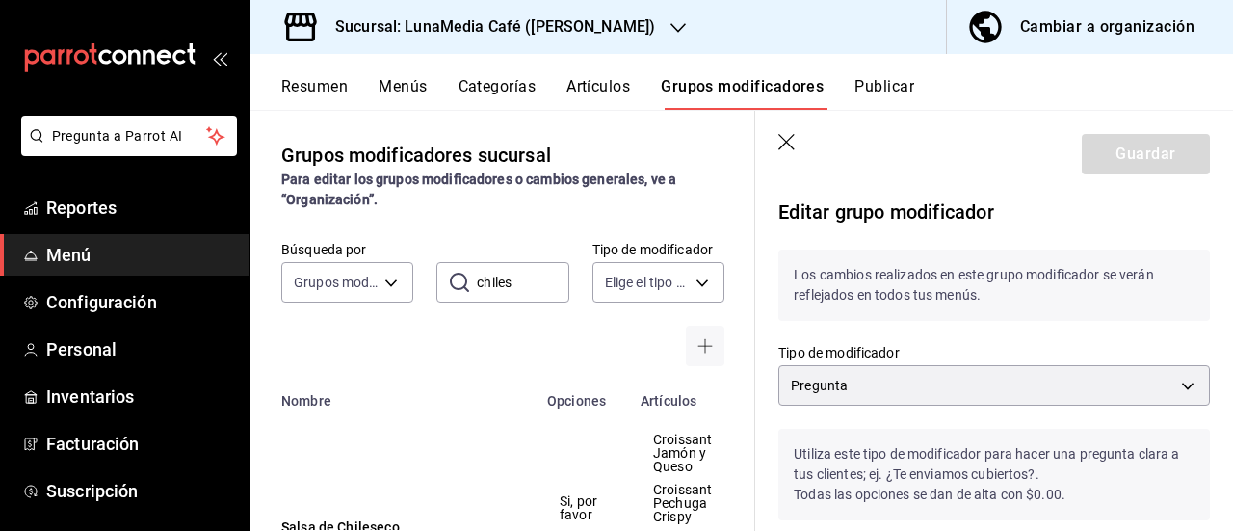
click at [789, 138] on icon "button" at bounding box center [787, 143] width 19 height 19
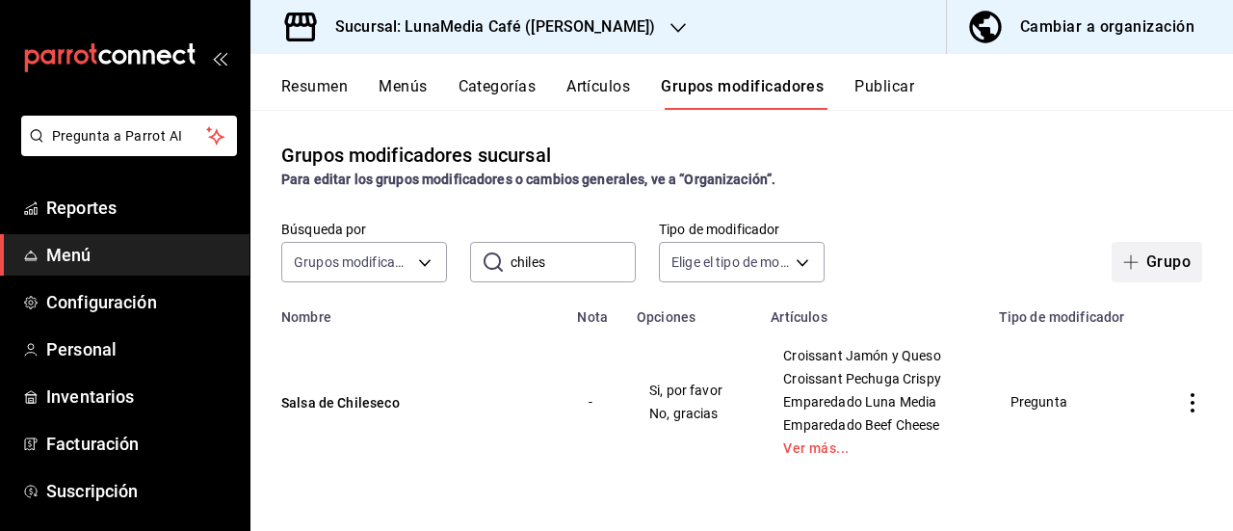
click at [1134, 266] on icon "button" at bounding box center [1130, 261] width 15 height 15
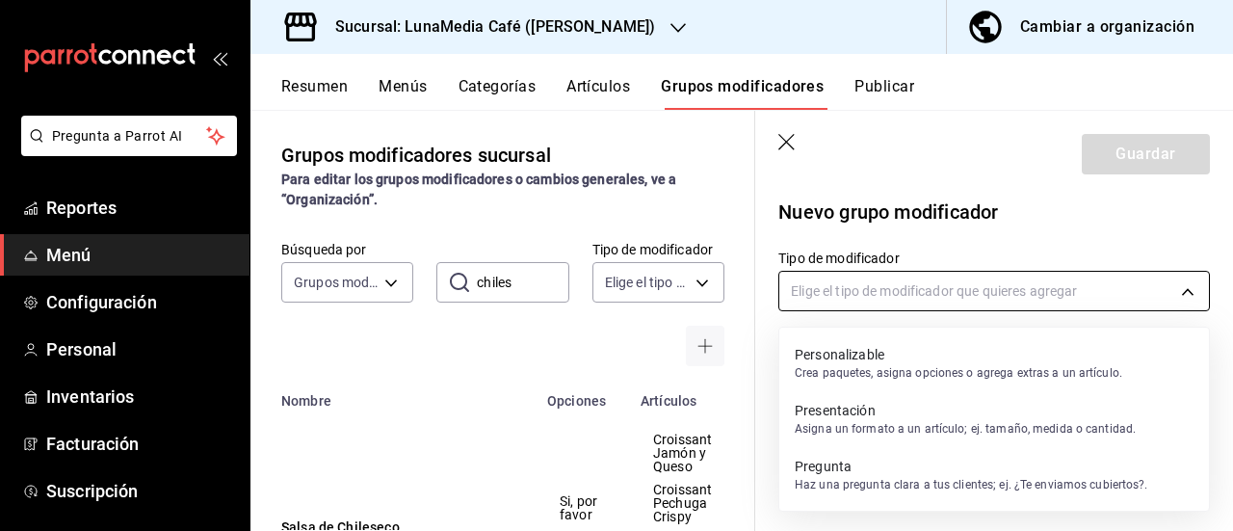
click at [940, 301] on body "Pregunta a Parrot AI Reportes Menú Configuración Personal Inventarios Facturaci…" at bounding box center [616, 265] width 1233 height 531
click at [878, 365] on p "Crea paquetes, asigna opciones o agrega extras a un artículo." at bounding box center [957, 372] width 327 height 17
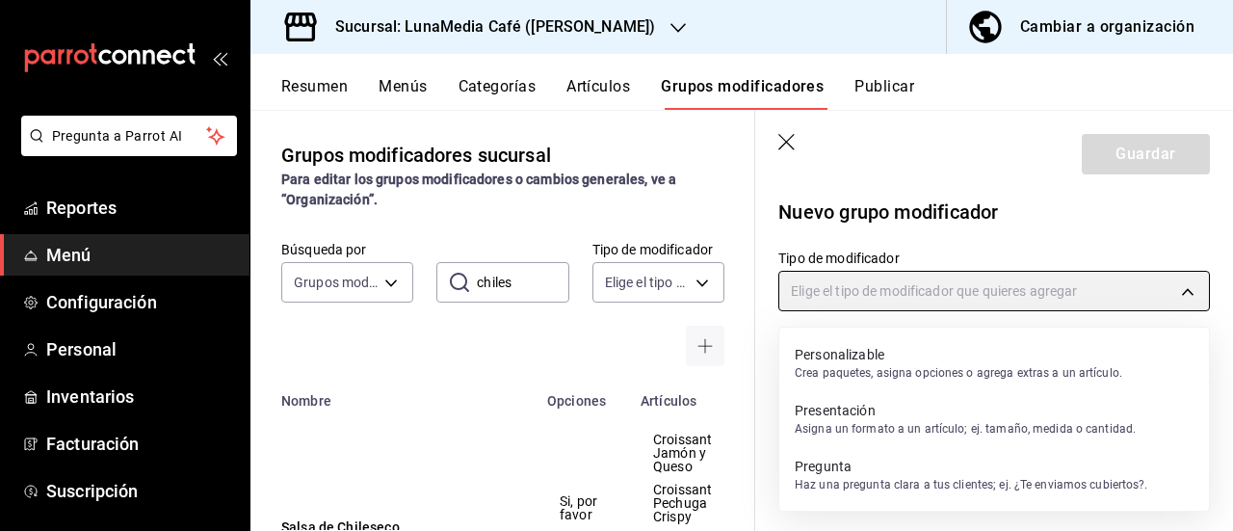
type input "CUSTOMIZABLE"
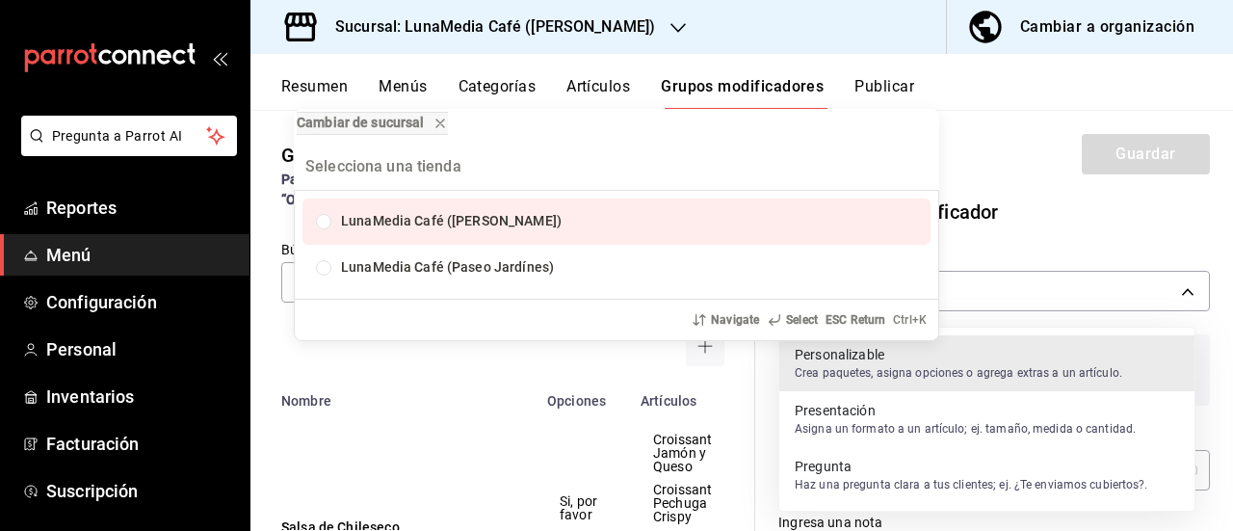
click at [1050, 298] on div "Cambiar de sucursal LunaMedia Café ([PERSON_NAME]) LunaMedia Café ([GEOGRAPHIC_…" at bounding box center [616, 265] width 1233 height 531
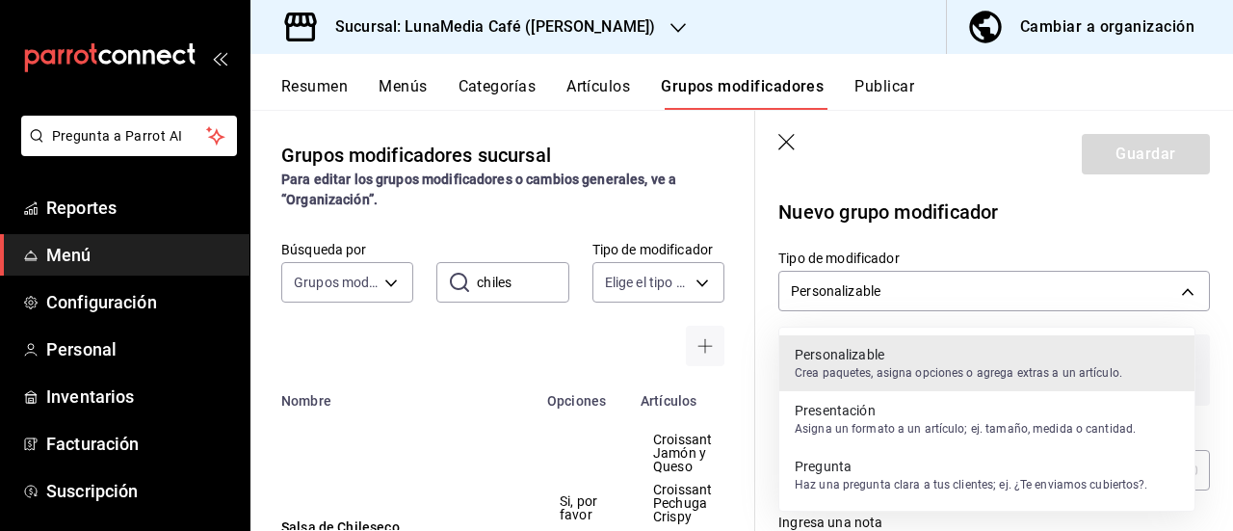
click at [991, 306] on div at bounding box center [616, 265] width 1233 height 531
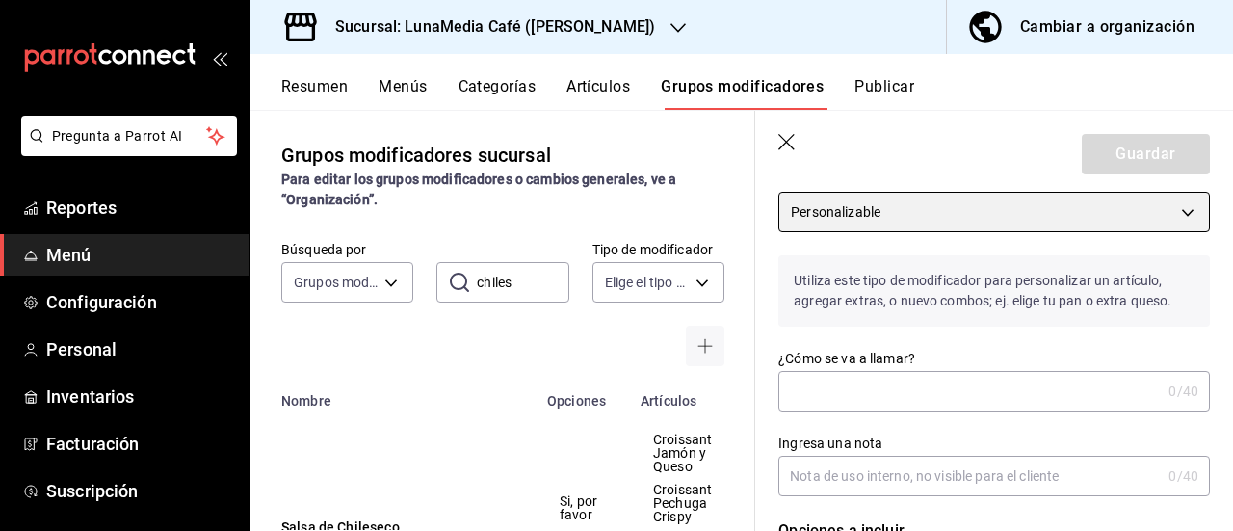
scroll to position [96, 0]
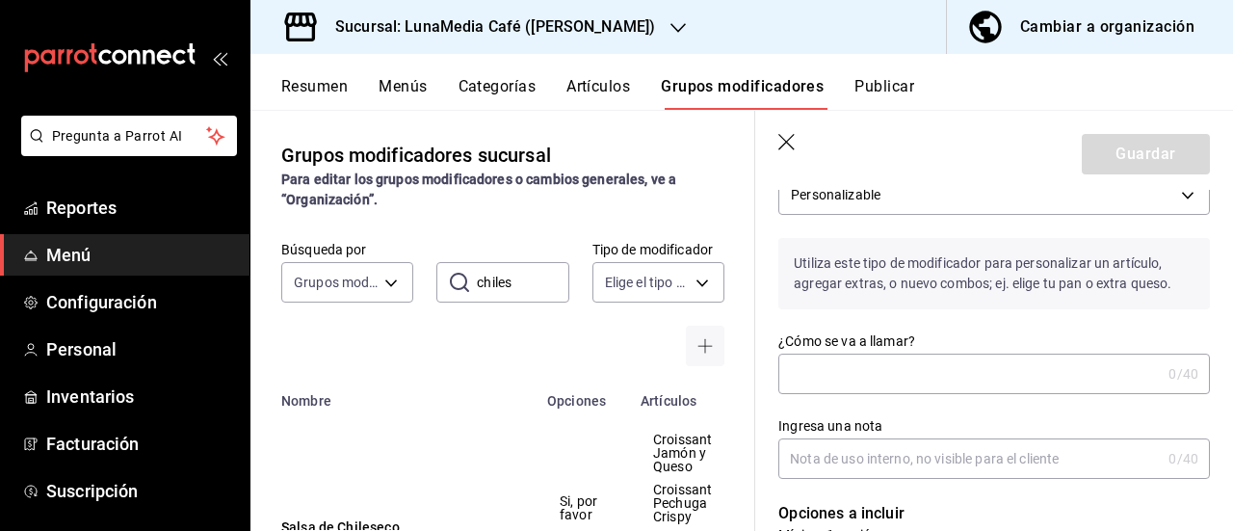
click at [866, 377] on input "¿Cómo se va a llamar?" at bounding box center [969, 373] width 382 height 39
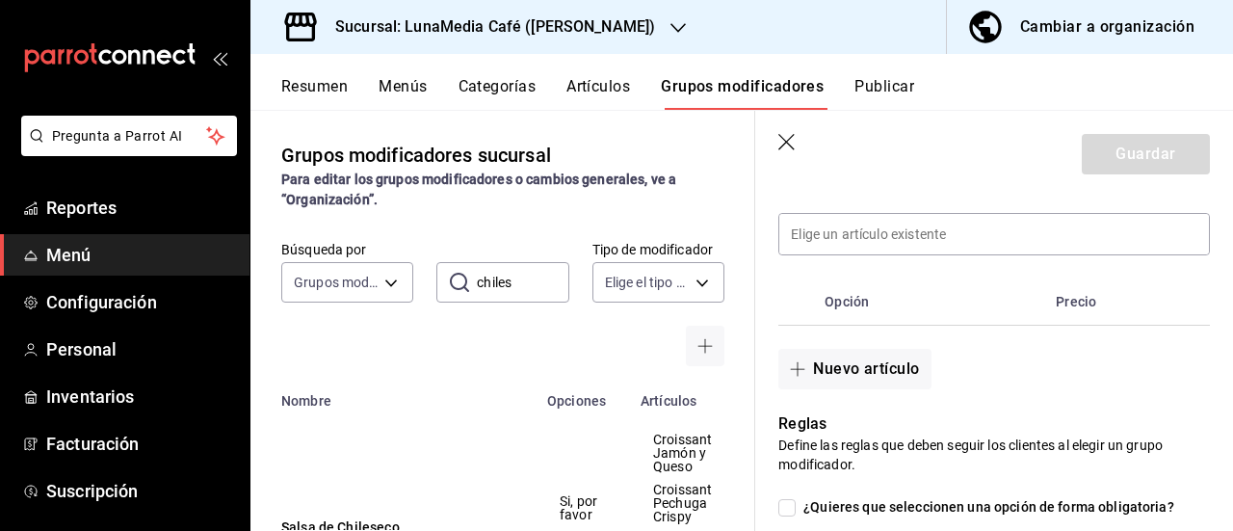
scroll to position [481, 0]
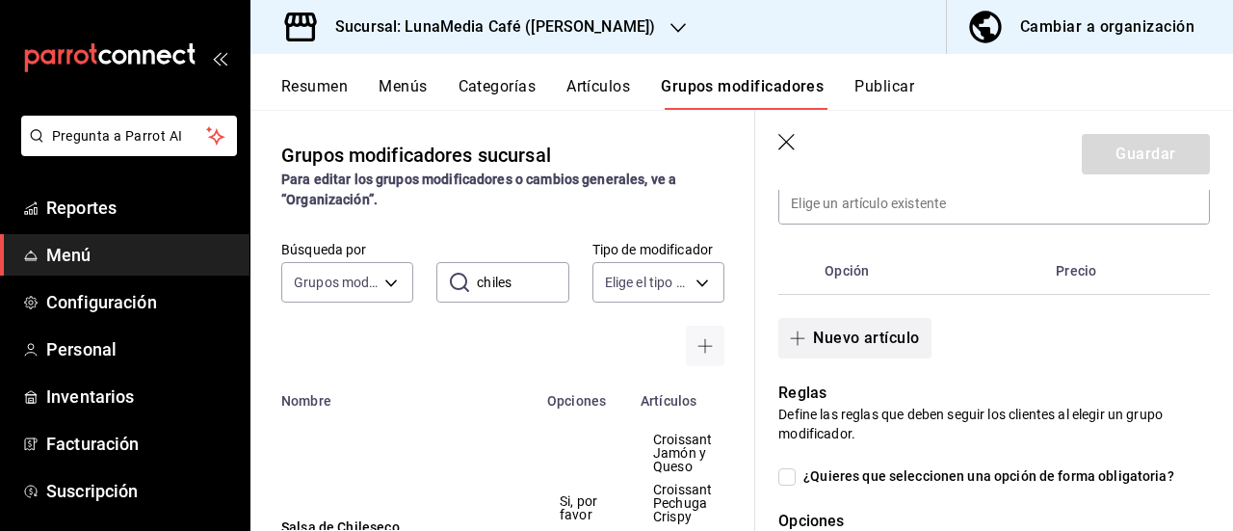
type input "Salsa de Chileseco."
click at [871, 352] on button "Nuevo artículo" at bounding box center [854, 338] width 152 height 40
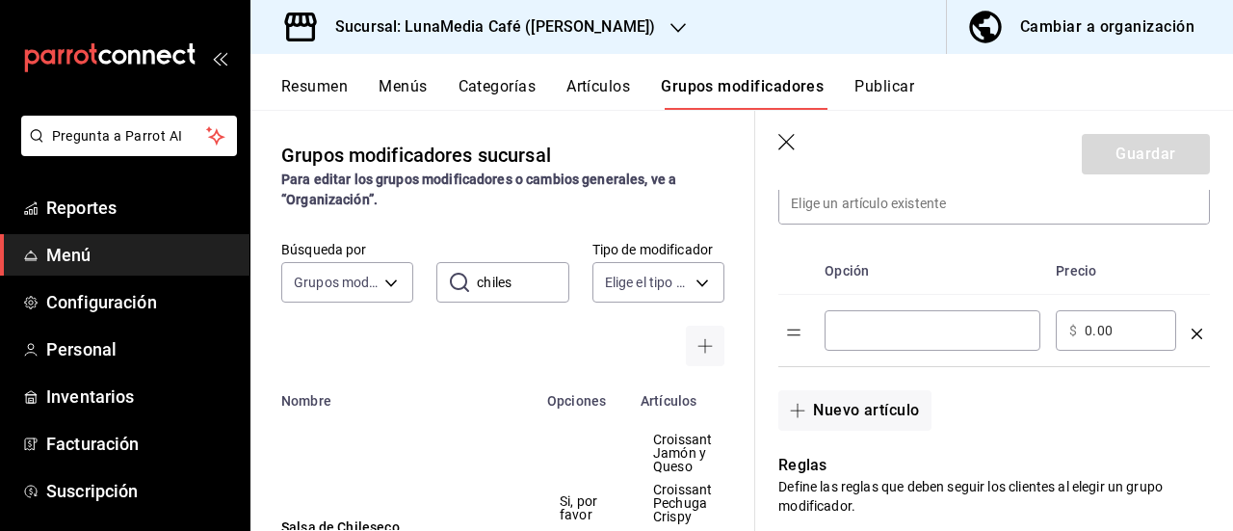
click at [862, 339] on input "optionsTable" at bounding box center [932, 330] width 189 height 19
type input "Con Salsa de Chileseco"
click at [796, 423] on button "Nuevo artículo" at bounding box center [854, 410] width 152 height 40
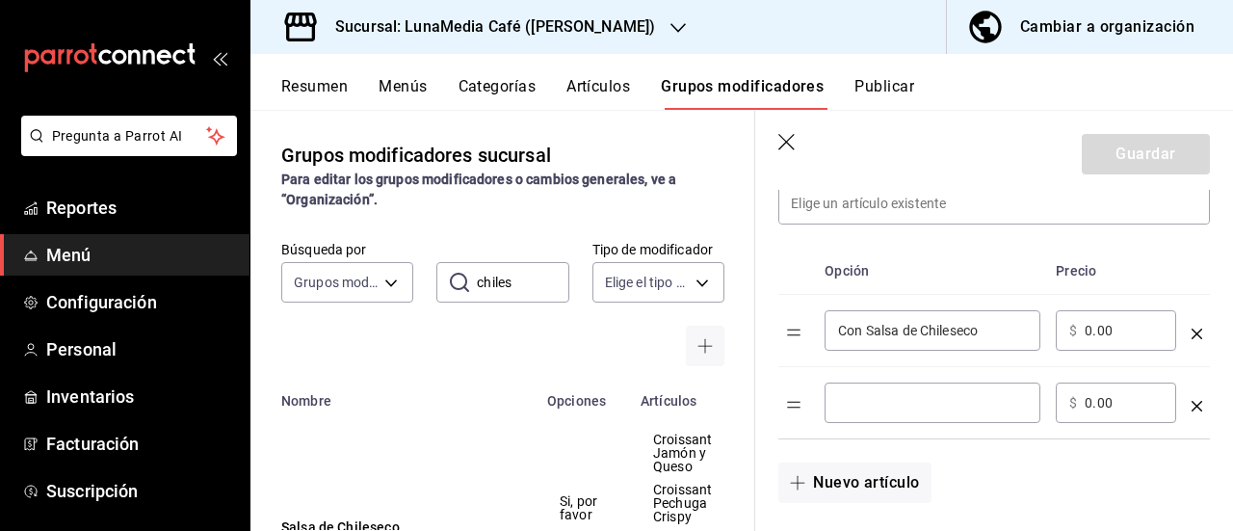
click at [842, 404] on input "optionsTable" at bounding box center [932, 402] width 189 height 19
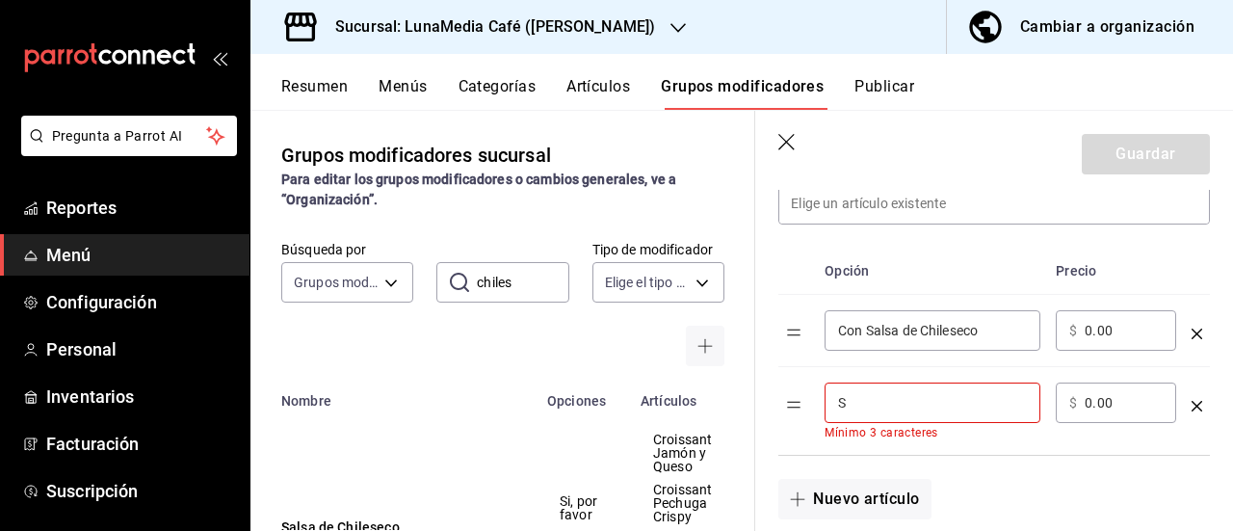
type input "Sin Salsa de Chileseco"
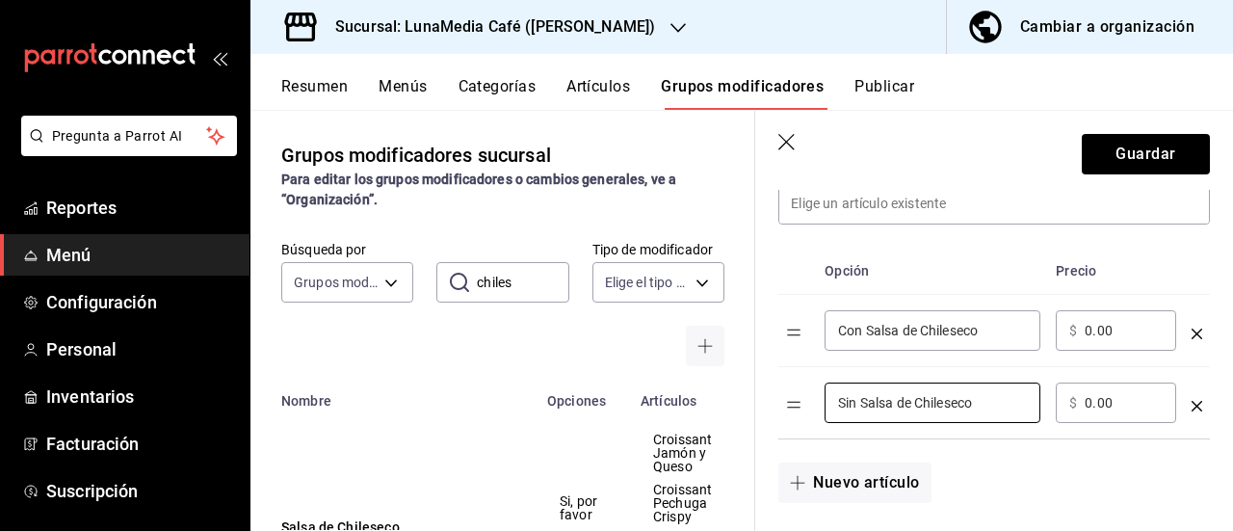
scroll to position [770, 0]
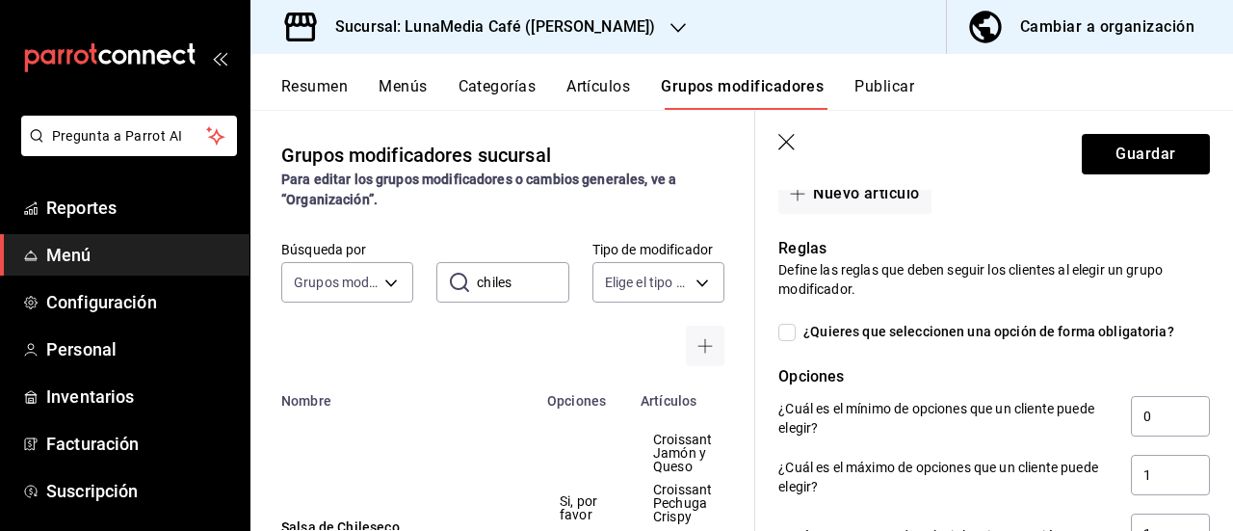
click at [792, 336] on input "¿Quieres que seleccionen una opción de forma obligatoria?" at bounding box center [786, 332] width 17 height 17
checkbox input "true"
type input "1"
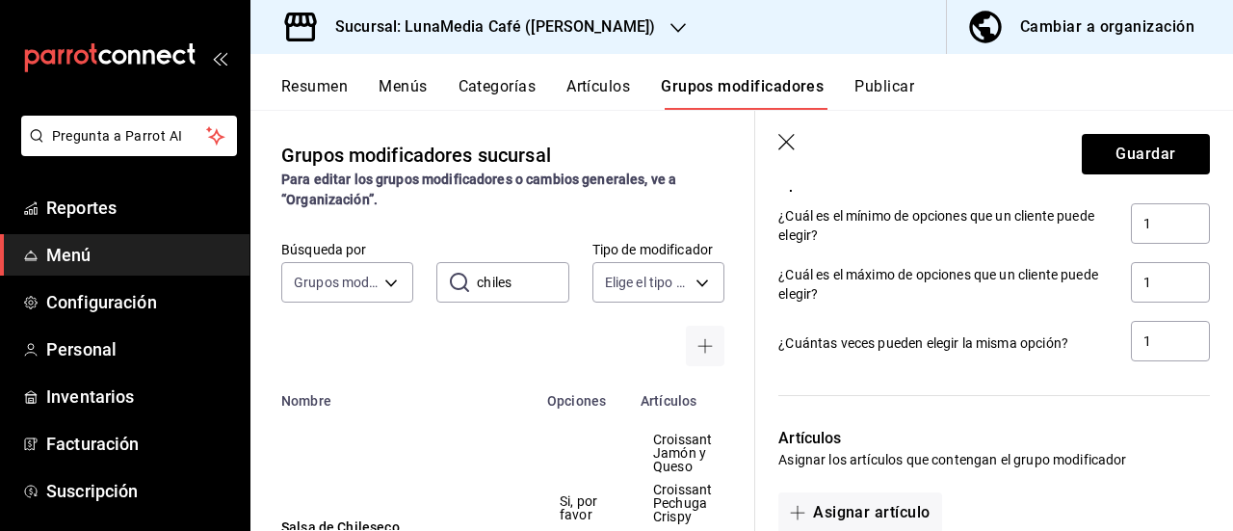
scroll to position [1059, 0]
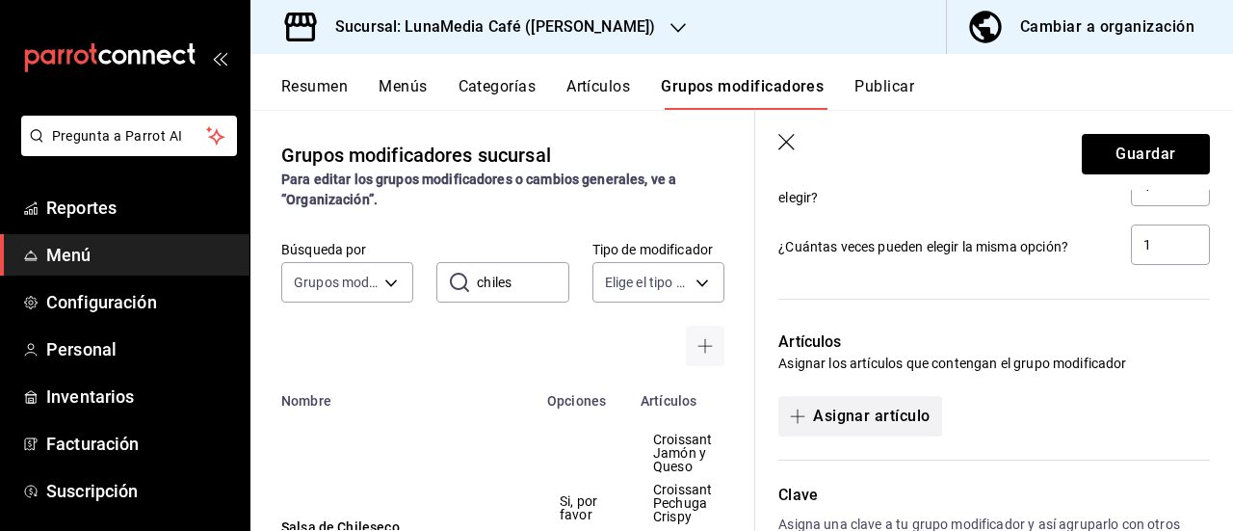
click at [824, 417] on button "Asignar artículo" at bounding box center [859, 416] width 163 height 40
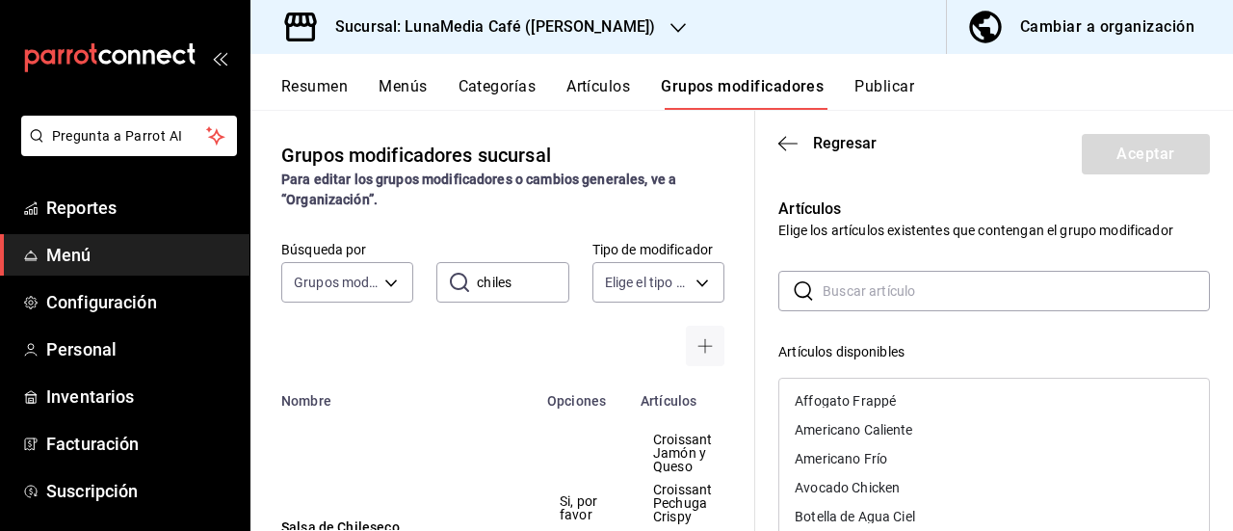
click at [859, 290] on input "text" at bounding box center [1015, 291] width 387 height 39
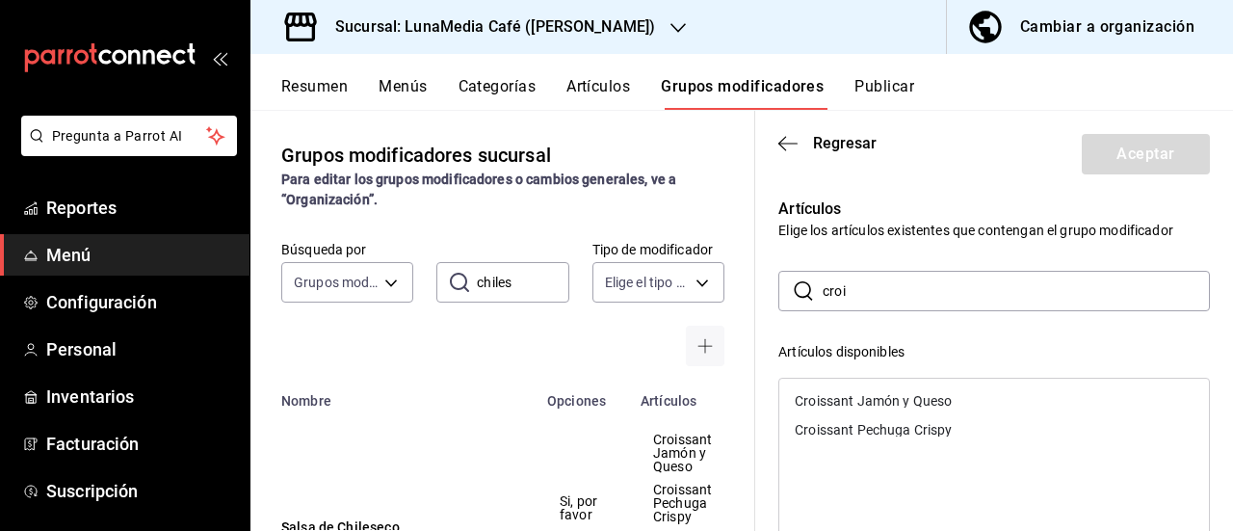
click at [890, 396] on div "Croissant Jamón y Queso" at bounding box center [872, 400] width 157 height 13
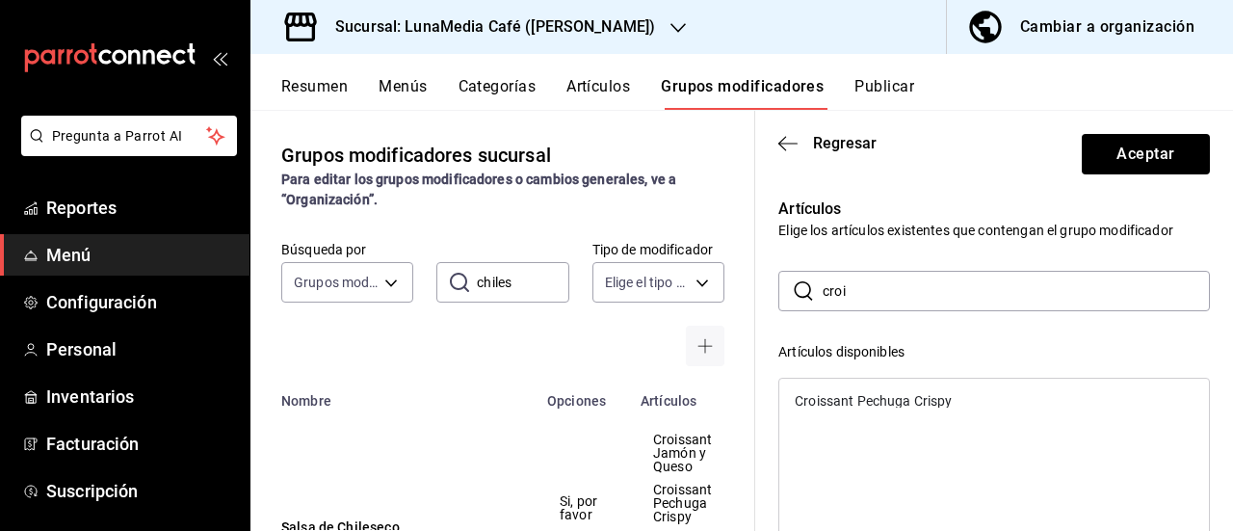
click at [869, 403] on div "Croissant Pechuga Crispy" at bounding box center [872, 400] width 157 height 13
drag, startPoint x: 861, startPoint y: 294, endPoint x: 782, endPoint y: 290, distance: 79.1
click at [782, 290] on div "​ croi ​" at bounding box center [993, 291] width 431 height 40
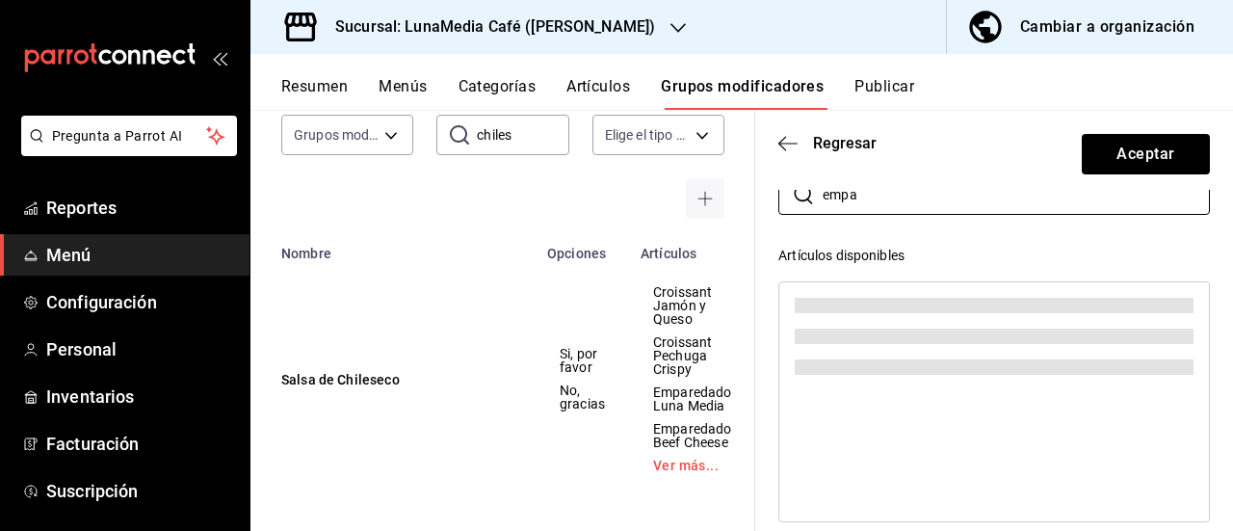
scroll to position [174, 0]
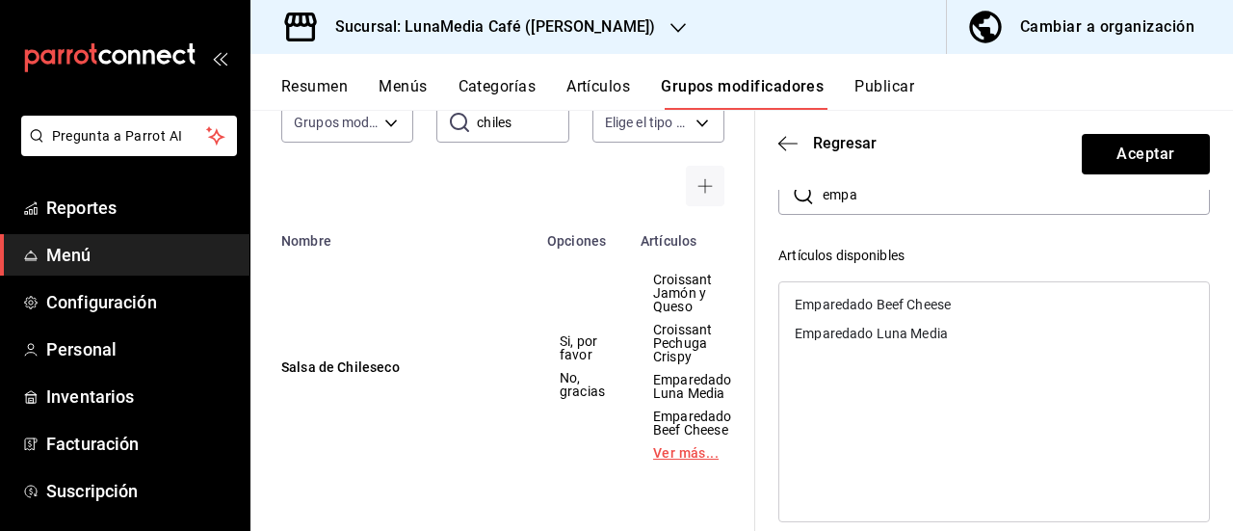
click at [684, 446] on link "Ver más..." at bounding box center [692, 452] width 79 height 13
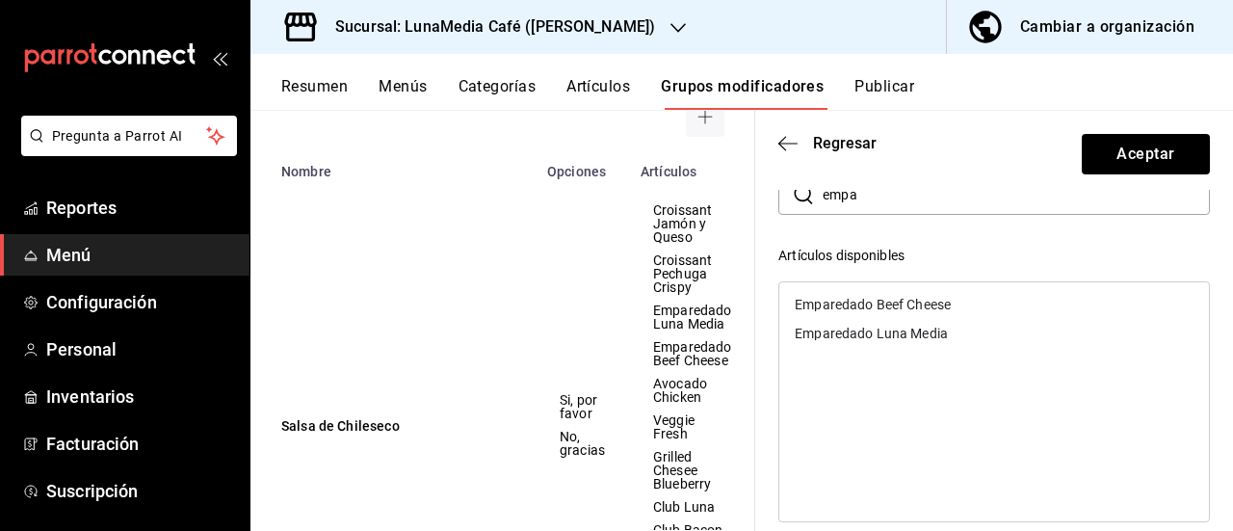
scroll to position [271, 0]
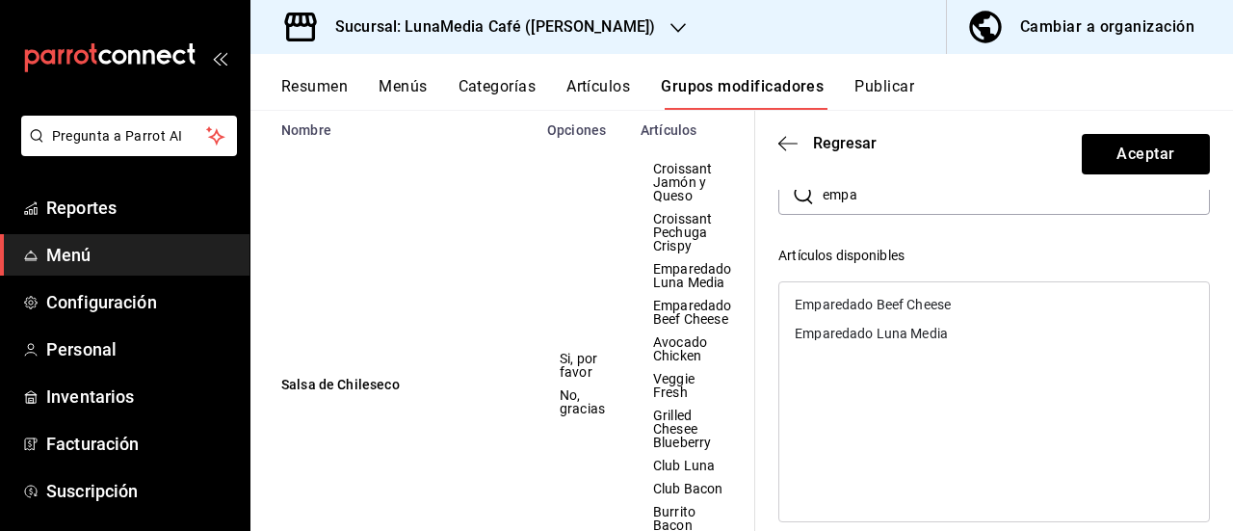
click at [871, 340] on div "Emparedado Luna Media" at bounding box center [993, 333] width 429 height 29
click at [857, 299] on div "Emparedado Beef Cheese" at bounding box center [872, 304] width 156 height 13
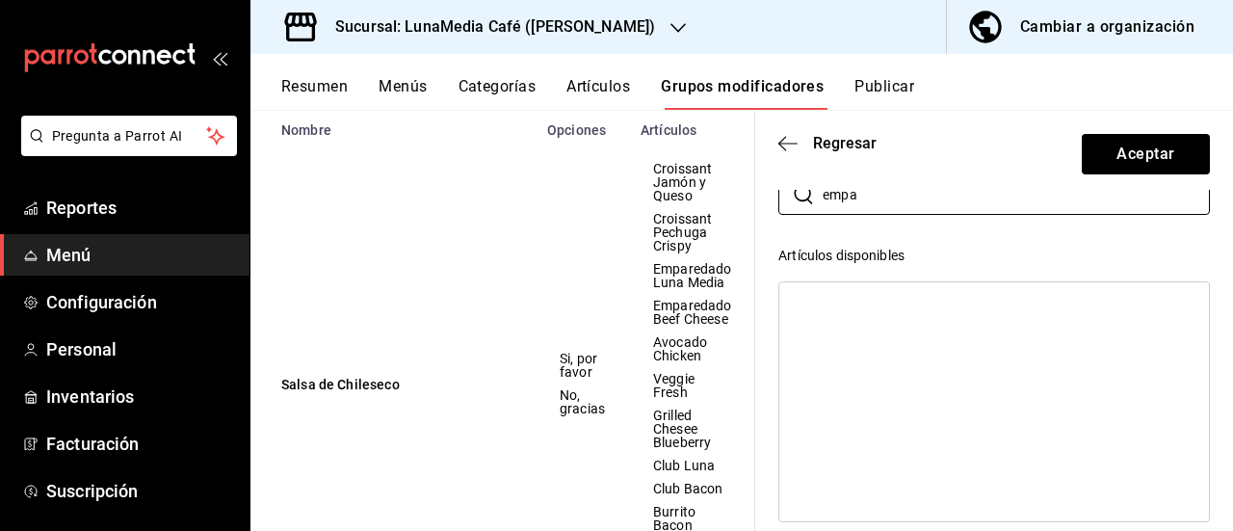
drag, startPoint x: 879, startPoint y: 203, endPoint x: 783, endPoint y: 169, distance: 102.3
click at [783, 169] on section "Regresar Aceptar Artículos Elige los artículos existentes que contengan el grup…" at bounding box center [994, 321] width 478 height 420
click at [871, 309] on div "Avocado Chicken" at bounding box center [846, 304] width 105 height 13
drag, startPoint x: 864, startPoint y: 194, endPoint x: 753, endPoint y: 190, distance: 110.8
click at [753, 190] on main "Grupos modificadores sucursal Para editar los grupos modificadores o cambios ge…" at bounding box center [741, 320] width 982 height 421
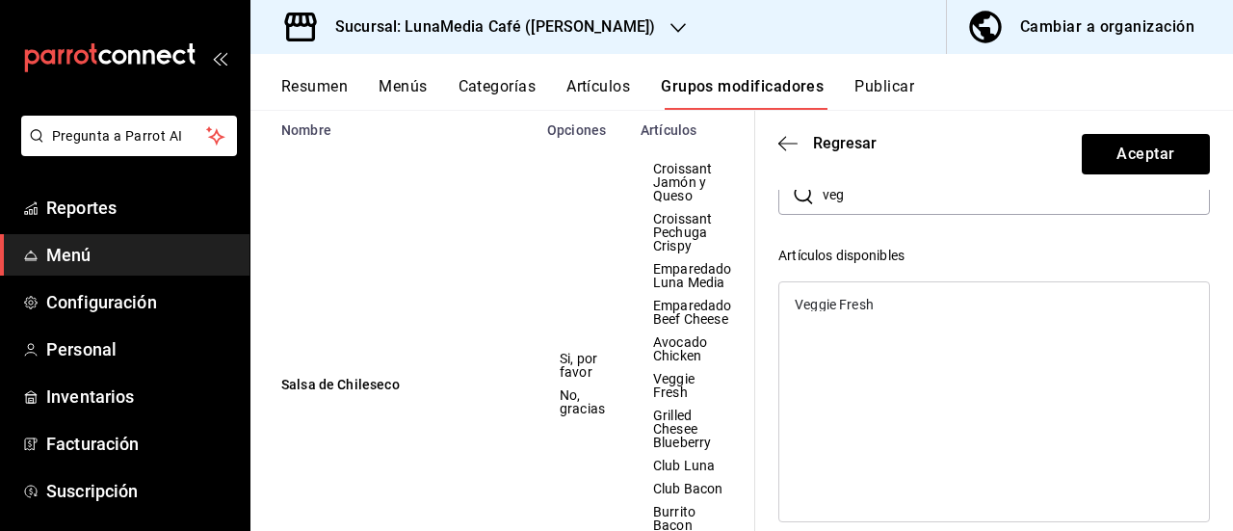
click at [845, 306] on div "Veggie Fresh" at bounding box center [833, 304] width 79 height 13
drag, startPoint x: 848, startPoint y: 198, endPoint x: 761, endPoint y: 194, distance: 87.8
click at [761, 194] on div "Artículos Elige los artículos existentes que contengan el grupo modificador ​ v…" at bounding box center [982, 470] width 455 height 784
type input "f"
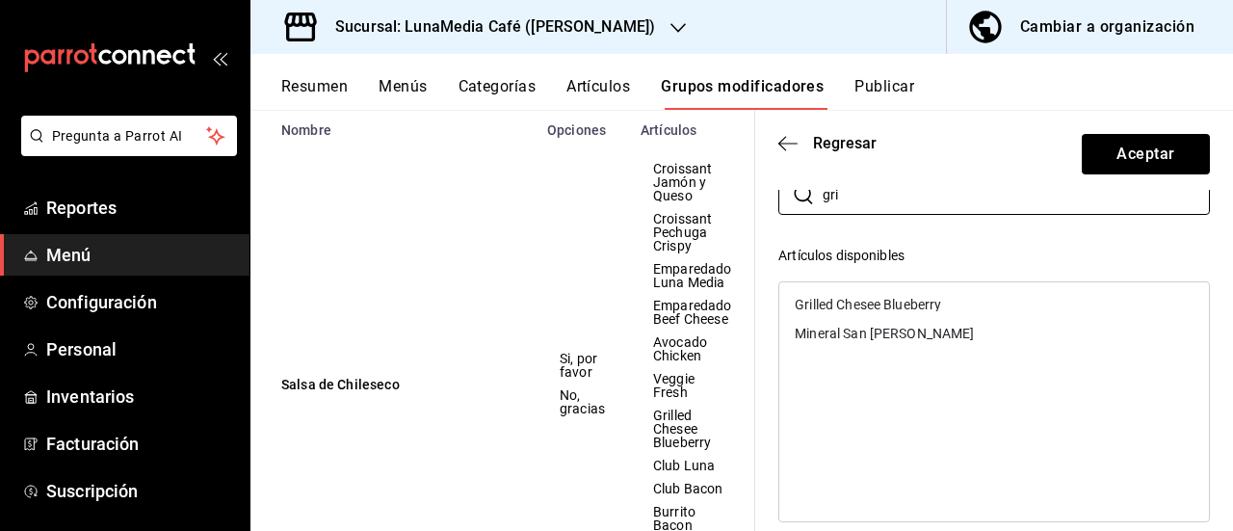
type input "gri"
click at [853, 306] on div "Grilled Chesee Blueberry" at bounding box center [867, 304] width 146 height 13
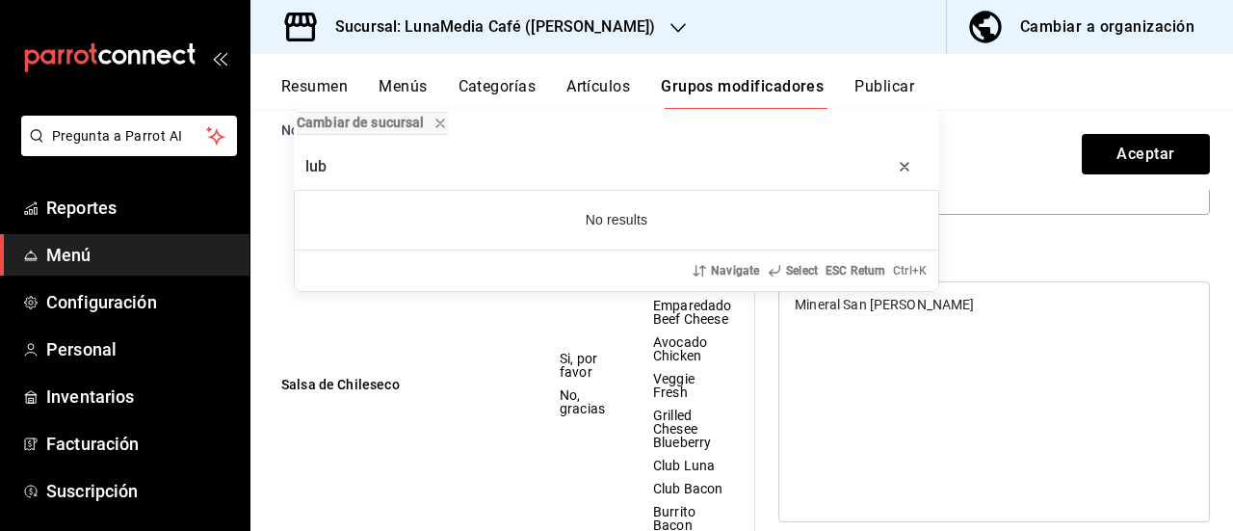
type input "lub"
click at [900, 169] on icon "progress bar" at bounding box center [904, 166] width 15 height 15
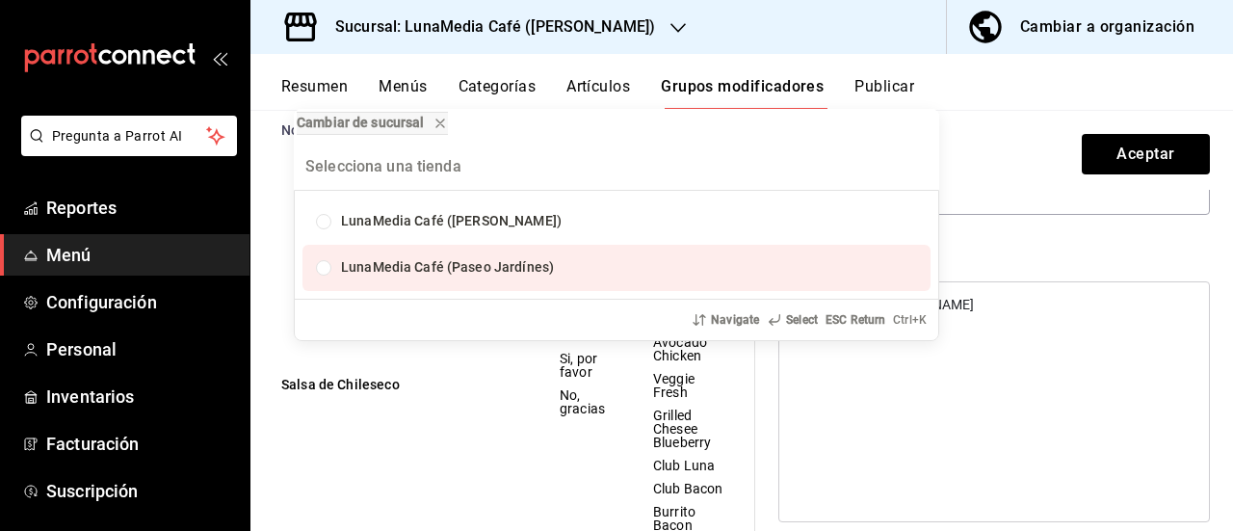
click at [988, 256] on div "Cambiar de sucursal LunaMedia Café ([PERSON_NAME]) LunaMedia Café ([GEOGRAPHIC_…" at bounding box center [616, 265] width 1233 height 531
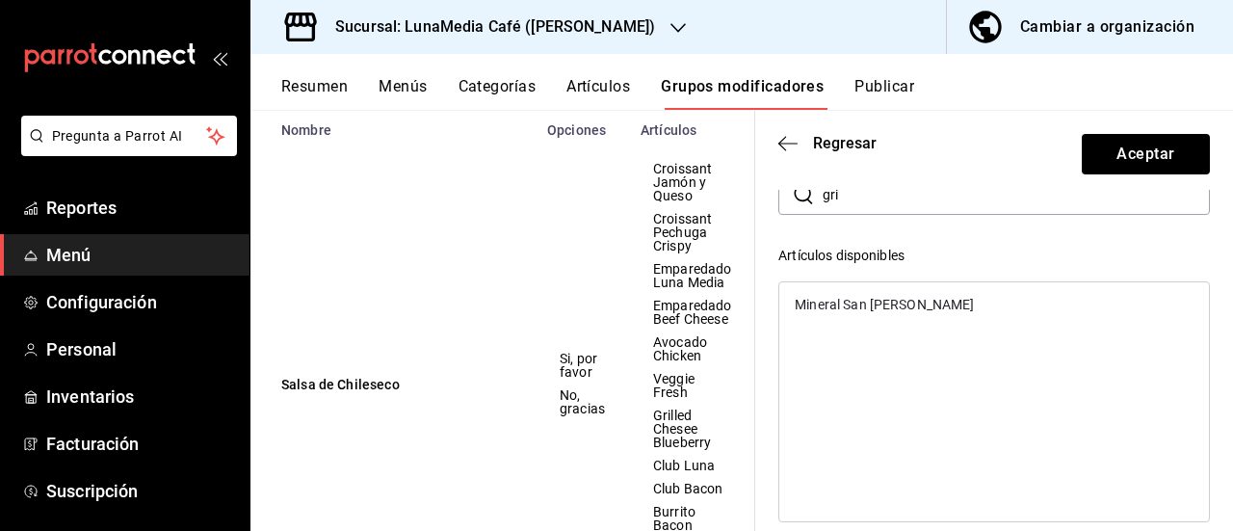
click at [879, 201] on input "gri" at bounding box center [1015, 194] width 387 height 39
drag, startPoint x: 879, startPoint y: 201, endPoint x: 788, endPoint y: 190, distance: 92.2
click at [788, 190] on div "​ gri ​" at bounding box center [993, 194] width 431 height 40
click at [834, 334] on div "Club Luna" at bounding box center [825, 332] width 62 height 13
drag, startPoint x: 827, startPoint y: 303, endPoint x: 848, endPoint y: 255, distance: 52.6
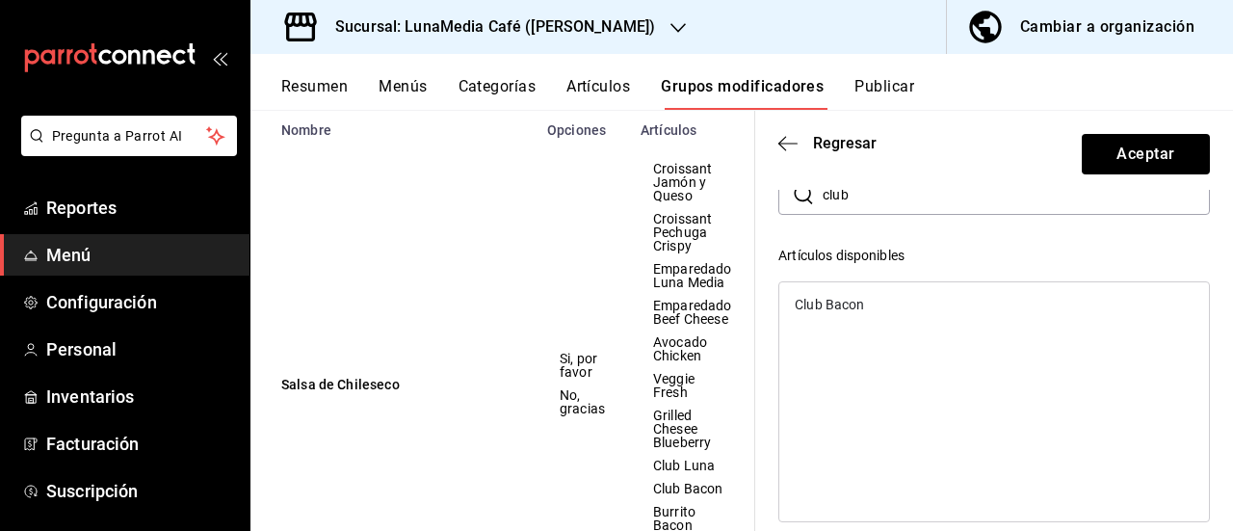
click at [829, 301] on div "Club Bacon" at bounding box center [828, 304] width 69 height 13
drag, startPoint x: 853, startPoint y: 204, endPoint x: 782, endPoint y: 199, distance: 71.4
click at [782, 199] on div "​ club ​" at bounding box center [993, 194] width 431 height 40
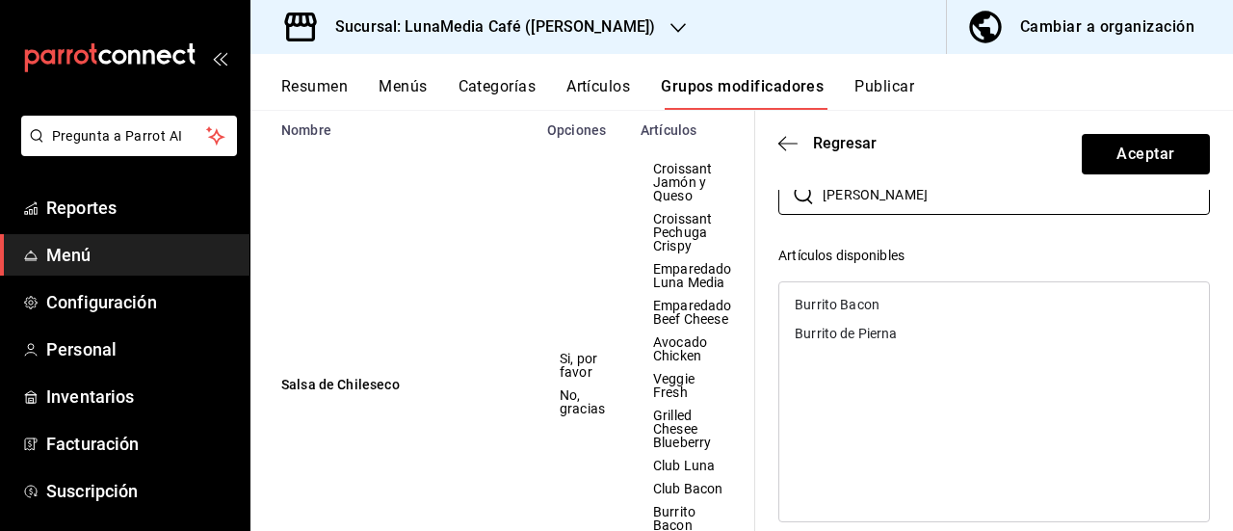
type input "[PERSON_NAME]"
click at [844, 308] on div "Burrito Bacon" at bounding box center [836, 304] width 85 height 13
click at [841, 309] on div "Burrito de Pierna" at bounding box center [845, 304] width 102 height 13
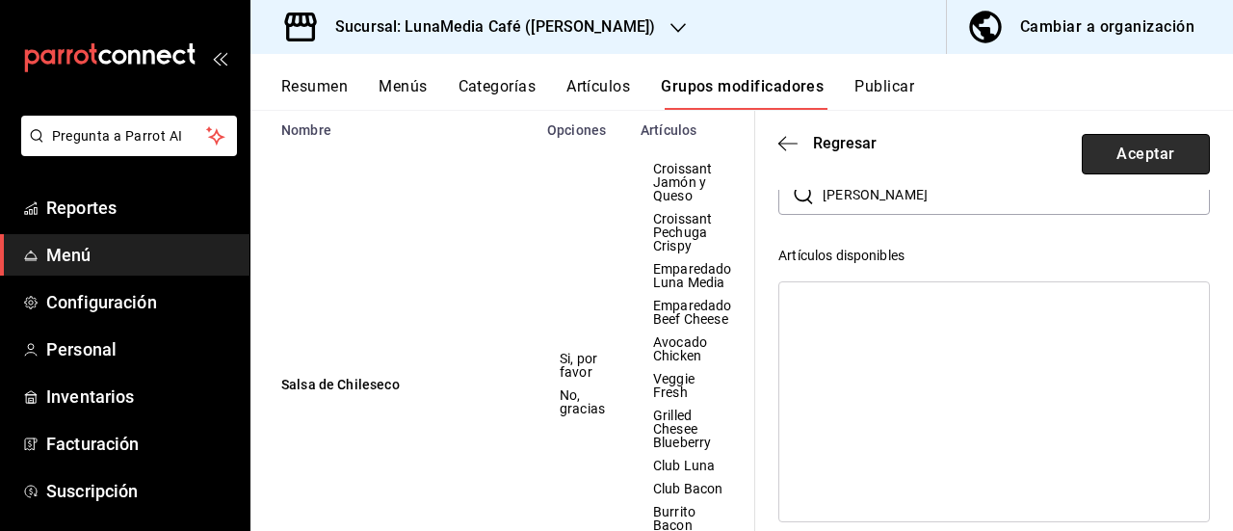
click at [1128, 147] on button "Aceptar" at bounding box center [1145, 154] width 128 height 40
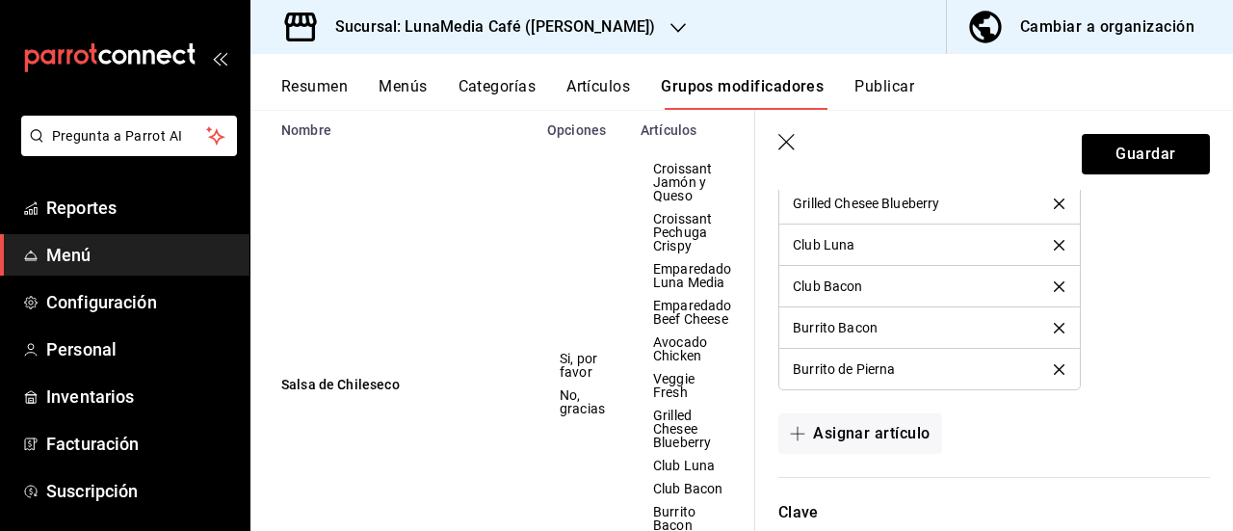
scroll to position [1637, 0]
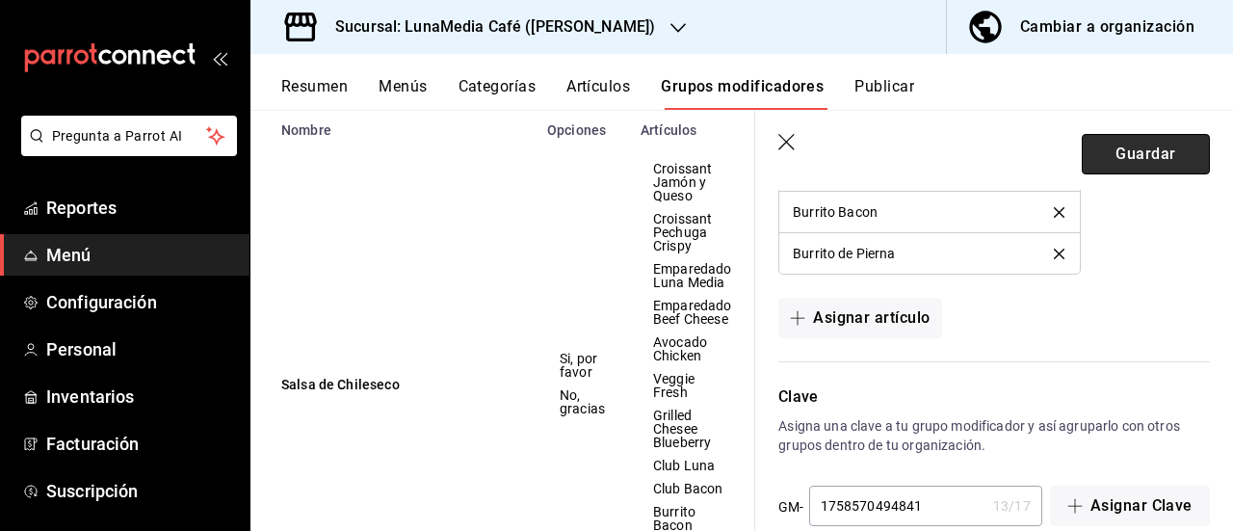
click at [1131, 158] on button "Guardar" at bounding box center [1145, 154] width 128 height 40
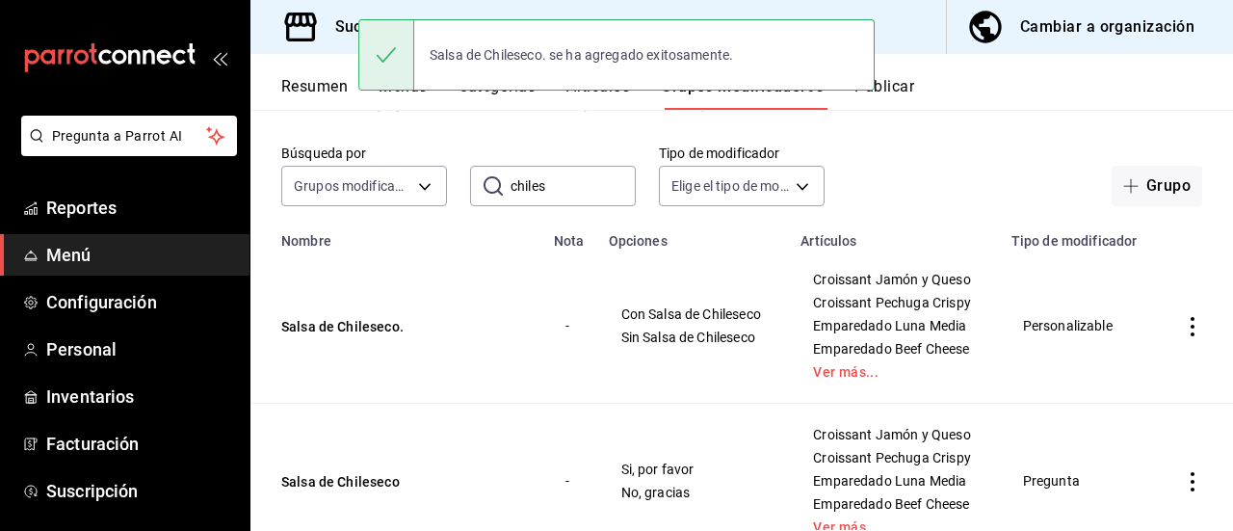
scroll to position [150, 0]
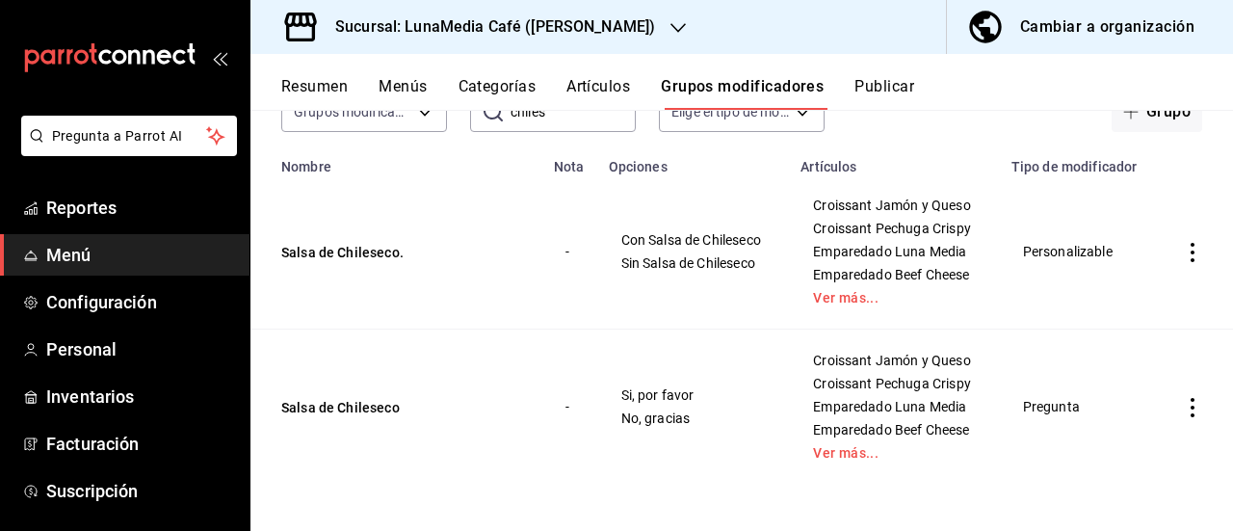
click at [1183, 413] on icon "actions" at bounding box center [1192, 407] width 19 height 19
click at [1098, 477] on span "Eliminar" at bounding box center [1119, 479] width 49 height 15
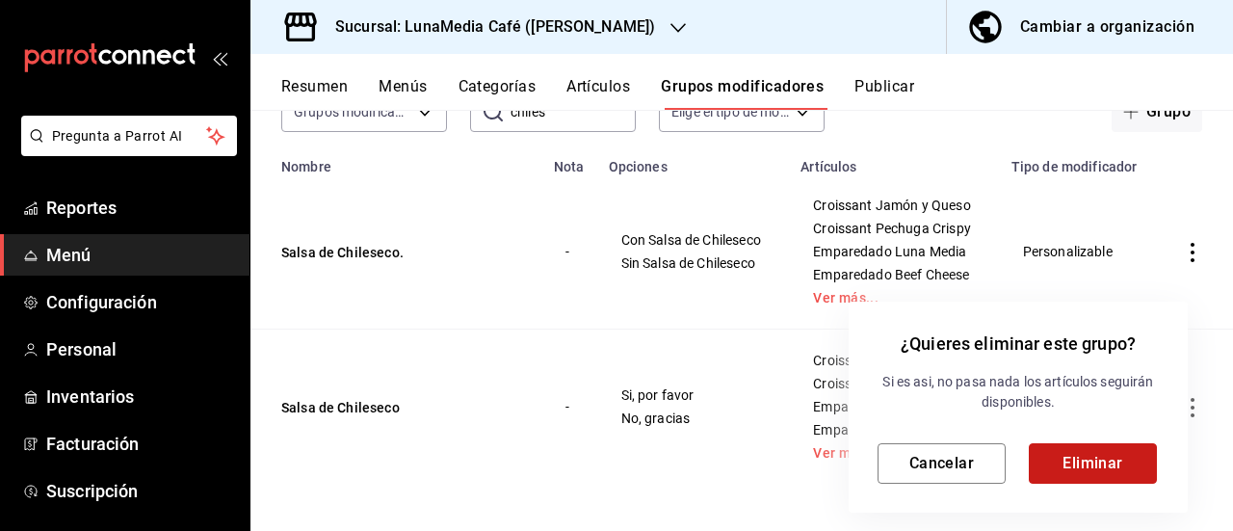
click at [1062, 462] on button "Eliminar" at bounding box center [1092, 463] width 128 height 40
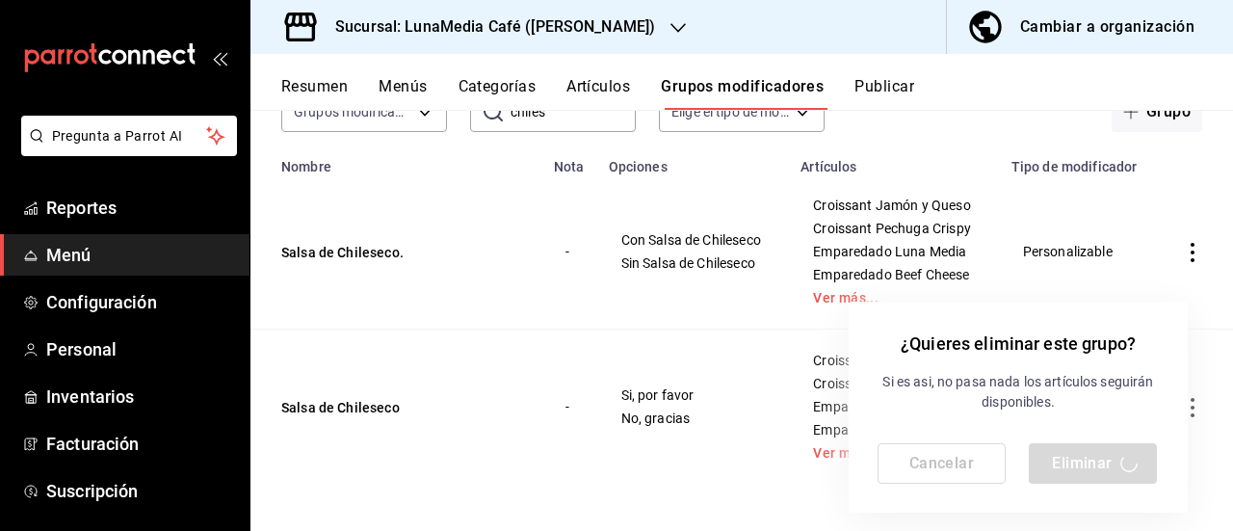
scroll to position [0, 0]
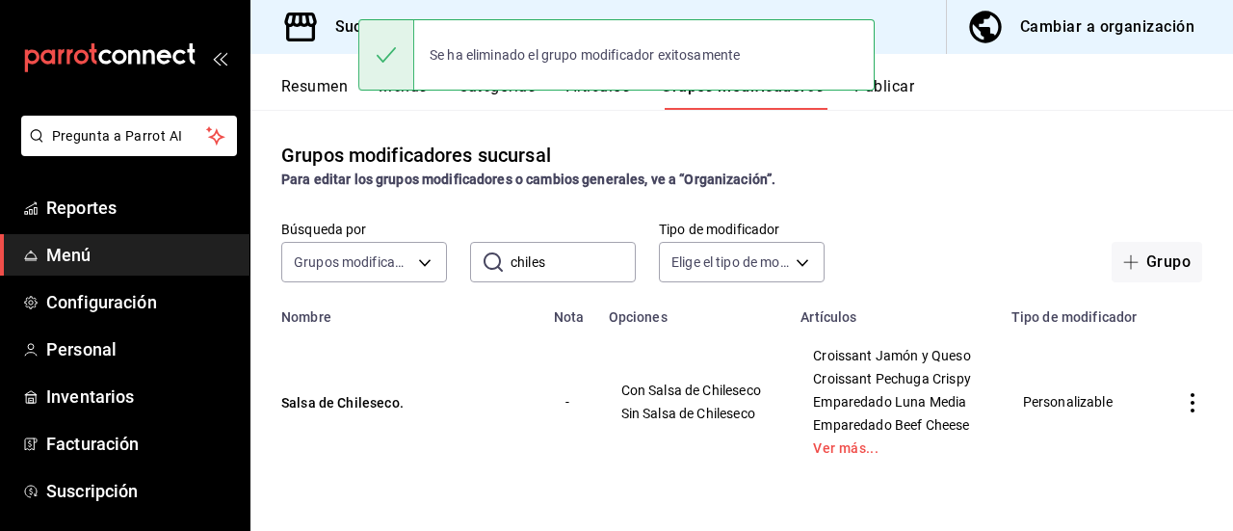
click at [304, 81] on button "Resumen" at bounding box center [314, 93] width 66 height 33
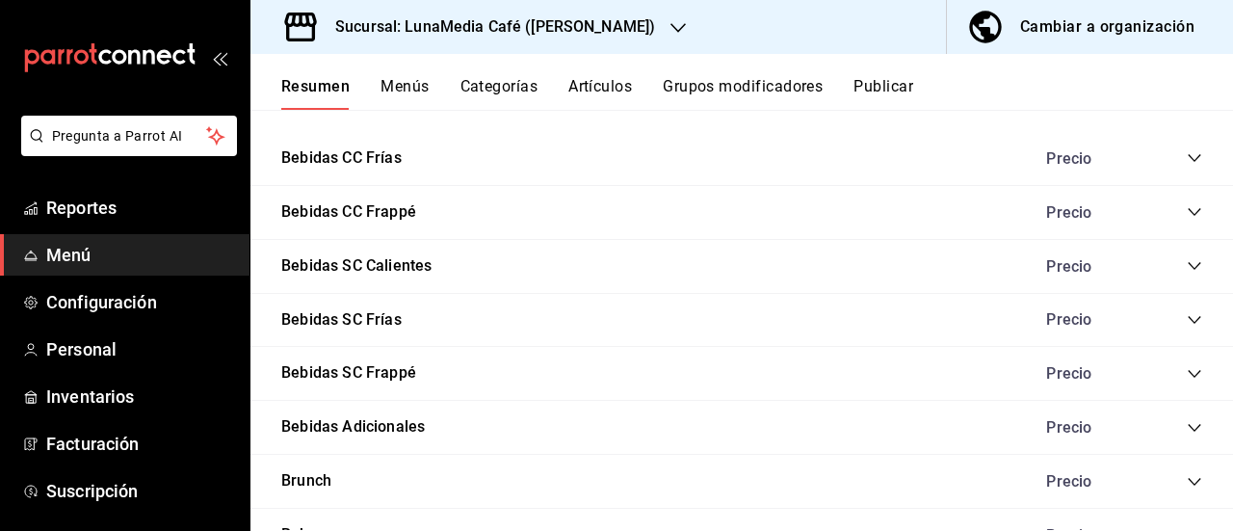
scroll to position [1830, 0]
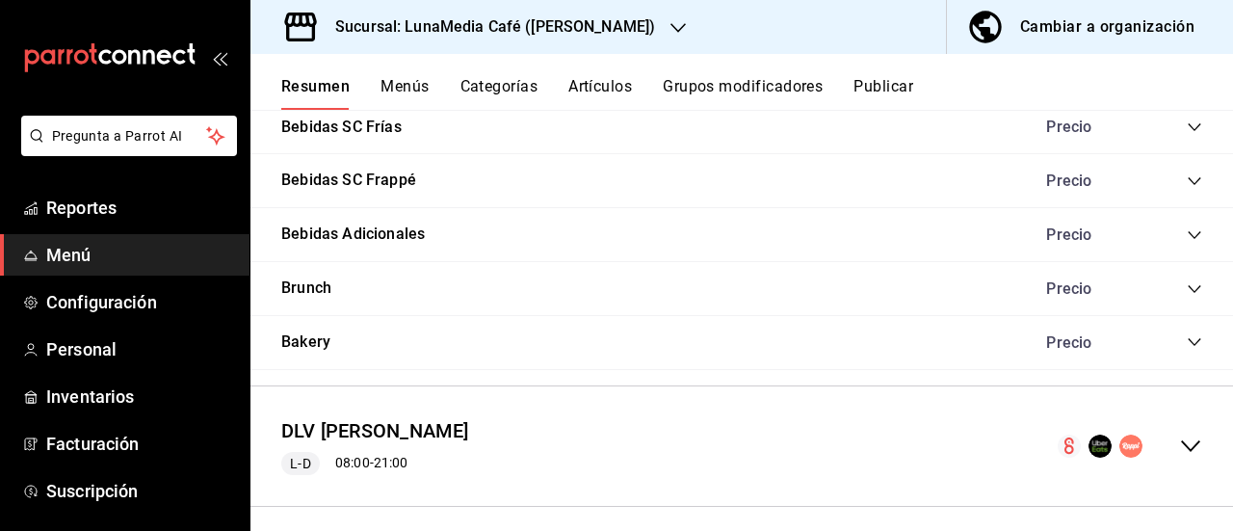
click at [1186, 286] on icon "collapse-category-row" at bounding box center [1193, 288] width 15 height 15
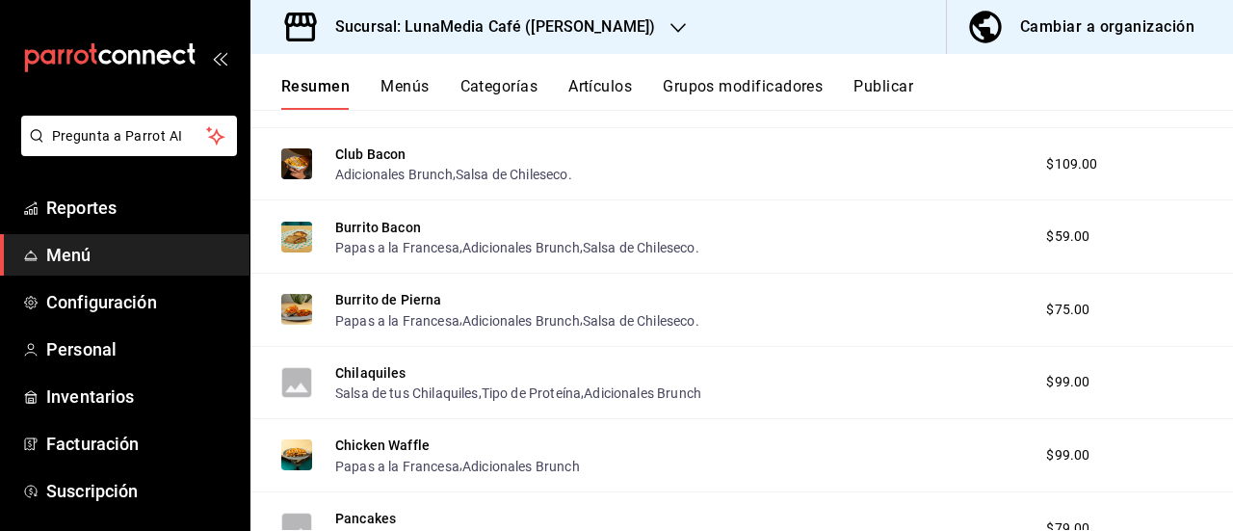
scroll to position [2696, 0]
